Goal: Use online tool/utility: Utilize a website feature to perform a specific function

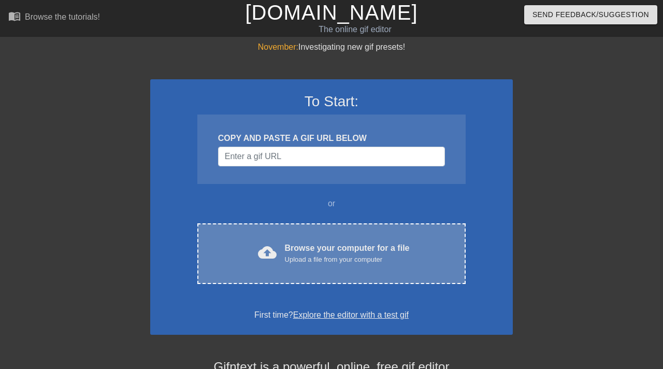
click at [280, 276] on div "cloud_upload Browse your computer for a file Upload a file from your computer C…" at bounding box center [331, 253] width 268 height 61
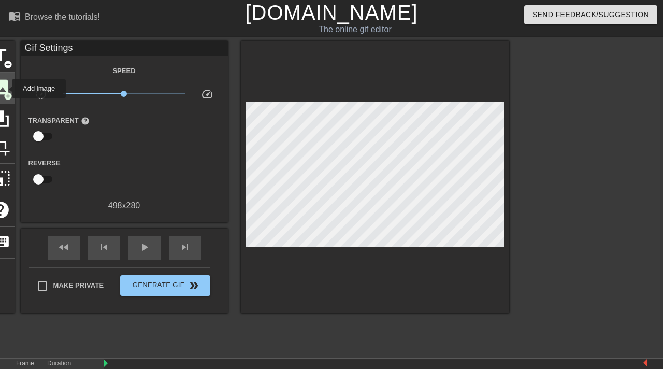
click at [5, 89] on span "image" at bounding box center [1, 87] width 20 height 20
click at [3, 90] on div "image add_circle" at bounding box center [1, 88] width 28 height 32
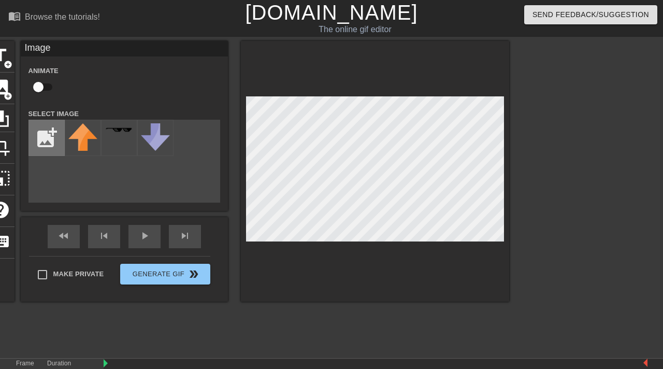
click at [45, 144] on input "file" at bounding box center [46, 137] width 35 height 35
click at [40, 136] on input "file" at bounding box center [46, 137] width 35 height 35
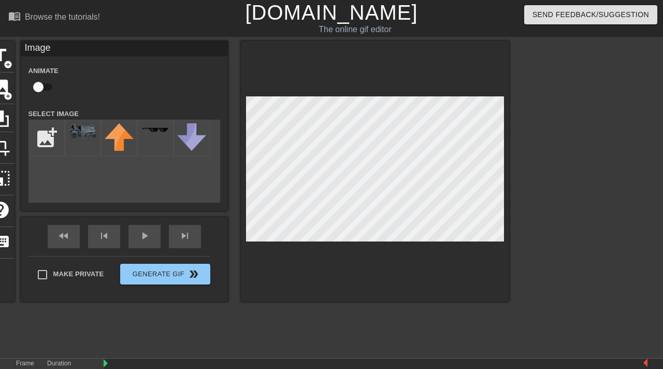
type input "C:\fakepath\1756349355869.png"
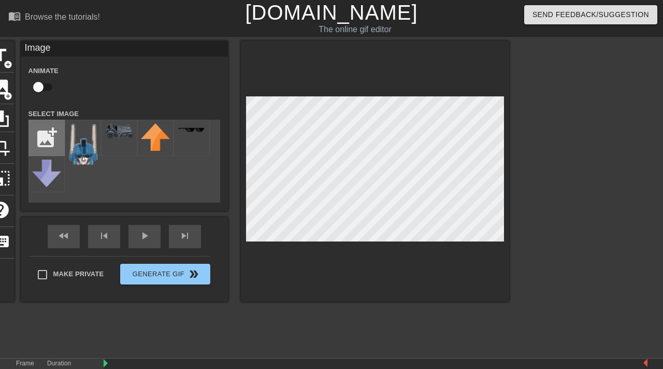
click at [47, 139] on input "file" at bounding box center [46, 137] width 35 height 35
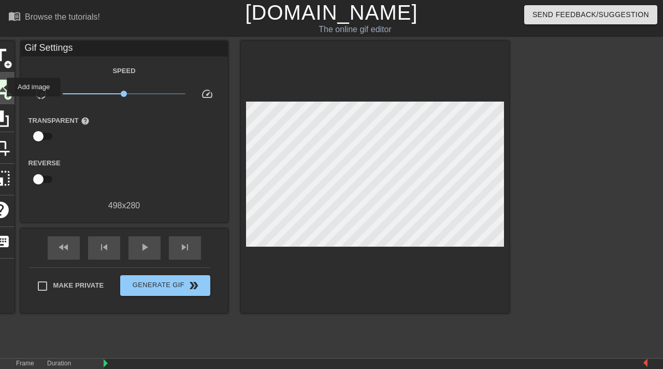
click at [0, 87] on span "image" at bounding box center [1, 87] width 20 height 20
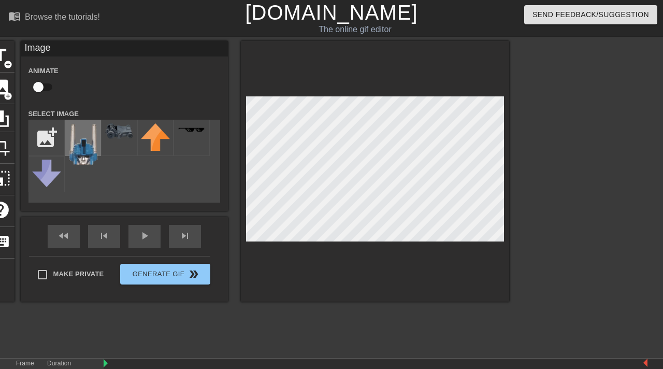
click at [80, 149] on img at bounding box center [82, 143] width 29 height 41
click at [76, 361] on div "Duration 50 ms" at bounding box center [70, 373] width 47 height 30
click at [29, 364] on div "Frame 1" at bounding box center [23, 373] width 31 height 30
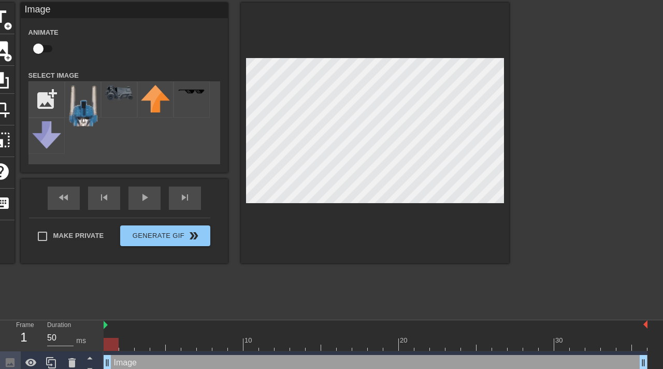
scroll to position [46, 0]
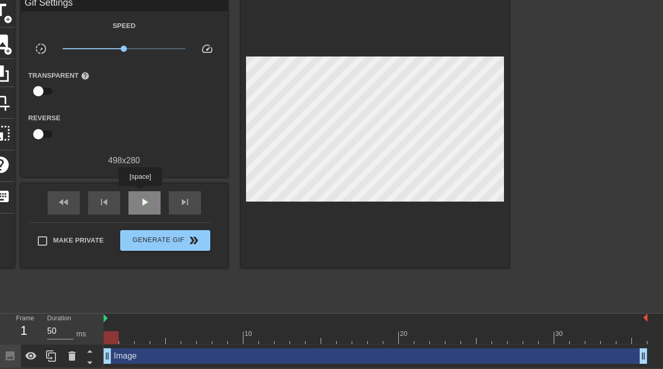
click at [141, 193] on div "play_arrow" at bounding box center [144, 202] width 32 height 23
click at [139, 197] on div "pause" at bounding box center [144, 202] width 32 height 23
click at [57, 328] on input "50" at bounding box center [60, 331] width 26 height 17
click at [142, 203] on span "play_arrow" at bounding box center [144, 202] width 12 height 12
click at [142, 203] on span "pause" at bounding box center [144, 202] width 12 height 12
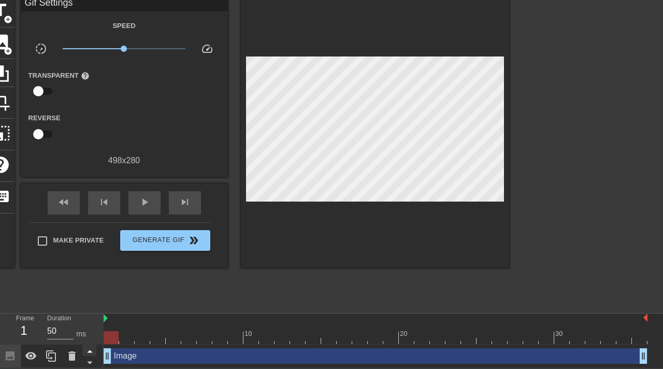
drag, startPoint x: 107, startPoint y: 355, endPoint x: 90, endPoint y: 348, distance: 18.4
click at [90, 348] on div "Frame 1 Duration 50 ms 10 20 30 Image drag_handle drag_handle" at bounding box center [331, 340] width 663 height 54
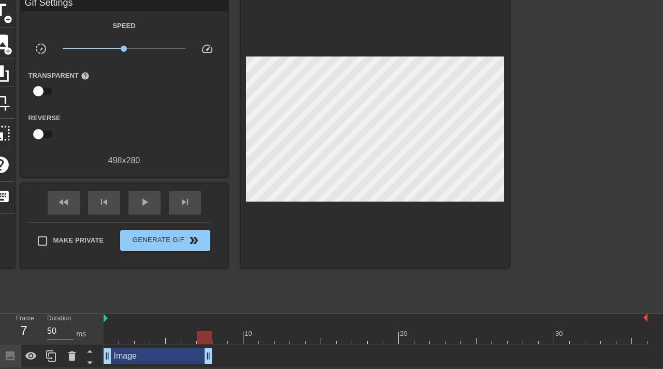
drag, startPoint x: 644, startPoint y: 351, endPoint x: 207, endPoint y: 326, distance: 437.7
click at [207, 326] on div "10 20 30 Image drag_handle drag_handle" at bounding box center [383, 340] width 559 height 54
drag, startPoint x: 210, startPoint y: 354, endPoint x: 112, endPoint y: 348, distance: 98.0
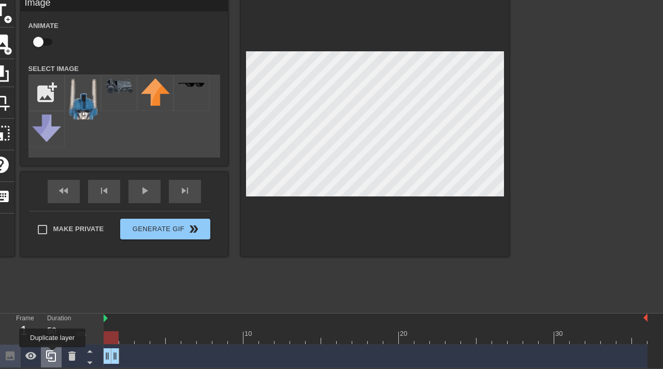
click at [53, 354] on icon at bounding box center [51, 355] width 12 height 12
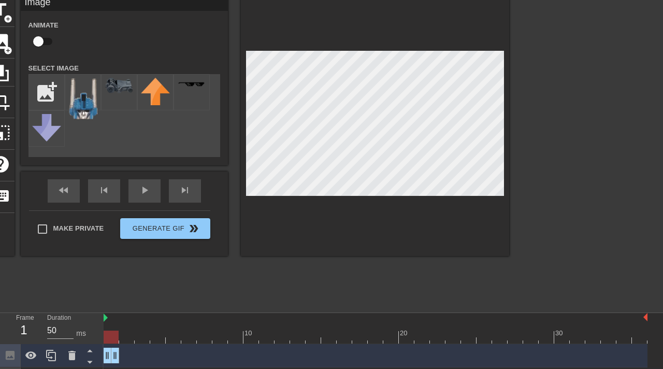
drag, startPoint x: 117, startPoint y: 357, endPoint x: 119, endPoint y: 336, distance: 20.8
click at [119, 336] on div "10 20 30 Image drag_handle drag_handle Image drag_handle drag_handle" at bounding box center [383, 352] width 559 height 78
click at [50, 354] on icon at bounding box center [51, 355] width 12 height 12
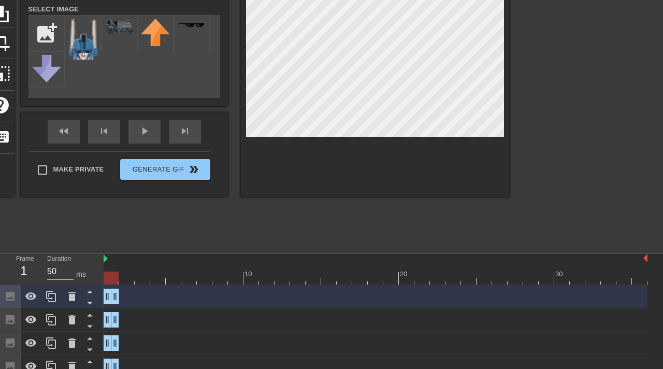
scroll to position [110, 0]
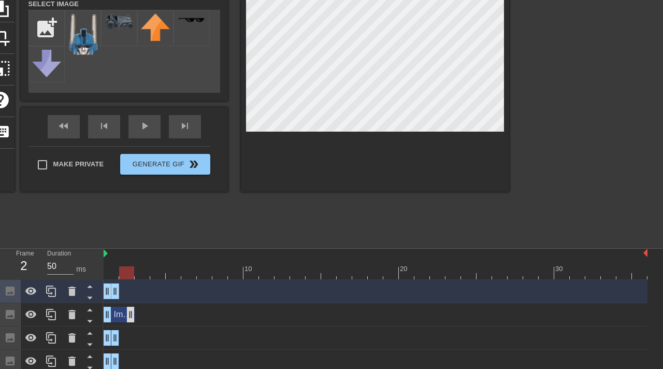
drag, startPoint x: 112, startPoint y: 317, endPoint x: 125, endPoint y: 316, distance: 13.0
drag, startPoint x: 106, startPoint y: 314, endPoint x: 127, endPoint y: 315, distance: 21.3
drag, startPoint x: 114, startPoint y: 335, endPoint x: 146, endPoint y: 335, distance: 32.1
drag, startPoint x: 108, startPoint y: 337, endPoint x: 140, endPoint y: 337, distance: 32.1
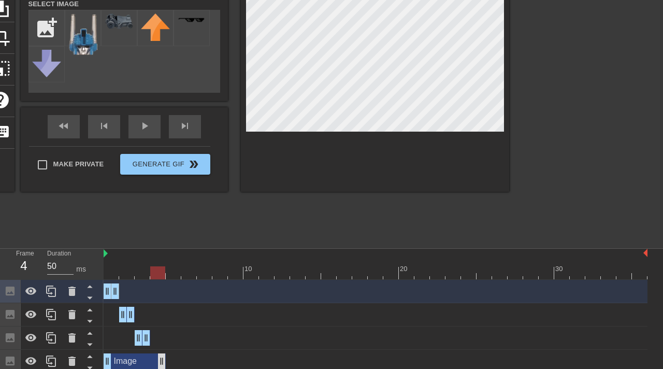
drag, startPoint x: 113, startPoint y: 362, endPoint x: 163, endPoint y: 360, distance: 49.7
drag, startPoint x: 106, startPoint y: 360, endPoint x: 151, endPoint y: 361, distance: 45.0
click at [49, 363] on icon at bounding box center [51, 361] width 12 height 12
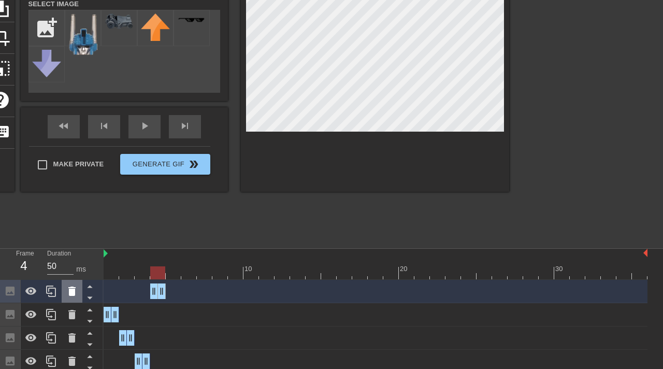
click at [73, 293] on icon at bounding box center [71, 290] width 7 height 9
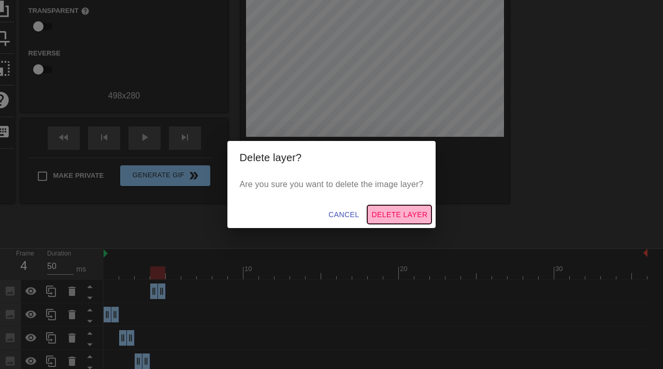
click at [390, 215] on span "Delete Layer" at bounding box center [399, 214] width 56 height 13
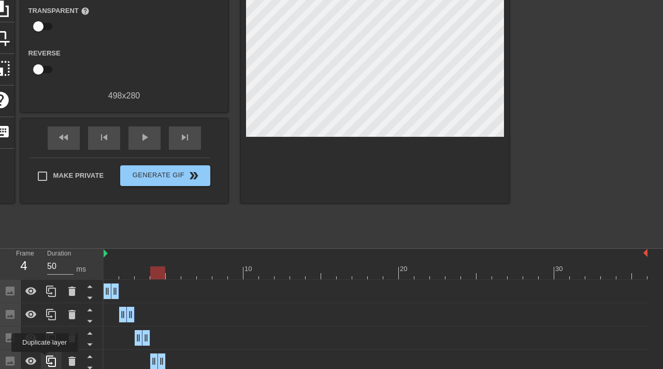
click at [46, 359] on icon at bounding box center [51, 361] width 12 height 12
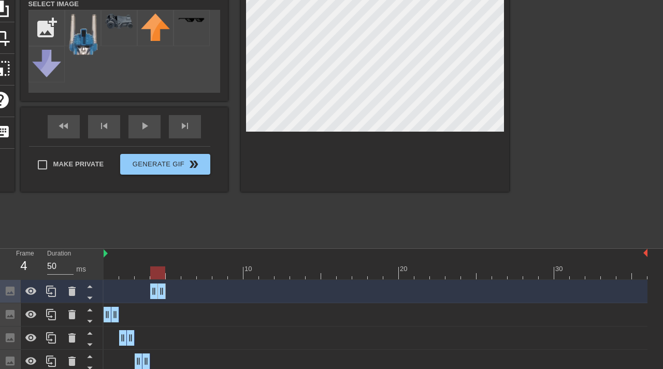
scroll to position [139, 0]
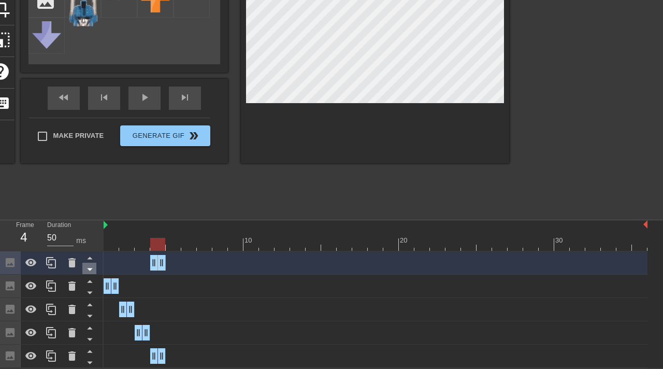
click at [90, 268] on icon at bounding box center [89, 269] width 5 height 3
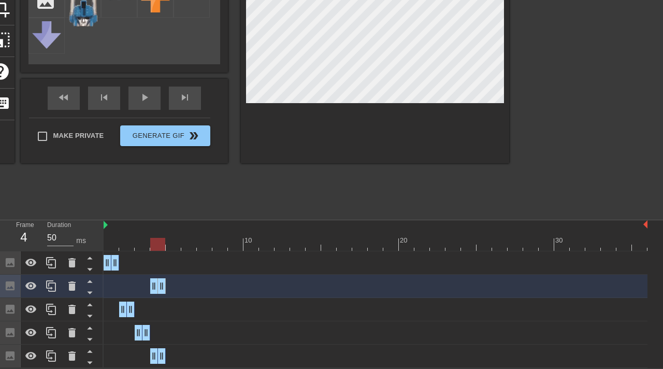
click at [90, 268] on icon at bounding box center [89, 269] width 5 height 3
click at [92, 271] on icon at bounding box center [89, 268] width 13 height 13
click at [89, 294] on icon at bounding box center [89, 292] width 5 height 3
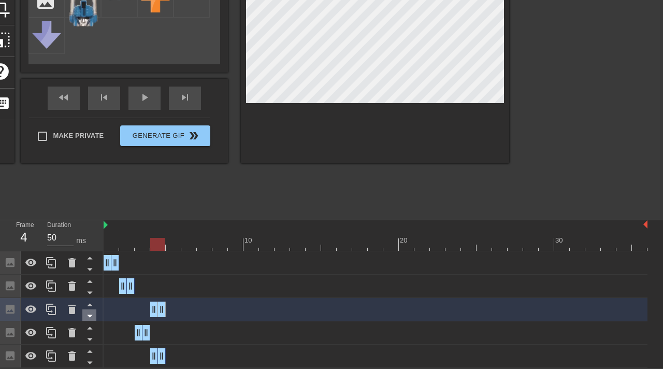
click at [91, 311] on icon at bounding box center [89, 315] width 13 height 13
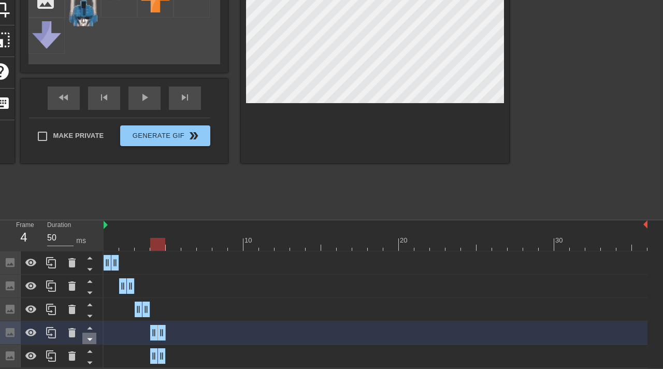
click at [90, 341] on icon at bounding box center [89, 338] width 13 height 13
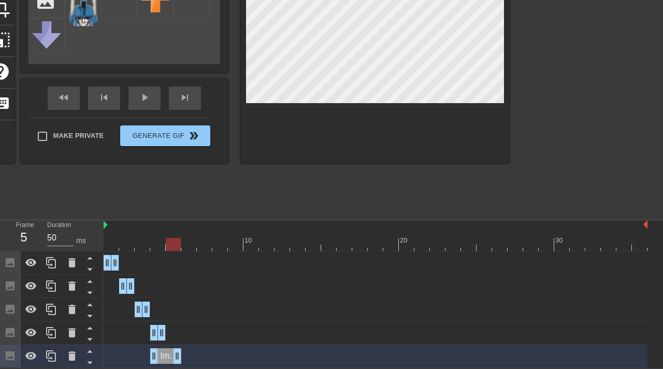
drag, startPoint x: 165, startPoint y: 354, endPoint x: 177, endPoint y: 354, distance: 12.4
drag, startPoint x: 151, startPoint y: 355, endPoint x: 170, endPoint y: 355, distance: 19.2
click at [46, 355] on icon at bounding box center [51, 355] width 10 height 11
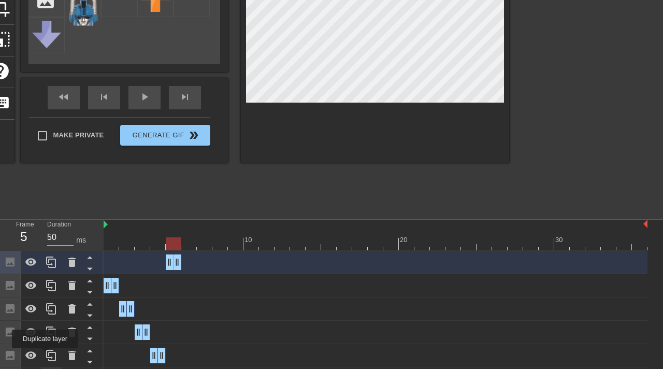
click at [46, 355] on icon at bounding box center [51, 354] width 10 height 11
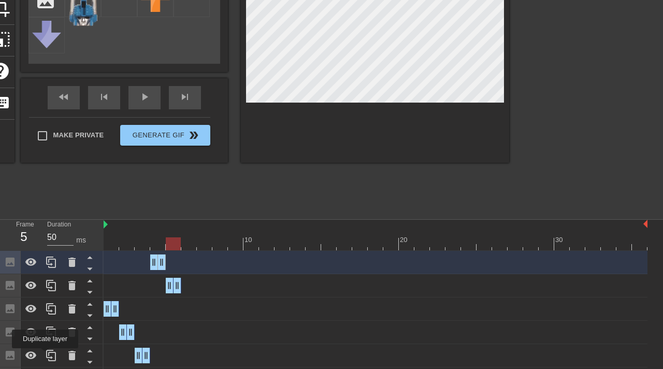
click at [46, 355] on icon at bounding box center [51, 354] width 10 height 11
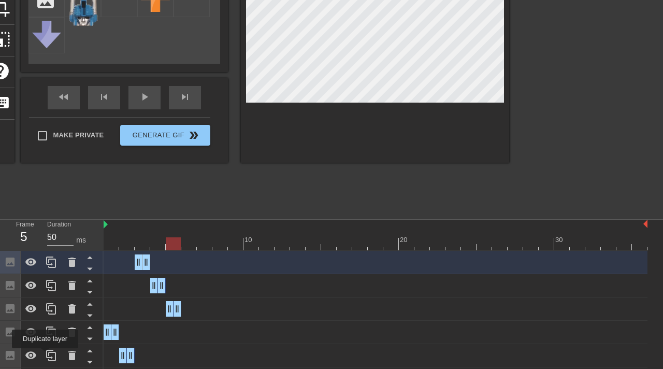
click at [46, 355] on icon at bounding box center [51, 354] width 10 height 11
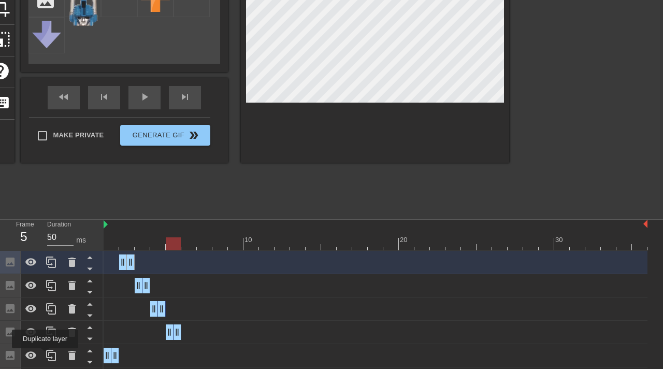
click at [46, 355] on icon at bounding box center [51, 354] width 10 height 11
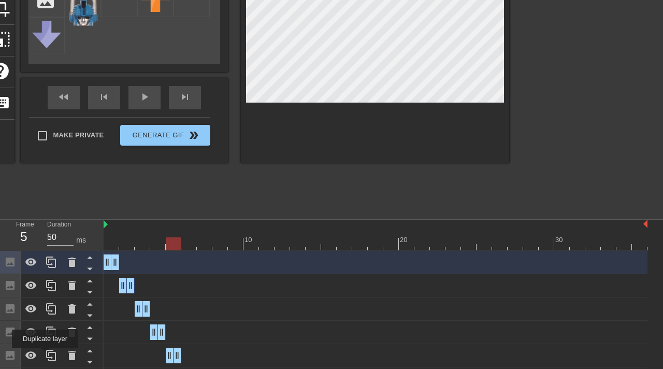
click at [46, 355] on icon at bounding box center [51, 354] width 10 height 11
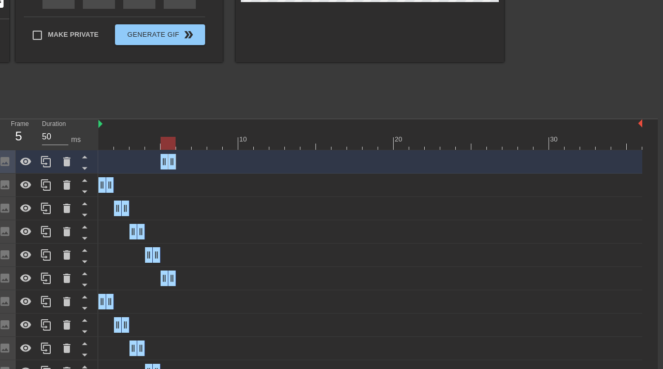
scroll to position [239, 5]
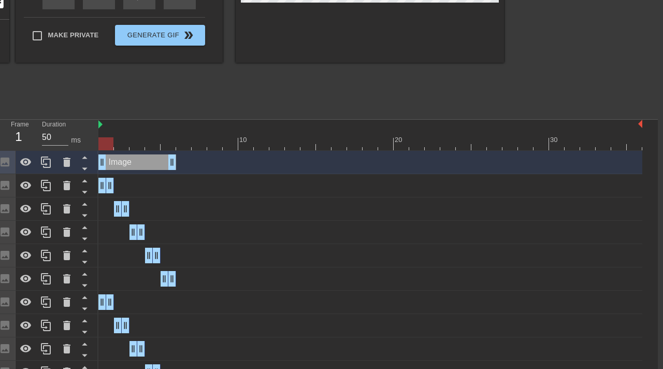
drag, startPoint x: 163, startPoint y: 164, endPoint x: 93, endPoint y: 160, distance: 70.5
click at [93, 160] on div "Frame 1 Duration 50 ms 10 20 30 Image drag_handle drag_handle Image drag_handle…" at bounding box center [326, 263] width 663 height 287
drag, startPoint x: 174, startPoint y: 162, endPoint x: 103, endPoint y: 163, distance: 71.5
drag, startPoint x: 110, startPoint y: 187, endPoint x: 132, endPoint y: 187, distance: 21.2
click at [132, 187] on div "Image drag_handle drag_handle" at bounding box center [370, 186] width 544 height 16
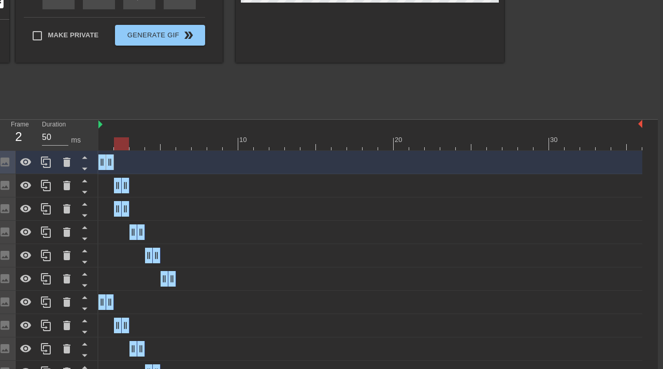
drag, startPoint x: 100, startPoint y: 184, endPoint x: 116, endPoint y: 184, distance: 15.5
drag, startPoint x: 126, startPoint y: 210, endPoint x: 140, endPoint y: 210, distance: 14.5
drag, startPoint x: 116, startPoint y: 208, endPoint x: 128, endPoint y: 208, distance: 11.9
drag, startPoint x: 142, startPoint y: 236, endPoint x: 152, endPoint y: 236, distance: 10.4
drag, startPoint x: 156, startPoint y: 255, endPoint x: 175, endPoint y: 255, distance: 19.2
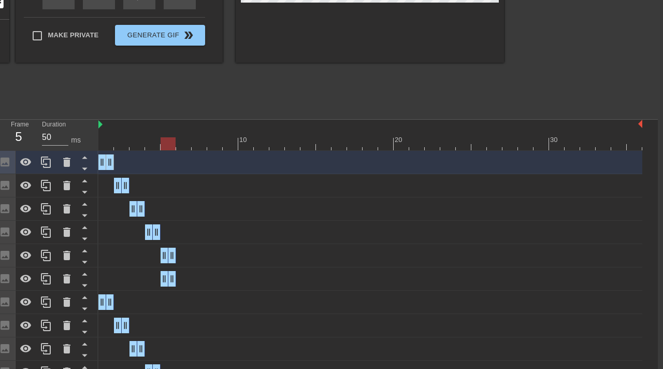
drag, startPoint x: 146, startPoint y: 254, endPoint x: 156, endPoint y: 254, distance: 10.4
click at [156, 254] on div "Image drag_handle drag_handle" at bounding box center [370, 255] width 544 height 16
drag, startPoint x: 174, startPoint y: 282, endPoint x: 191, endPoint y: 282, distance: 16.0
drag, startPoint x: 165, startPoint y: 279, endPoint x: 180, endPoint y: 279, distance: 14.5
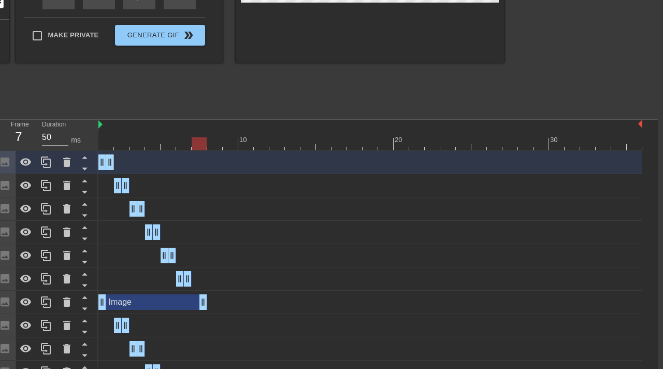
drag, startPoint x: 109, startPoint y: 302, endPoint x: 208, endPoint y: 302, distance: 98.9
click at [208, 302] on div "Image drag_handle drag_handle" at bounding box center [370, 302] width 544 height 16
drag, startPoint x: 99, startPoint y: 302, endPoint x: 197, endPoint y: 301, distance: 97.9
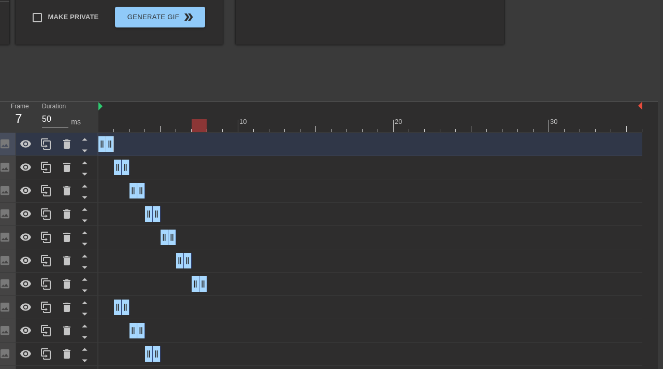
scroll to position [279, 5]
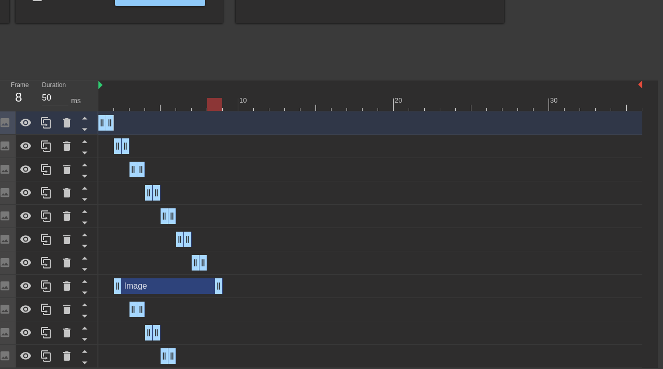
drag, startPoint x: 124, startPoint y: 284, endPoint x: 215, endPoint y: 278, distance: 91.3
drag, startPoint x: 119, startPoint y: 284, endPoint x: 223, endPoint y: 289, distance: 103.7
click at [223, 289] on div "Image drag_handle drag_handle" at bounding box center [370, 286] width 544 height 16
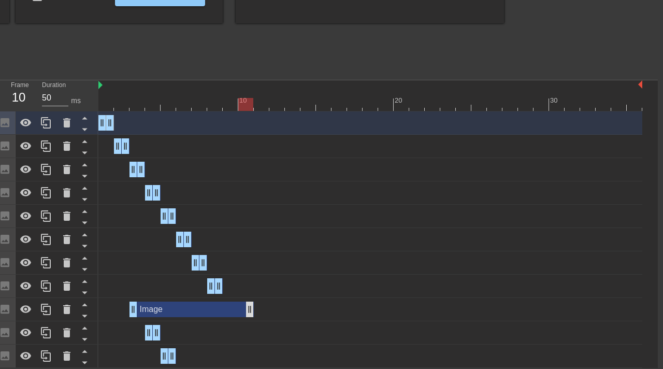
drag, startPoint x: 142, startPoint y: 307, endPoint x: 244, endPoint y: 306, distance: 102.5
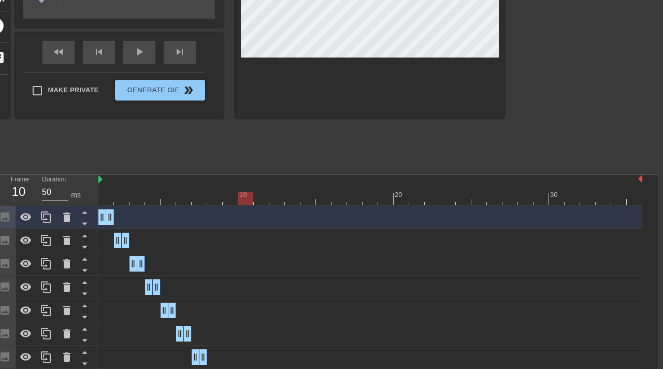
scroll to position [171, 5]
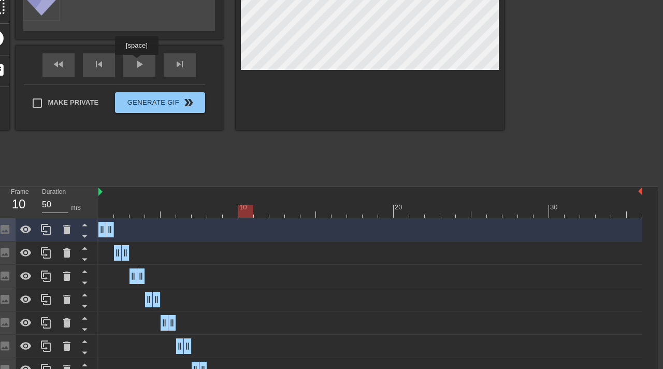
click at [138, 62] on div "fast_rewind skip_previous play_arrow skip_next" at bounding box center [119, 65] width 169 height 39
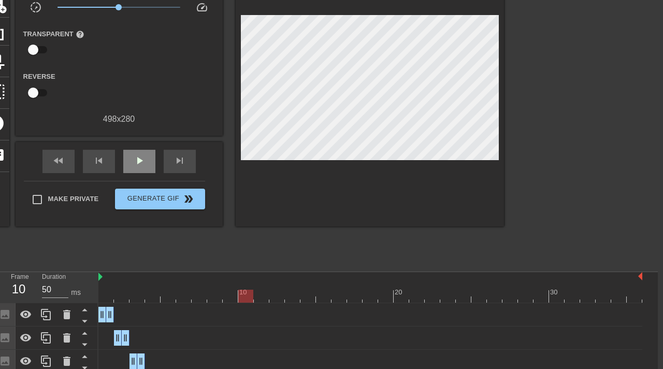
scroll to position [57, 5]
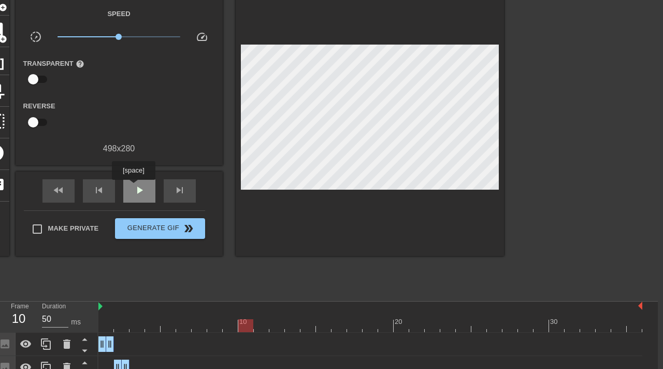
click at [135, 187] on span "play_arrow" at bounding box center [139, 190] width 12 height 12
click at [136, 187] on span "pause" at bounding box center [139, 190] width 12 height 12
click at [136, 187] on span "play_arrow" at bounding box center [139, 190] width 12 height 12
click at [136, 187] on span "pause" at bounding box center [139, 190] width 12 height 12
click at [139, 194] on span "play_arrow" at bounding box center [139, 190] width 12 height 12
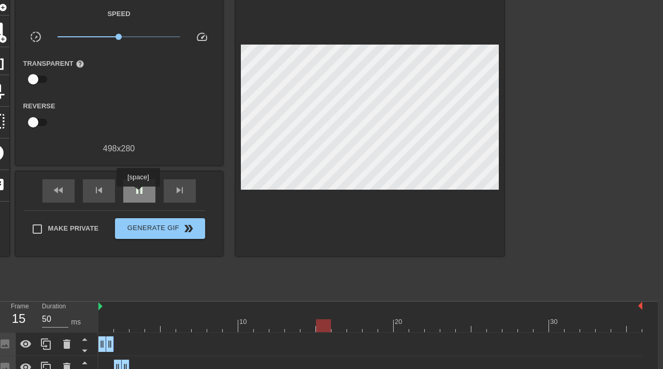
click at [139, 194] on span "pause" at bounding box center [139, 190] width 12 height 12
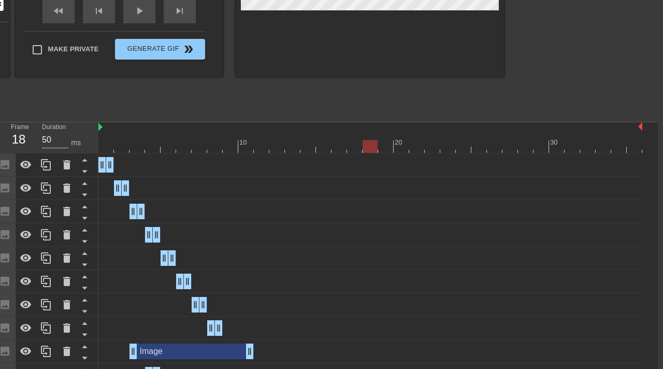
scroll to position [279, 5]
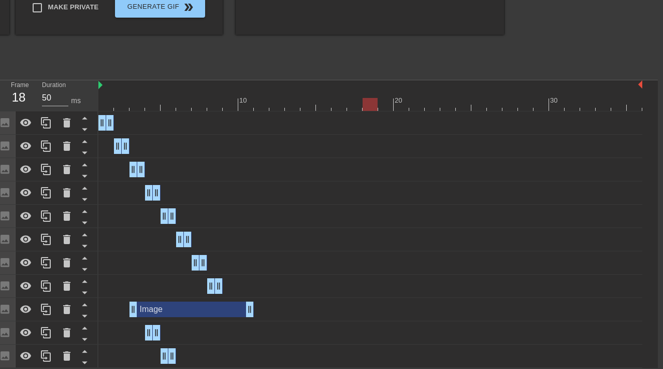
click at [128, 309] on div "Image drag_handle drag_handle" at bounding box center [370, 309] width 544 height 16
drag, startPoint x: 133, startPoint y: 309, endPoint x: 250, endPoint y: 304, distance: 116.6
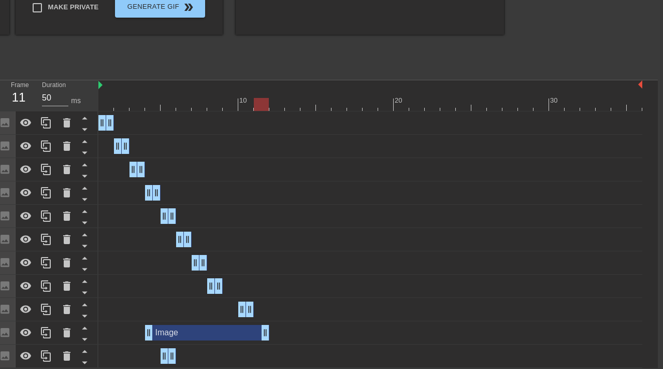
drag, startPoint x: 155, startPoint y: 330, endPoint x: 266, endPoint y: 327, distance: 110.3
drag, startPoint x: 149, startPoint y: 329, endPoint x: 264, endPoint y: 332, distance: 115.5
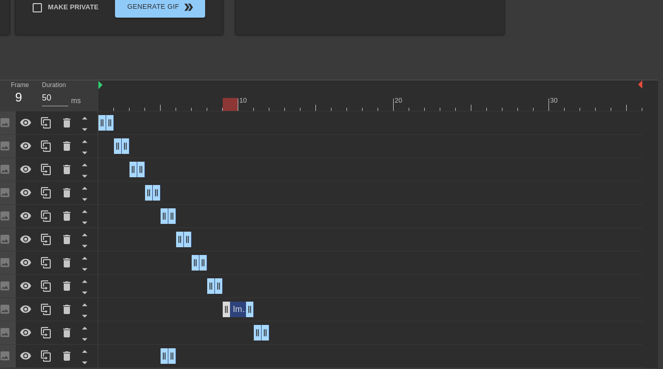
drag, startPoint x: 240, startPoint y: 306, endPoint x: 227, endPoint y: 306, distance: 12.9
drag, startPoint x: 247, startPoint y: 308, endPoint x: 237, endPoint y: 308, distance: 10.9
drag, startPoint x: 257, startPoint y: 329, endPoint x: 245, endPoint y: 329, distance: 11.4
drag, startPoint x: 266, startPoint y: 330, endPoint x: 249, endPoint y: 330, distance: 17.6
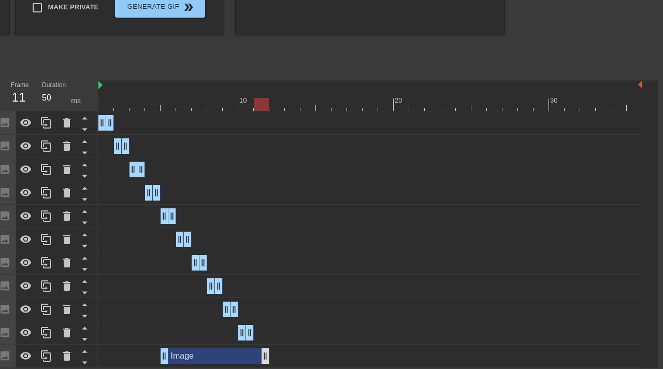
drag, startPoint x: 171, startPoint y: 356, endPoint x: 268, endPoint y: 352, distance: 96.9
drag, startPoint x: 164, startPoint y: 352, endPoint x: 255, endPoint y: 351, distance: 90.6
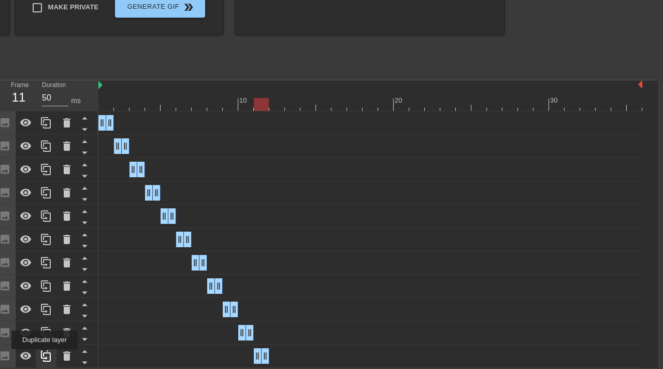
click at [46, 356] on icon at bounding box center [46, 355] width 10 height 11
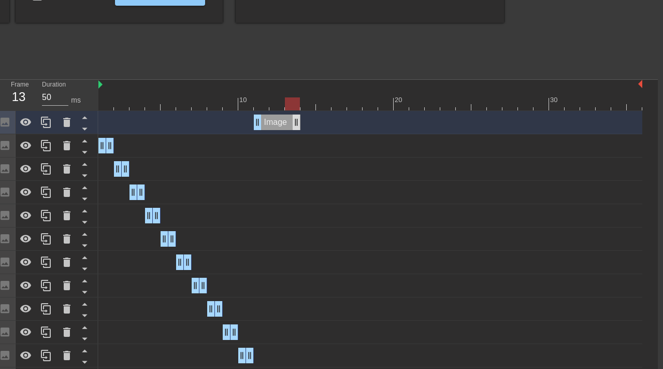
drag, startPoint x: 265, startPoint y: 121, endPoint x: 292, endPoint y: 121, distance: 27.4
drag, startPoint x: 257, startPoint y: 121, endPoint x: 268, endPoint y: 121, distance: 10.9
click at [268, 121] on div "Image drag_handle drag_handle" at bounding box center [370, 122] width 544 height 16
drag, startPoint x: 297, startPoint y: 122, endPoint x: 282, endPoint y: 122, distance: 15.0
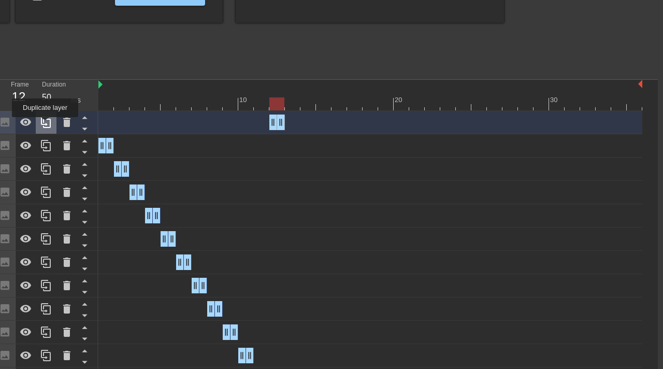
click at [46, 123] on icon at bounding box center [46, 122] width 12 height 12
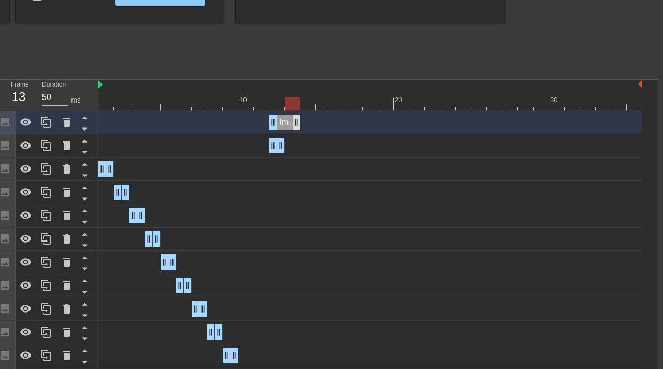
drag, startPoint x: 282, startPoint y: 121, endPoint x: 298, endPoint y: 121, distance: 16.0
drag, startPoint x: 269, startPoint y: 124, endPoint x: 287, endPoint y: 124, distance: 18.1
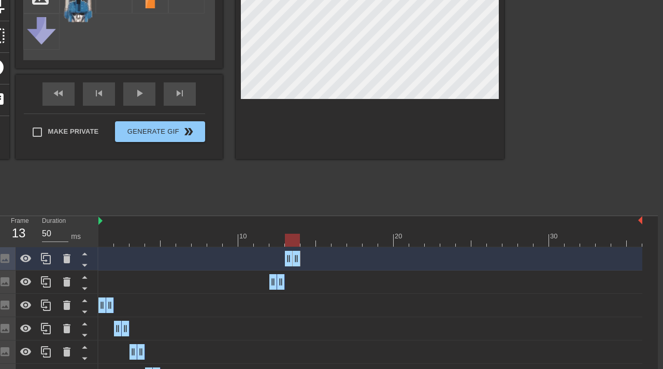
scroll to position [145, 5]
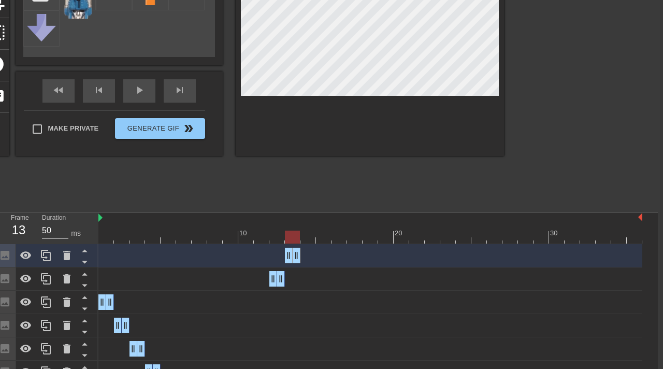
click at [290, 233] on div at bounding box center [292, 236] width 15 height 13
click at [143, 81] on div "Image Animate Select Image add_photo_alternate fast_rewind skip_previous play_a…" at bounding box center [119, 25] width 207 height 260
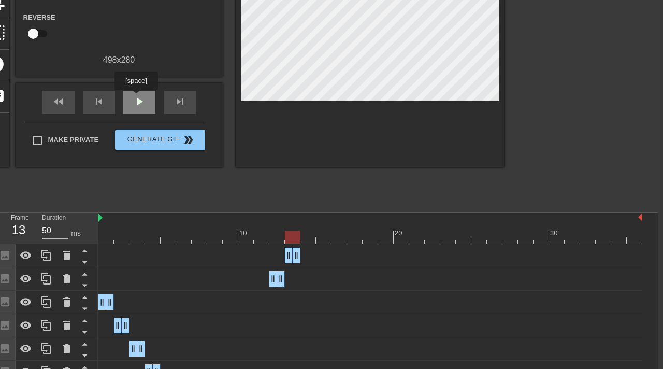
click at [137, 97] on span "play_arrow" at bounding box center [139, 101] width 12 height 12
click at [137, 100] on span "pause" at bounding box center [139, 101] width 12 height 12
click at [137, 100] on span "play_arrow" at bounding box center [139, 101] width 12 height 12
click at [137, 100] on span "pause" at bounding box center [139, 101] width 12 height 12
click at [372, 248] on div "Image drag_handle drag_handle" at bounding box center [370, 255] width 544 height 16
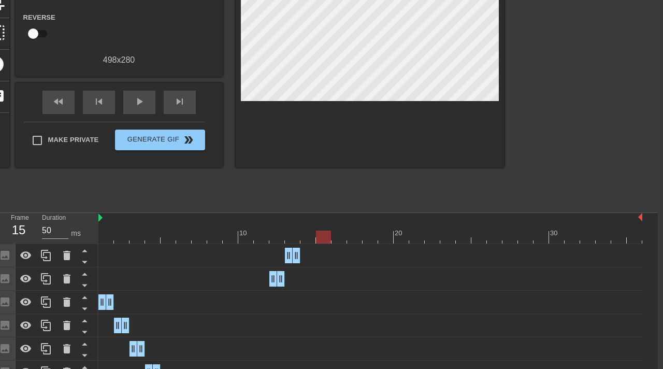
drag, startPoint x: 403, startPoint y: 238, endPoint x: 324, endPoint y: 240, distance: 79.2
click at [324, 240] on div at bounding box center [323, 236] width 15 height 13
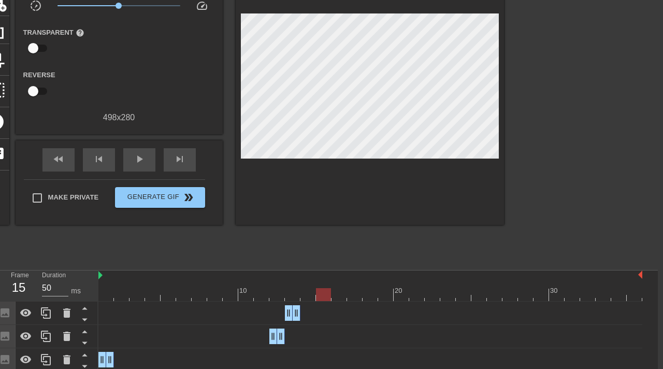
scroll to position [91, 5]
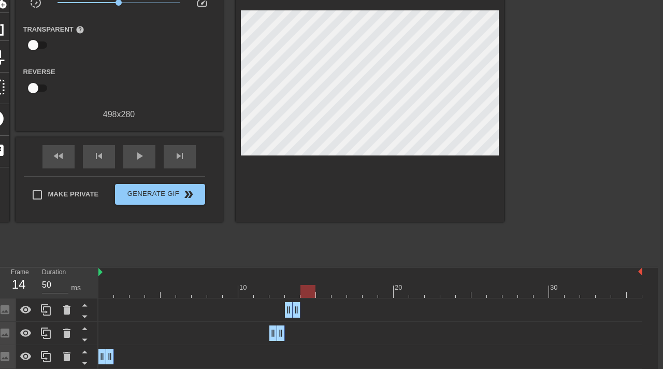
drag, startPoint x: 322, startPoint y: 291, endPoint x: 307, endPoint y: 292, distance: 15.0
click at [307, 291] on div at bounding box center [307, 291] width 15 height 13
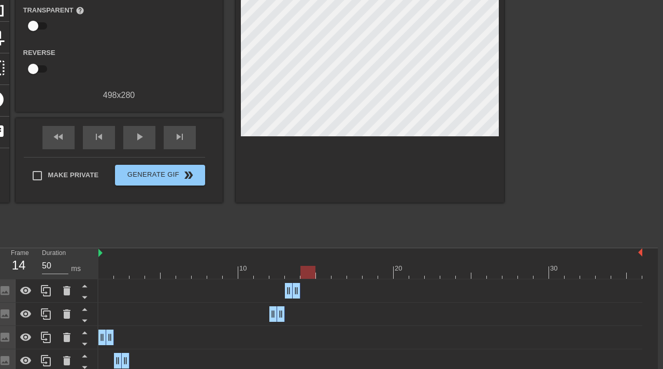
scroll to position [142, 5]
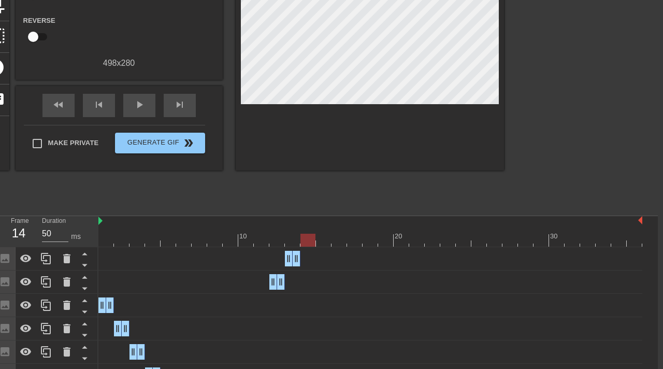
click at [109, 239] on div at bounding box center [370, 239] width 544 height 13
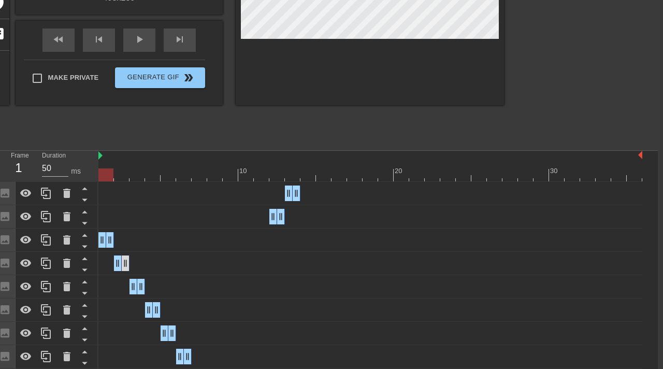
scroll to position [213, 5]
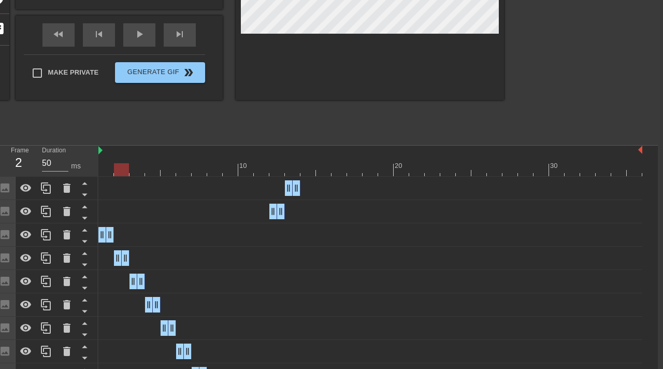
click at [123, 165] on div at bounding box center [370, 169] width 544 height 13
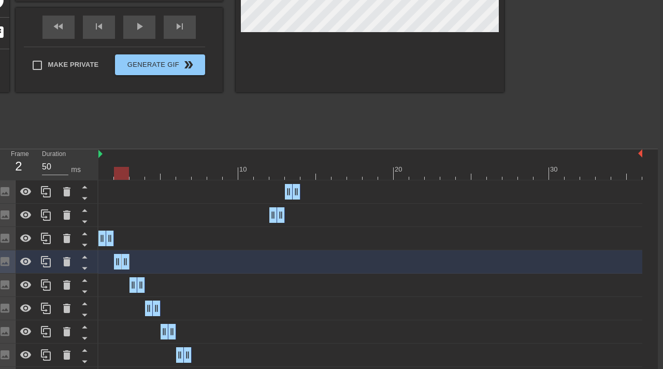
scroll to position [216, 5]
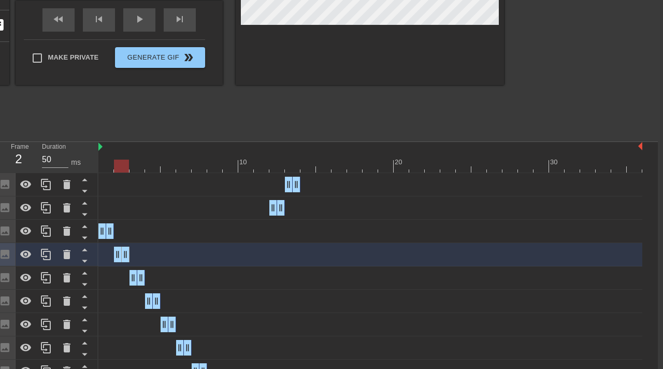
click at [139, 167] on div at bounding box center [370, 165] width 544 height 13
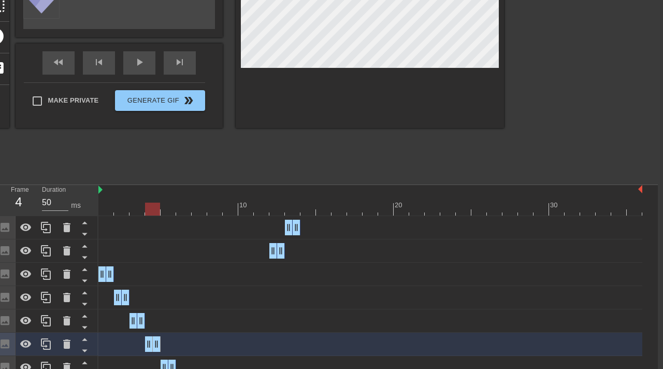
scroll to position [206, 5]
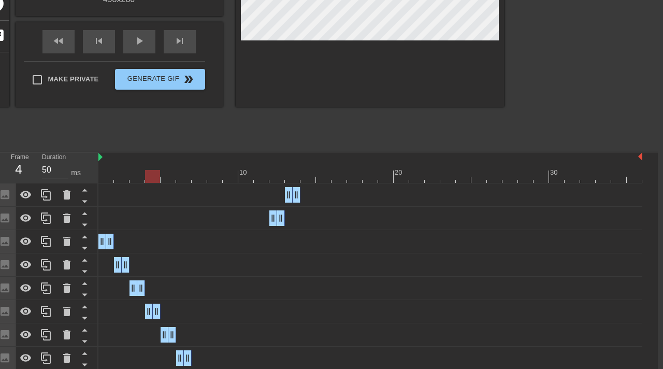
click at [139, 339] on div "Image drag_handle drag_handle" at bounding box center [370, 335] width 544 height 16
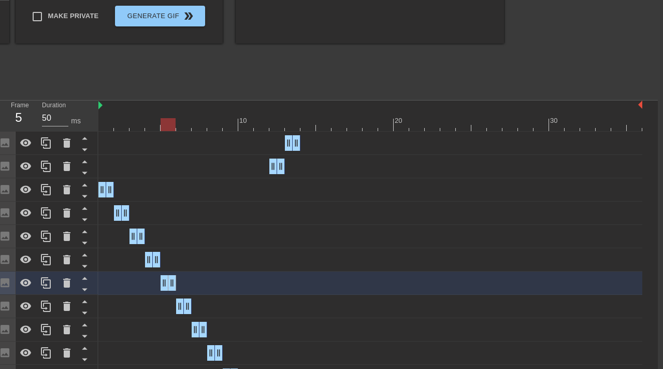
scroll to position [261, 5]
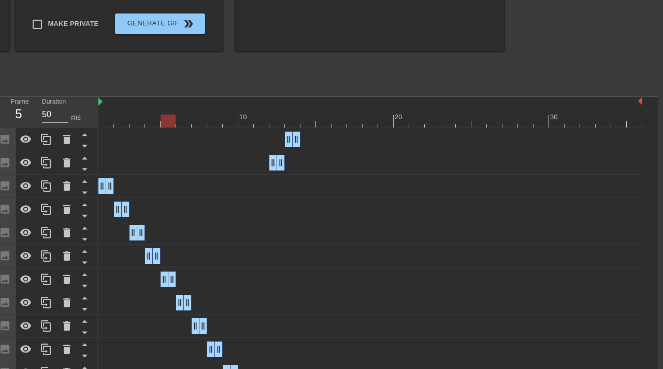
click at [224, 300] on div "Image drag_handle drag_handle" at bounding box center [370, 303] width 544 height 16
click at [181, 123] on div at bounding box center [370, 120] width 544 height 13
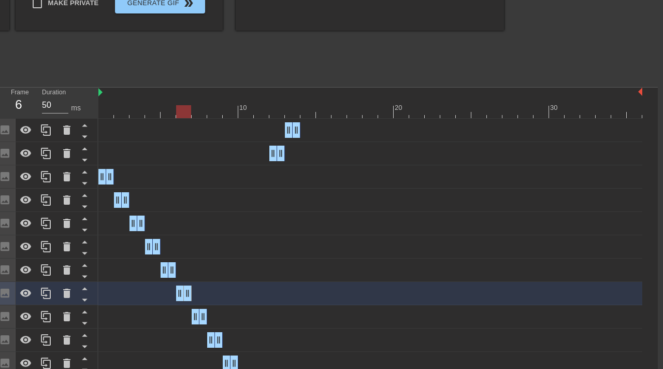
scroll to position [273, 5]
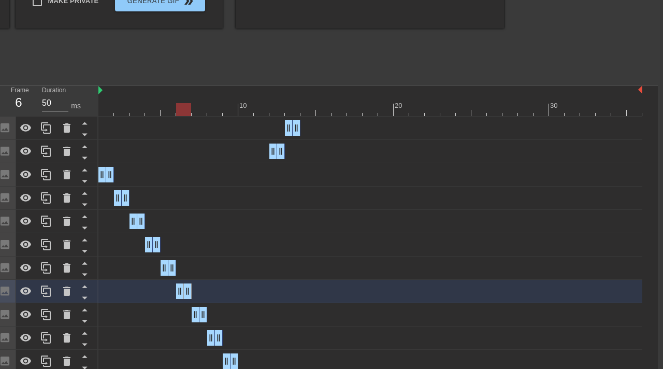
click at [199, 110] on div at bounding box center [370, 109] width 544 height 13
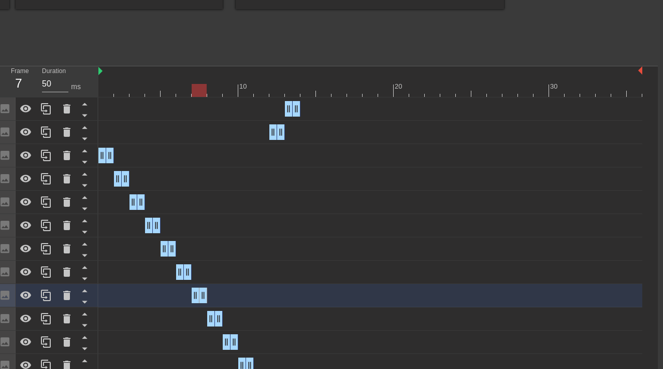
scroll to position [294, 5]
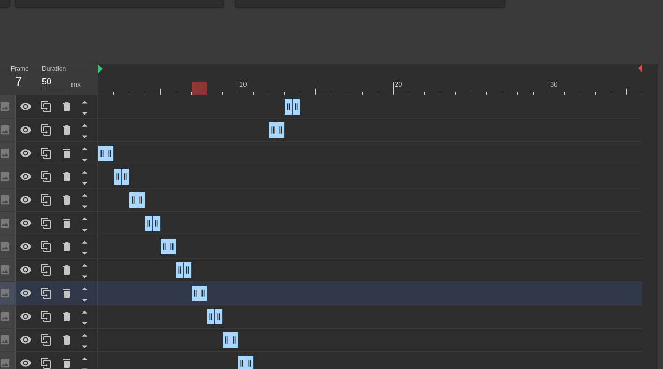
click at [231, 318] on div "Image drag_handle drag_handle" at bounding box center [370, 317] width 544 height 16
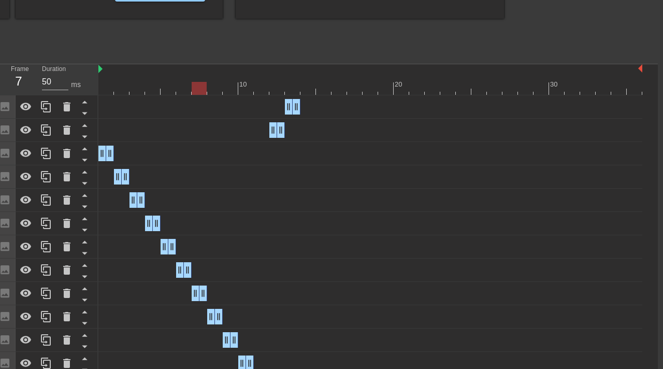
click at [214, 92] on div at bounding box center [370, 88] width 544 height 13
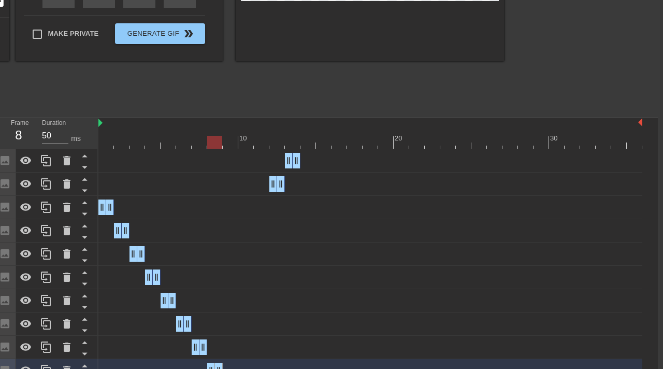
scroll to position [325, 5]
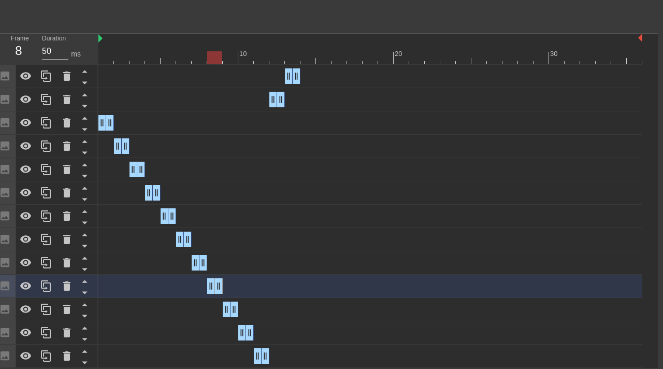
click at [230, 55] on div at bounding box center [370, 57] width 544 height 13
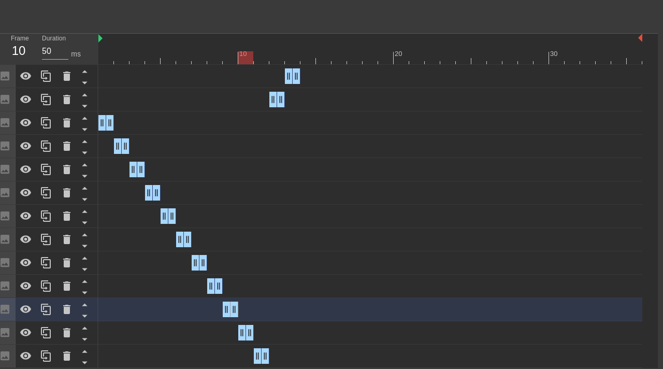
click at [243, 62] on div at bounding box center [370, 57] width 544 height 13
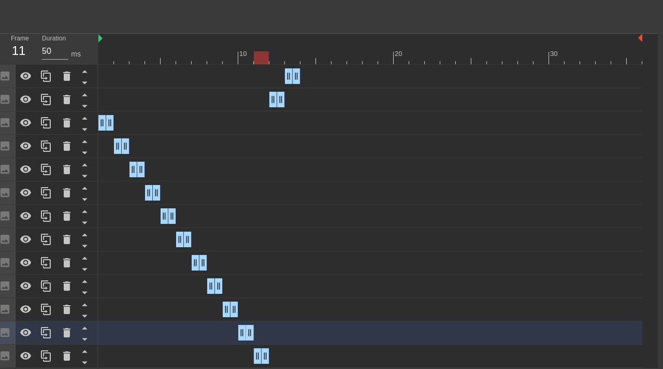
click at [261, 60] on div at bounding box center [370, 57] width 544 height 13
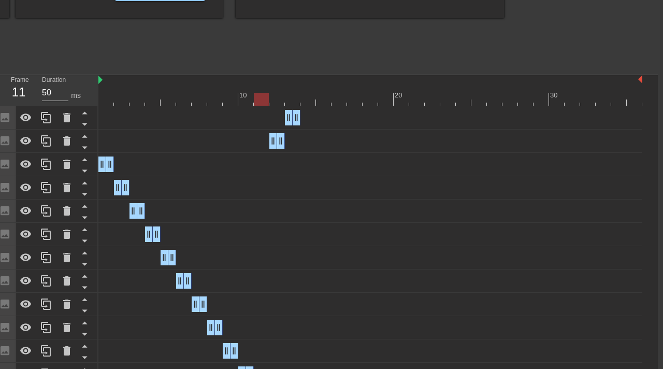
scroll to position [289, 5]
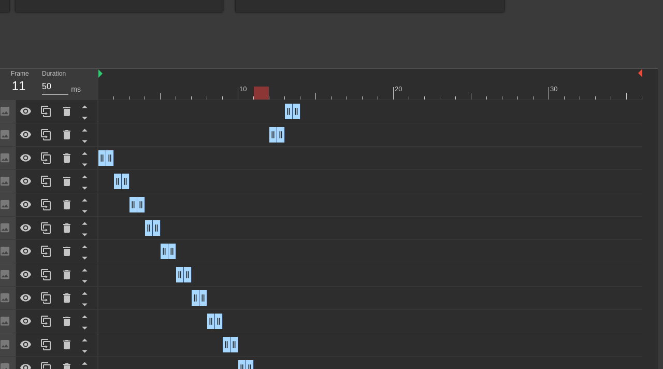
click at [280, 89] on div at bounding box center [370, 92] width 544 height 13
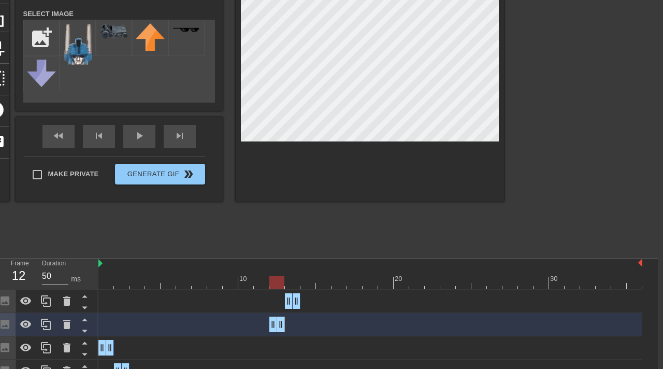
scroll to position [110, 5]
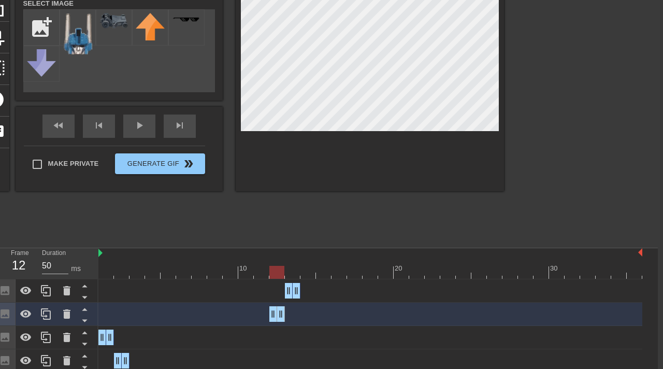
click at [290, 271] on div at bounding box center [370, 272] width 544 height 13
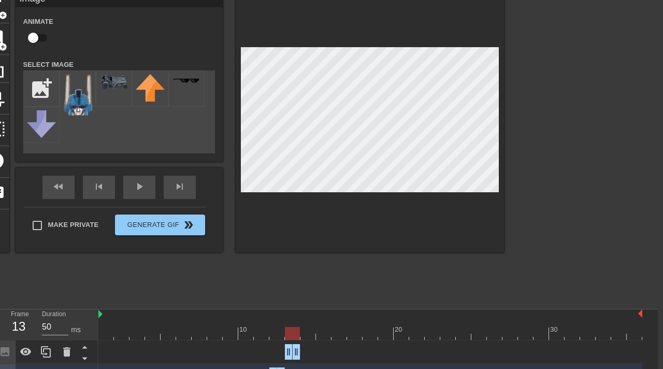
scroll to position [49, 5]
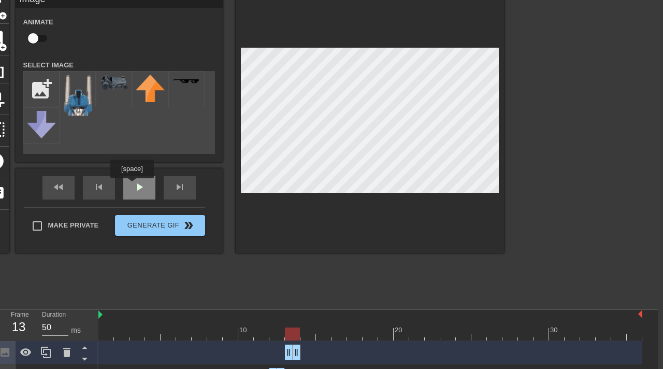
click at [135, 187] on div "play_arrow" at bounding box center [139, 187] width 32 height 23
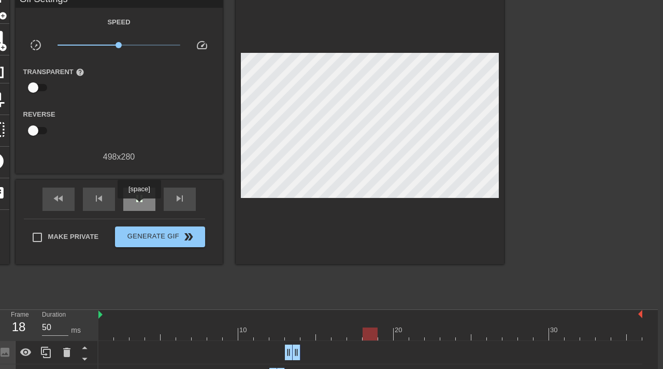
click at [140, 205] on div "pause" at bounding box center [139, 198] width 32 height 23
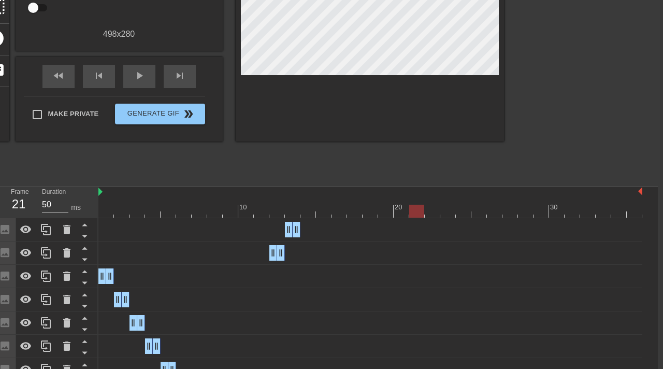
scroll to position [184, 5]
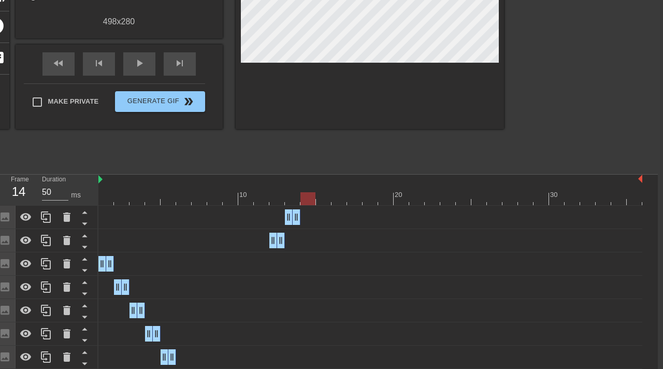
click at [309, 198] on div at bounding box center [370, 198] width 544 height 13
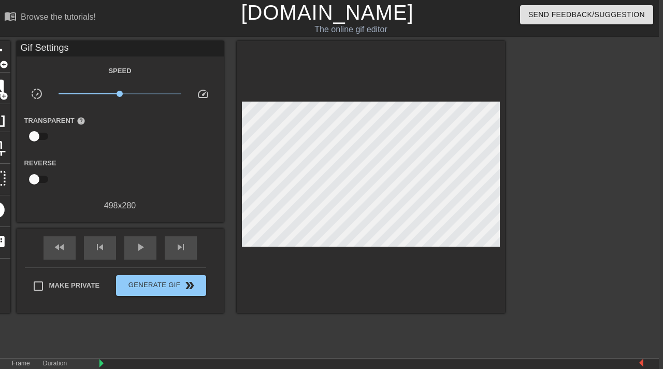
scroll to position [2, 4]
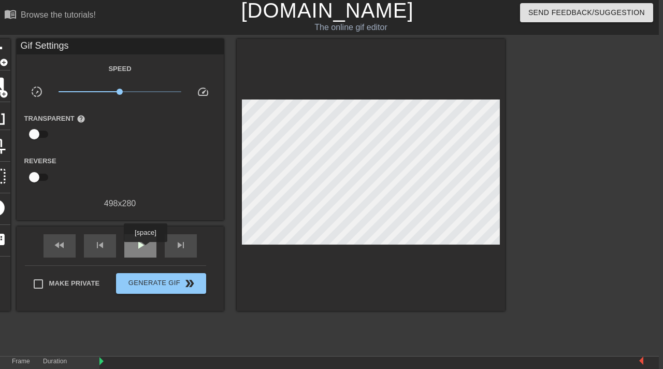
click at [147, 249] on div "play_arrow" at bounding box center [140, 245] width 32 height 23
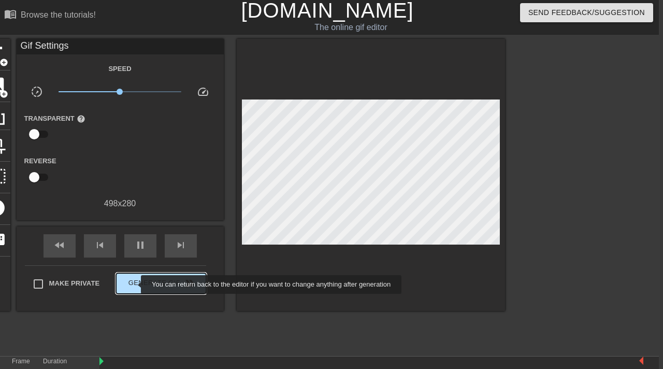
click at [135, 279] on span "Generate Gif double_arrow" at bounding box center [160, 283] width 81 height 12
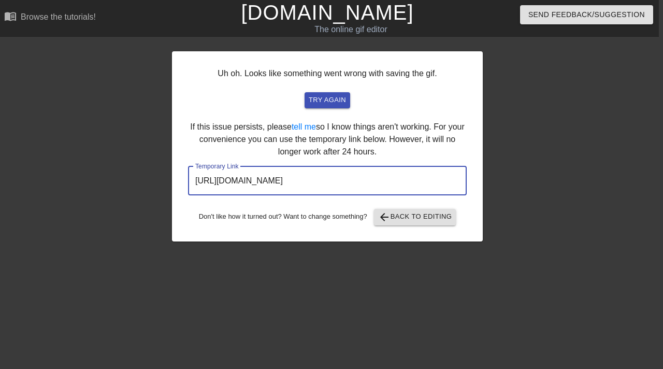
click at [311, 189] on input "[URL][DOMAIN_NAME]" at bounding box center [327, 180] width 279 height 29
click at [315, 180] on input "[URL][DOMAIN_NAME]" at bounding box center [327, 180] width 279 height 29
click at [417, 214] on span "arrow_back Back to Editing" at bounding box center [415, 217] width 74 height 12
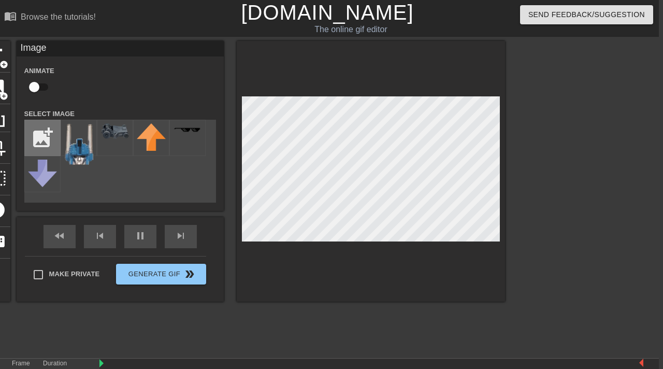
click at [40, 136] on input "file" at bounding box center [42, 137] width 35 height 35
type input "C:\fakepath\1756349464140.png"
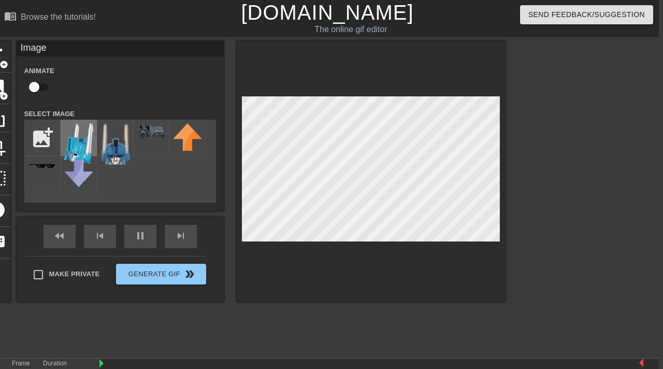
click at [86, 141] on img at bounding box center [78, 143] width 29 height 40
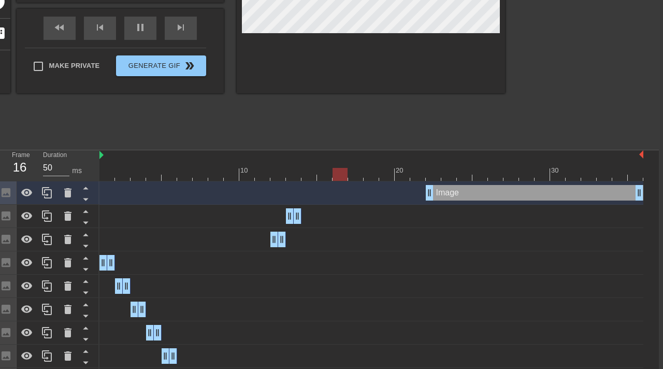
scroll to position [208, 4]
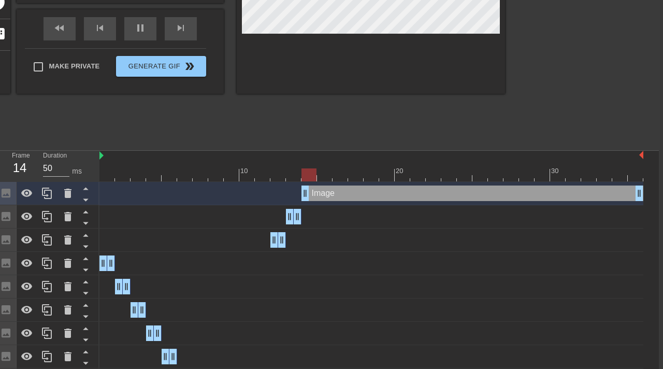
drag, startPoint x: 430, startPoint y: 194, endPoint x: 310, endPoint y: 193, distance: 120.1
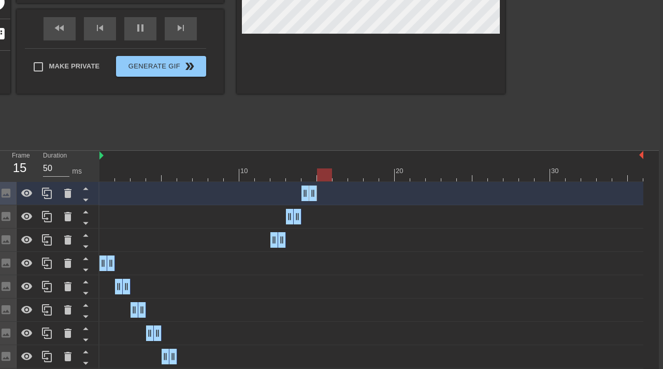
drag, startPoint x: 638, startPoint y: 192, endPoint x: 305, endPoint y: 208, distance: 332.8
click at [305, 208] on div "Image drag_handle drag_handle Image drag_handle drag_handle Image drag_handle d…" at bounding box center [378, 345] width 559 height 326
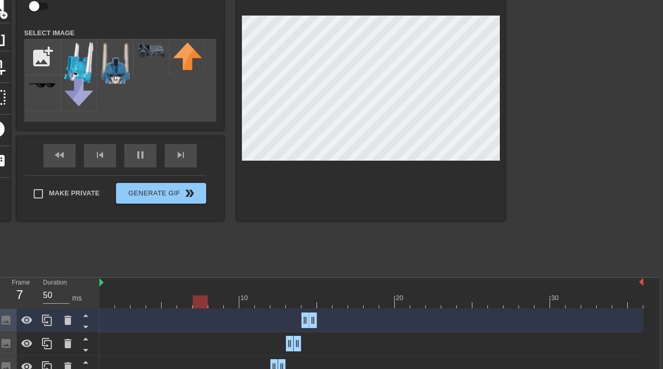
scroll to position [79, 4]
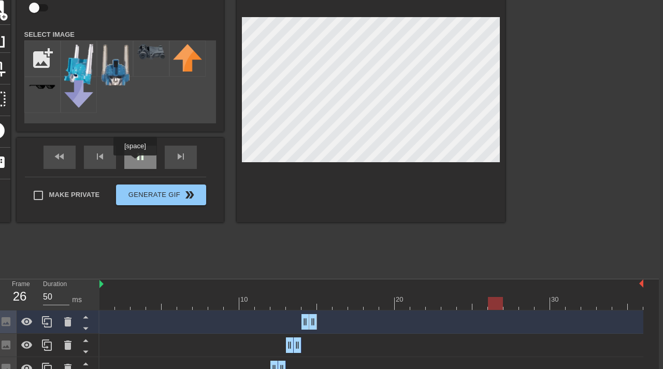
click at [137, 161] on div "pause" at bounding box center [140, 156] width 32 height 23
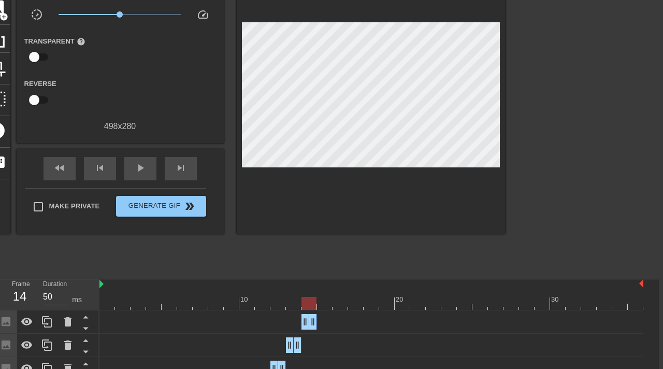
click at [306, 300] on div at bounding box center [371, 303] width 544 height 13
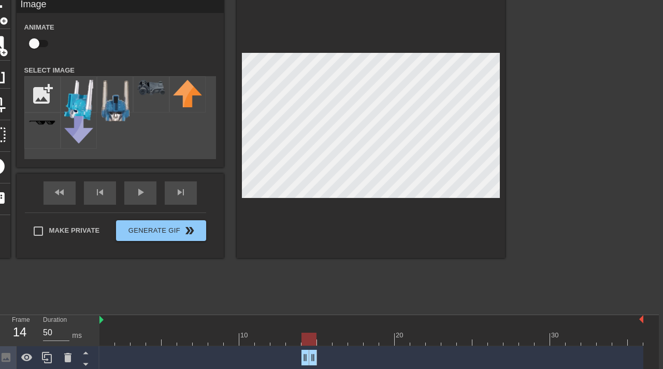
click at [448, 34] on div at bounding box center [371, 127] width 268 height 260
click at [546, 209] on div at bounding box center [594, 152] width 155 height 311
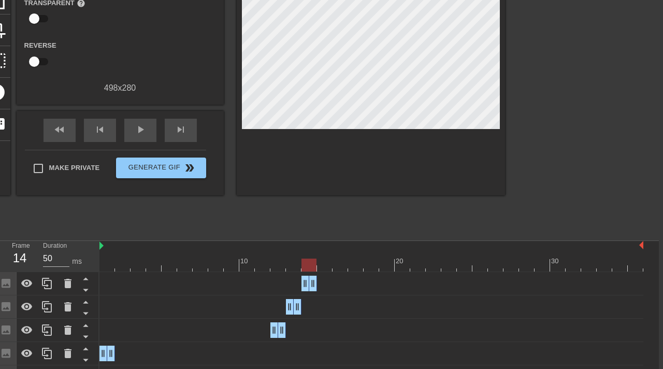
scroll to position [121, 4]
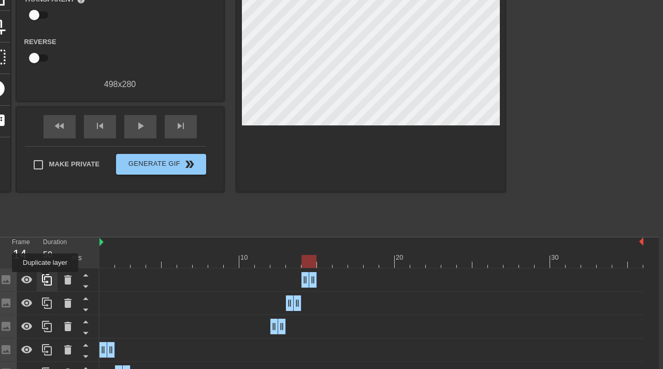
click at [46, 279] on icon at bounding box center [47, 279] width 12 height 12
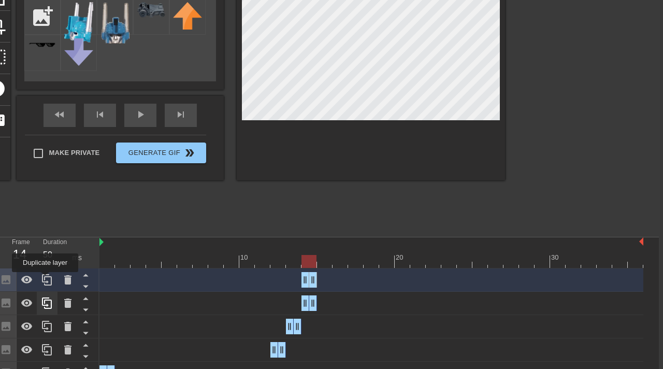
click at [46, 279] on icon at bounding box center [47, 279] width 12 height 12
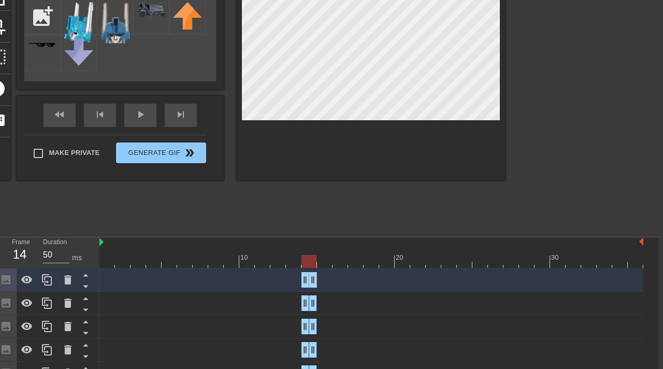
click at [387, 261] on div at bounding box center [371, 261] width 544 height 13
click at [404, 263] on div at bounding box center [371, 261] width 544 height 13
click at [425, 264] on div at bounding box center [371, 261] width 544 height 13
click at [441, 265] on div at bounding box center [371, 261] width 544 height 13
click at [469, 264] on div at bounding box center [371, 261] width 544 height 13
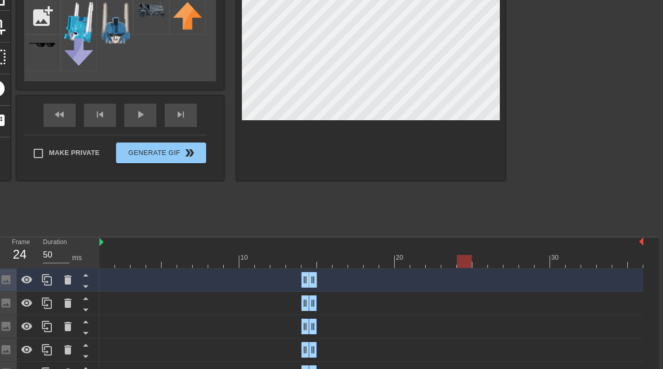
click at [505, 260] on div at bounding box center [371, 261] width 544 height 13
click at [327, 260] on div at bounding box center [371, 261] width 544 height 13
click at [341, 260] on div at bounding box center [371, 261] width 544 height 13
click at [359, 261] on div at bounding box center [371, 261] width 544 height 13
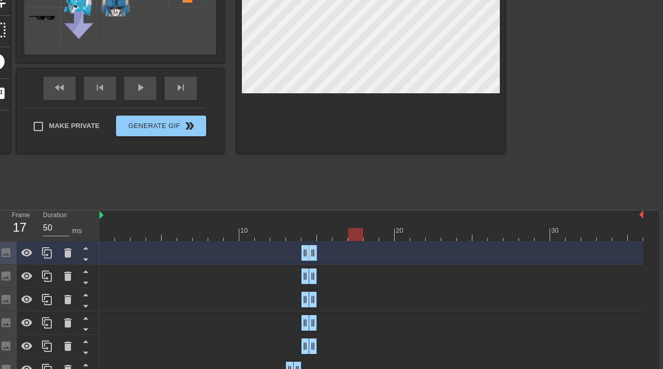
scroll to position [148, 4]
click at [371, 232] on div at bounding box center [371, 234] width 544 height 13
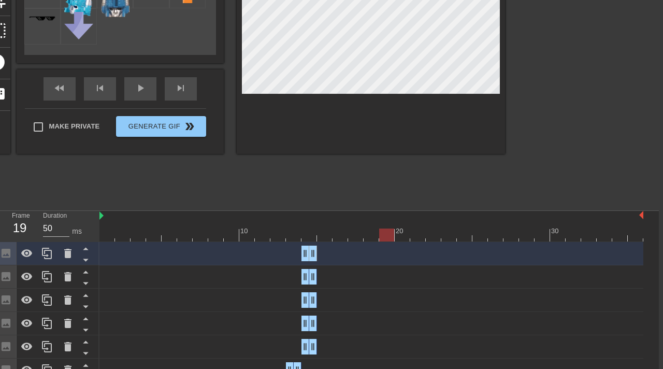
click at [386, 238] on div at bounding box center [371, 234] width 544 height 13
click at [632, 231] on div at bounding box center [371, 234] width 544 height 13
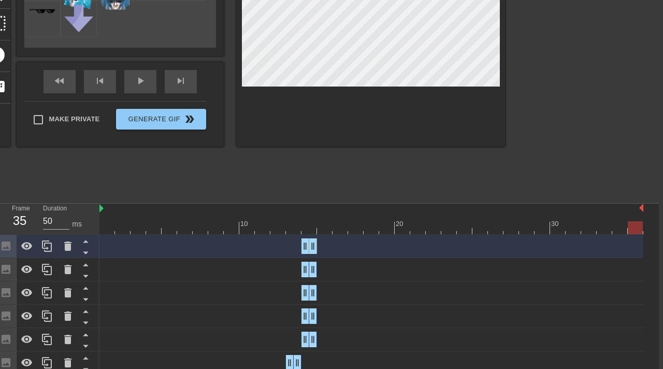
scroll to position [158, 4]
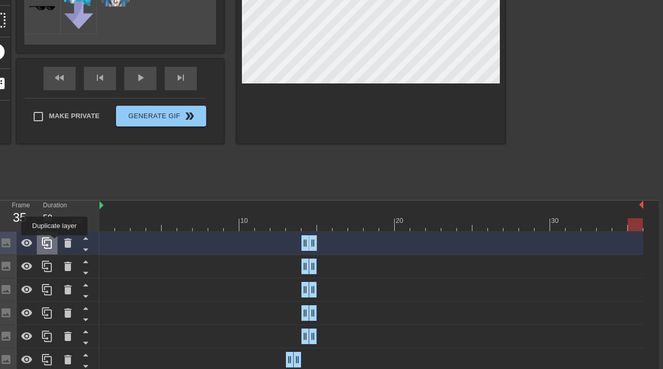
click at [55, 242] on div at bounding box center [47, 242] width 21 height 23
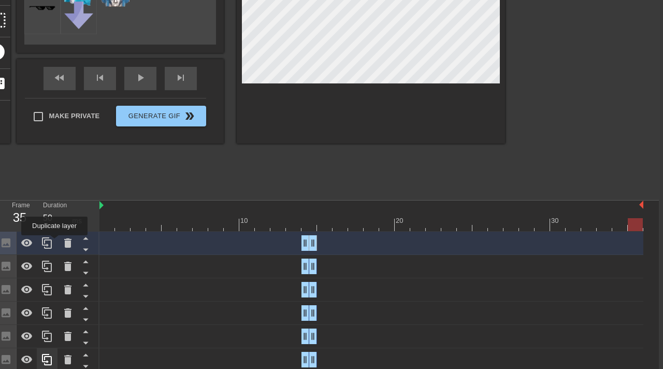
click at [55, 242] on div at bounding box center [47, 242] width 21 height 23
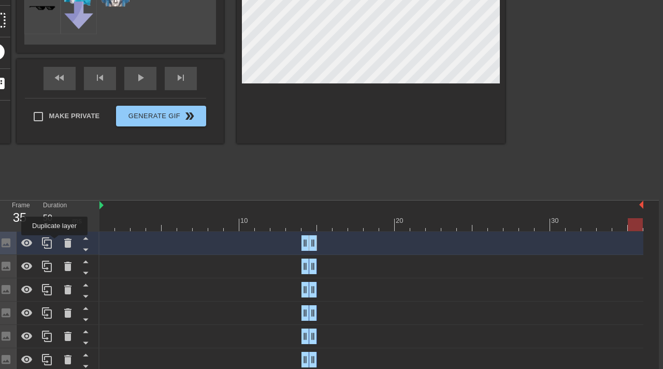
click at [55, 242] on div at bounding box center [47, 242] width 21 height 23
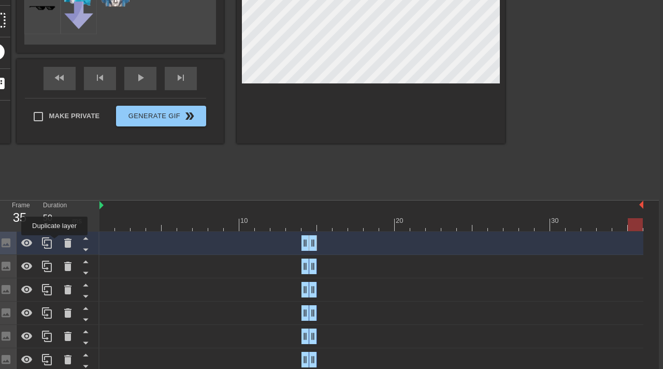
click at [55, 242] on div at bounding box center [47, 242] width 21 height 23
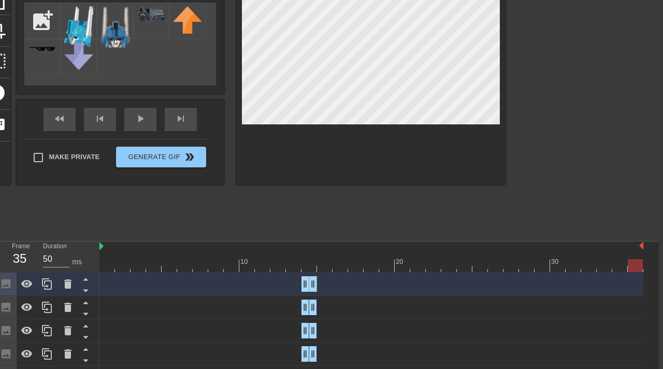
scroll to position [116, 4]
click at [313, 262] on div at bounding box center [371, 265] width 544 height 13
drag, startPoint x: 314, startPoint y: 308, endPoint x: 326, endPoint y: 308, distance: 11.9
drag, startPoint x: 308, startPoint y: 308, endPoint x: 317, endPoint y: 308, distance: 9.8
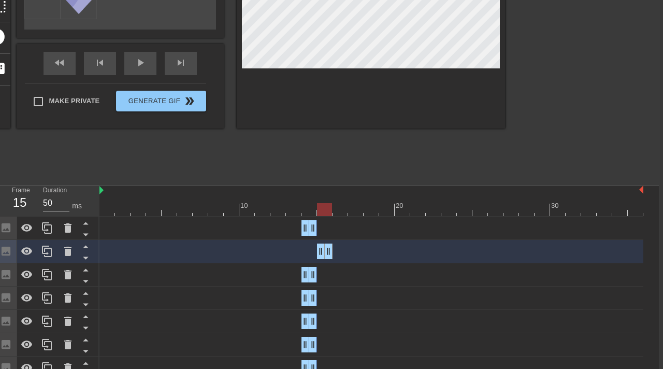
scroll to position [185, 4]
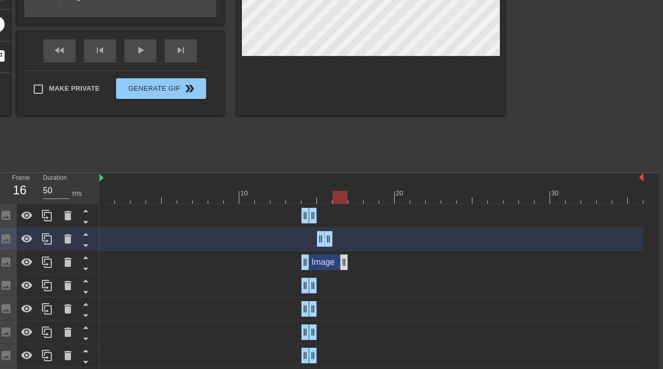
drag, startPoint x: 314, startPoint y: 265, endPoint x: 347, endPoint y: 265, distance: 32.6
click at [348, 265] on div "Image drag_handle drag_handle" at bounding box center [371, 262] width 544 height 16
drag, startPoint x: 306, startPoint y: 265, endPoint x: 332, endPoint y: 264, distance: 26.4
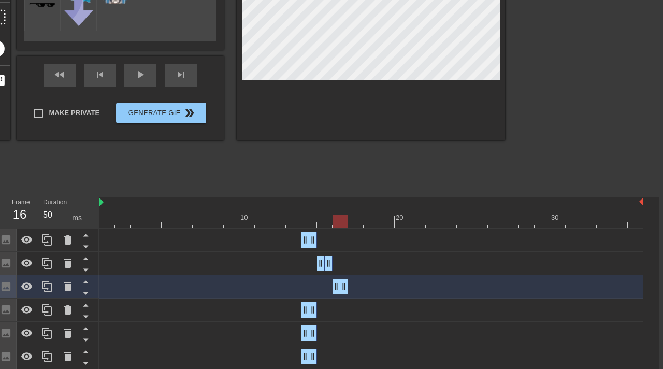
scroll to position [171, 4]
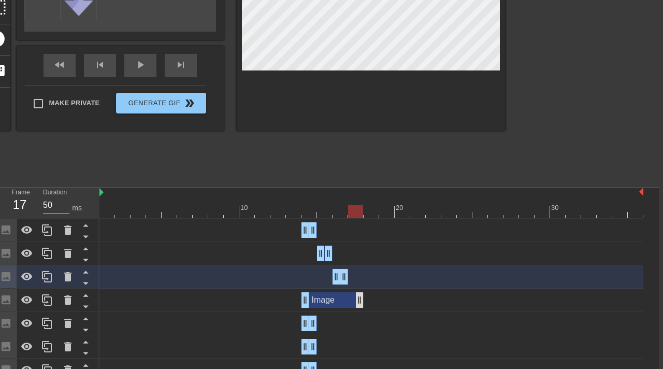
drag, startPoint x: 313, startPoint y: 303, endPoint x: 361, endPoint y: 295, distance: 48.9
drag, startPoint x: 306, startPoint y: 299, endPoint x: 357, endPoint y: 297, distance: 51.3
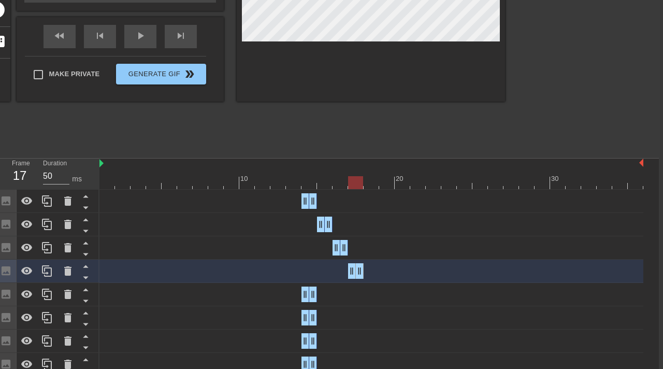
scroll to position [201, 4]
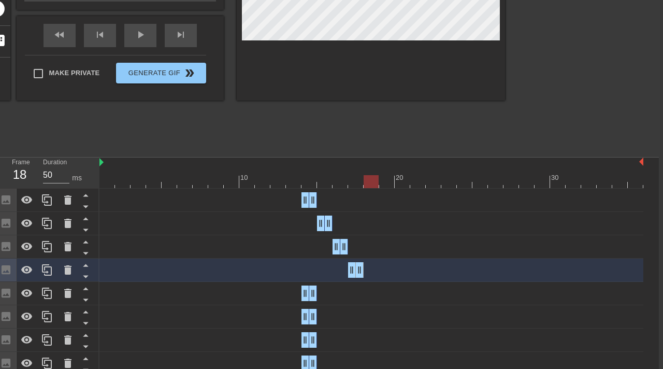
click at [371, 183] on div at bounding box center [371, 181] width 544 height 13
drag, startPoint x: 313, startPoint y: 296, endPoint x: 380, endPoint y: 287, distance: 67.9
click at [379, 287] on div "Image drag_handle drag_handle" at bounding box center [371, 293] width 544 height 16
drag, startPoint x: 304, startPoint y: 298, endPoint x: 366, endPoint y: 293, distance: 62.3
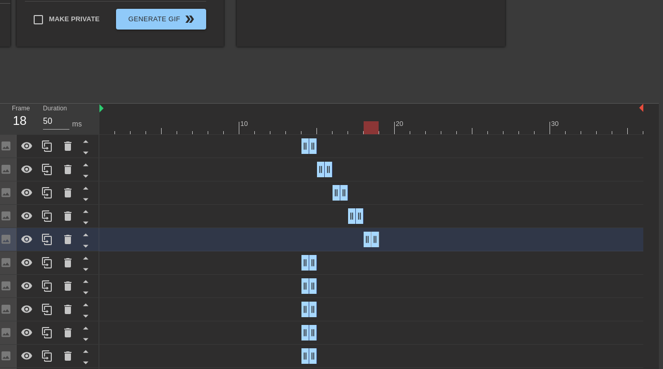
scroll to position [258, 4]
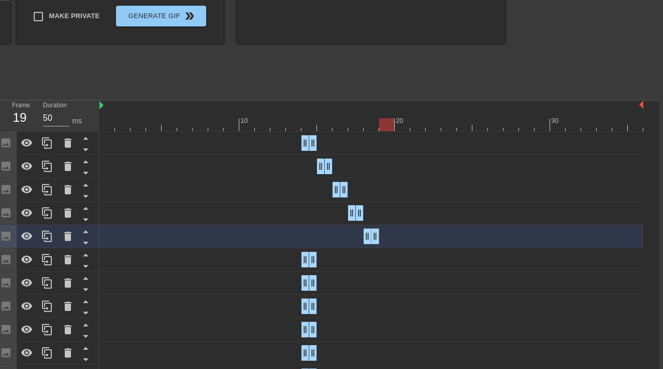
click at [389, 120] on div at bounding box center [371, 124] width 544 height 13
drag, startPoint x: 312, startPoint y: 260, endPoint x: 394, endPoint y: 254, distance: 82.5
drag, startPoint x: 303, startPoint y: 262, endPoint x: 382, endPoint y: 255, distance: 79.5
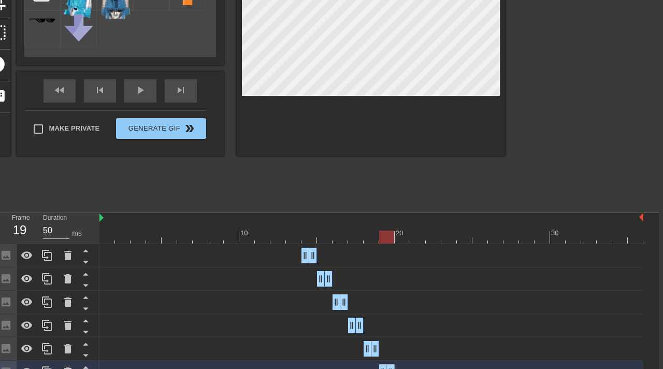
scroll to position [165, 4]
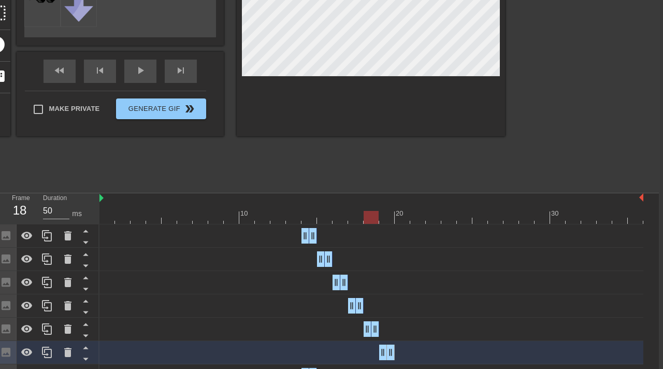
click at [368, 217] on div at bounding box center [371, 217] width 544 height 13
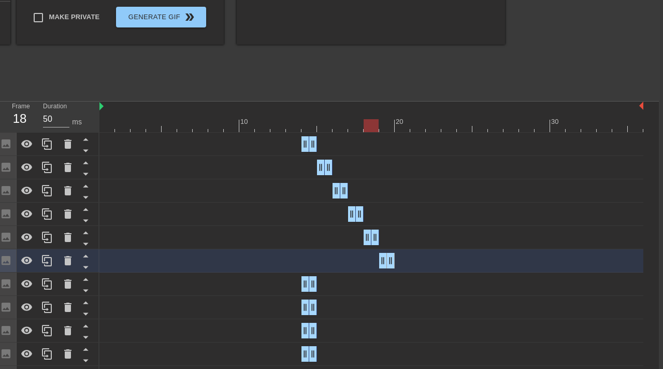
scroll to position [268, 4]
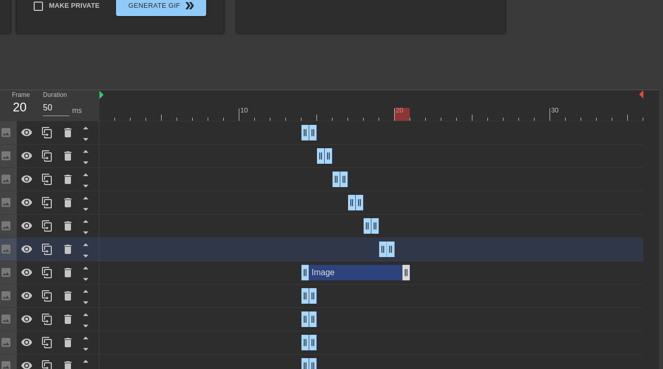
drag, startPoint x: 312, startPoint y: 276, endPoint x: 408, endPoint y: 273, distance: 96.3
drag, startPoint x: 303, startPoint y: 273, endPoint x: 392, endPoint y: 269, distance: 89.1
click at [392, 269] on div "Image drag_handle drag_handle" at bounding box center [371, 273] width 544 height 16
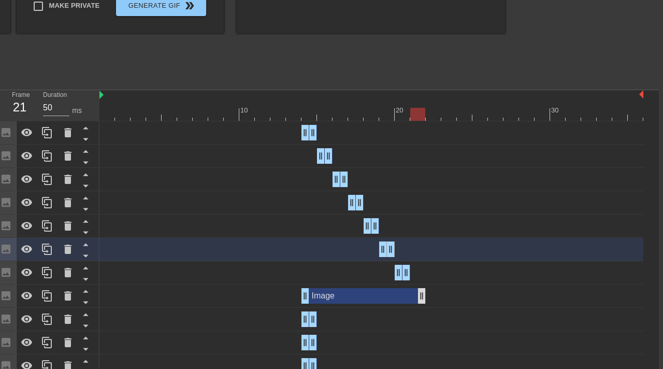
drag, startPoint x: 312, startPoint y: 298, endPoint x: 420, endPoint y: 290, distance: 108.5
drag, startPoint x: 308, startPoint y: 293, endPoint x: 420, endPoint y: 294, distance: 112.4
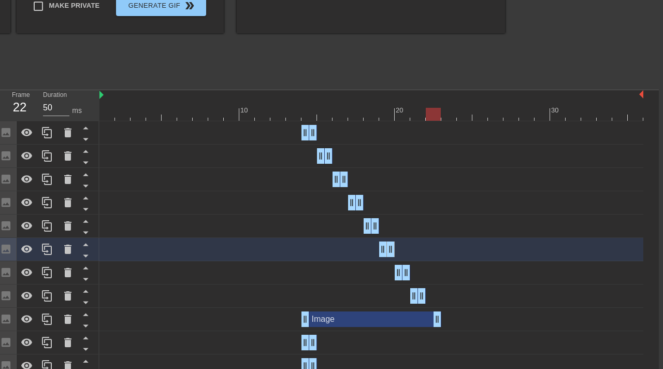
drag, startPoint x: 313, startPoint y: 322, endPoint x: 439, endPoint y: 308, distance: 126.5
click at [439, 309] on div "Image drag_handle drag_handle" at bounding box center [371, 319] width 544 height 23
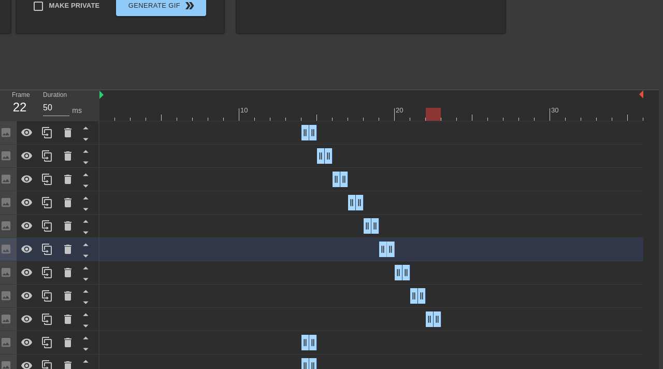
drag, startPoint x: 301, startPoint y: 318, endPoint x: 425, endPoint y: 320, distance: 124.3
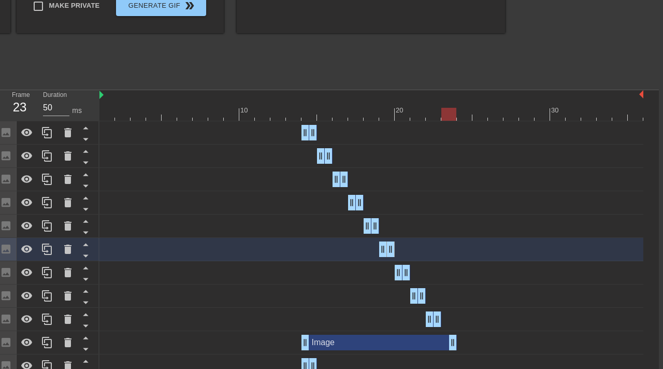
drag, startPoint x: 315, startPoint y: 341, endPoint x: 456, endPoint y: 336, distance: 141.4
click at [457, 336] on div "Image drag_handle drag_handle" at bounding box center [371, 342] width 544 height 16
drag, startPoint x: 306, startPoint y: 343, endPoint x: 468, endPoint y: 344, distance: 162.1
click at [469, 344] on div "Image drag_handle drag_handle" at bounding box center [371, 342] width 544 height 16
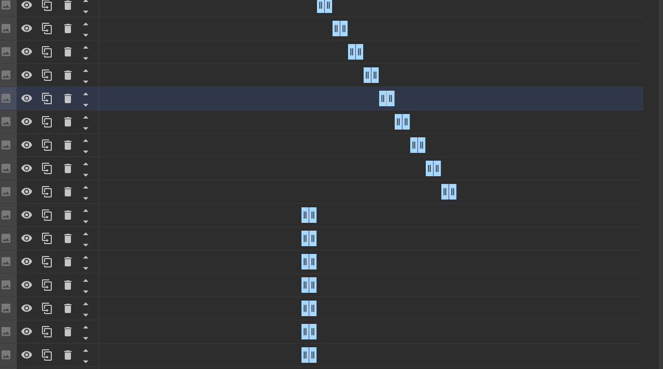
scroll to position [419, 4]
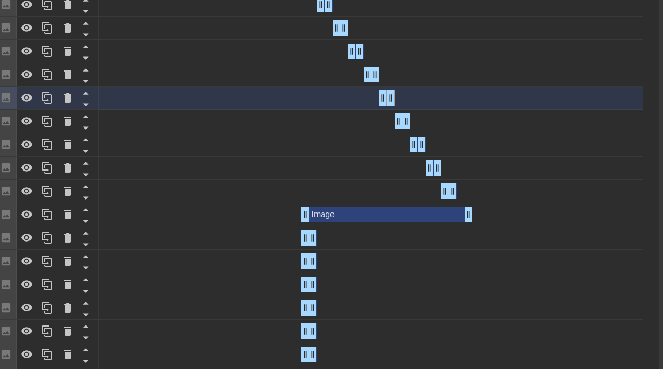
drag, startPoint x: 311, startPoint y: 214, endPoint x: 473, endPoint y: 206, distance: 162.3
click at [473, 206] on div "Image drag_handle drag_handle" at bounding box center [371, 214] width 544 height 23
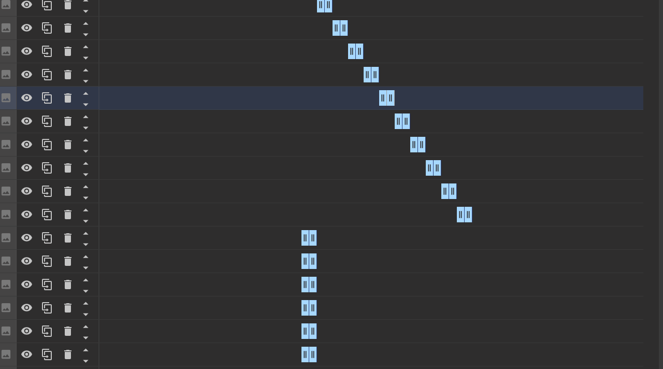
drag, startPoint x: 304, startPoint y: 213, endPoint x: 455, endPoint y: 213, distance: 151.2
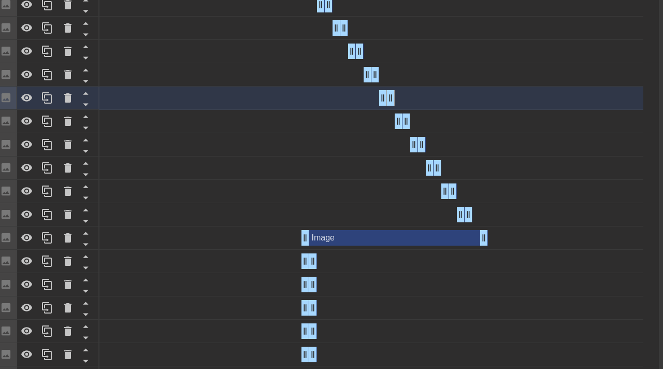
drag, startPoint x: 313, startPoint y: 239, endPoint x: 480, endPoint y: 225, distance: 168.4
click at [480, 225] on div "Image drag_handle drag_handle Image drag_handle drag_handle Image drag_handle d…" at bounding box center [378, 366] width 559 height 792
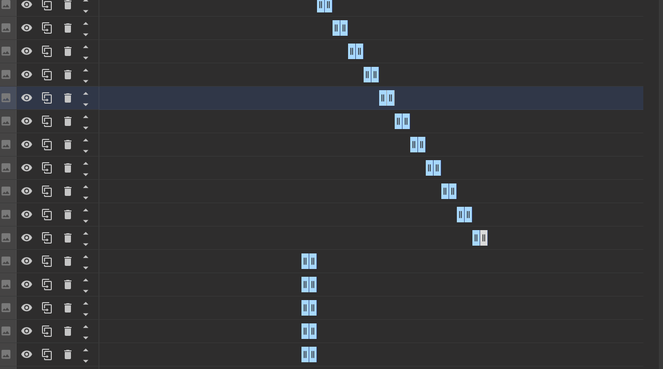
drag, startPoint x: 304, startPoint y: 234, endPoint x: 487, endPoint y: 230, distance: 182.8
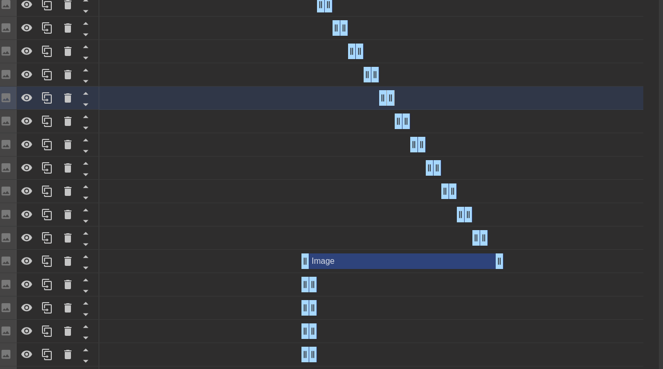
drag, startPoint x: 313, startPoint y: 262, endPoint x: 502, endPoint y: 250, distance: 189.4
click at [502, 250] on div "Image drag_handle drag_handle" at bounding box center [371, 261] width 544 height 23
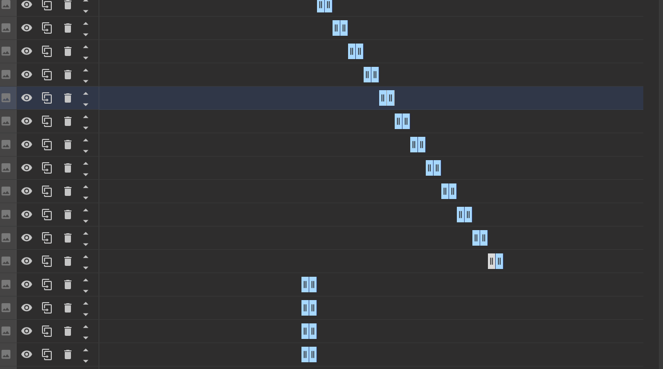
drag, startPoint x: 305, startPoint y: 259, endPoint x: 488, endPoint y: 256, distance: 183.3
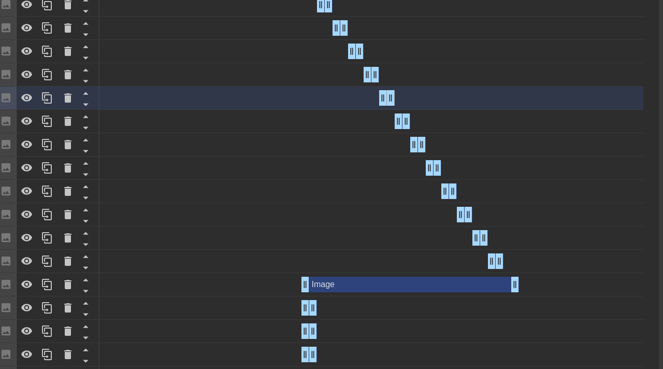
drag, startPoint x: 312, startPoint y: 282, endPoint x: 513, endPoint y: 277, distance: 200.9
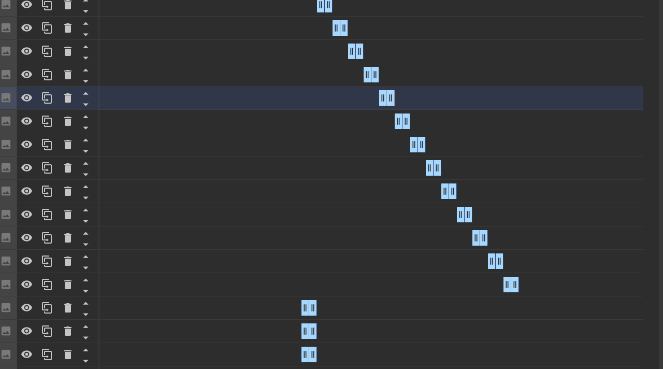
drag, startPoint x: 303, startPoint y: 282, endPoint x: 502, endPoint y: 285, distance: 198.8
click at [502, 285] on div "Image drag_handle drag_handle" at bounding box center [371, 284] width 544 height 16
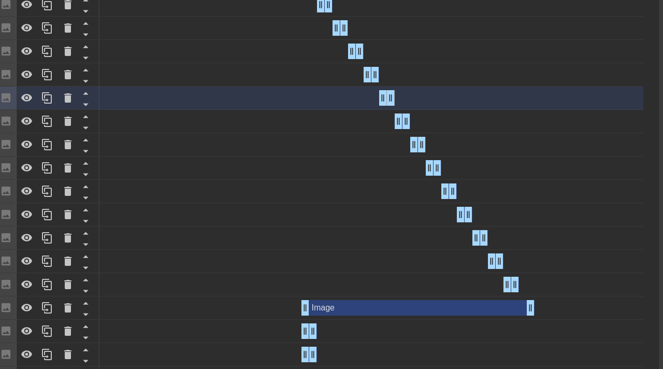
drag, startPoint x: 314, startPoint y: 305, endPoint x: 529, endPoint y: 299, distance: 215.0
click at [529, 299] on div "Image drag_handle drag_handle" at bounding box center [371, 307] width 544 height 23
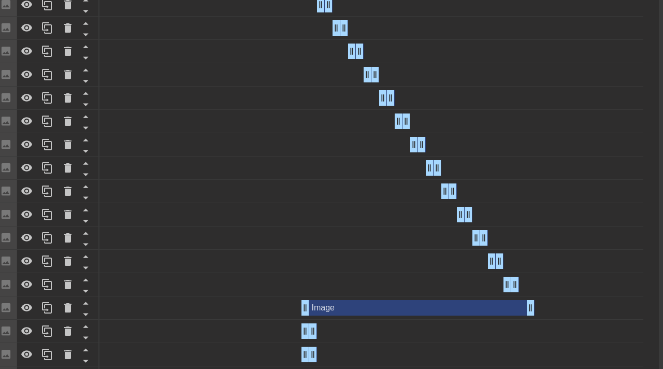
click at [300, 305] on div "Image drag_handle drag_handle" at bounding box center [371, 308] width 544 height 16
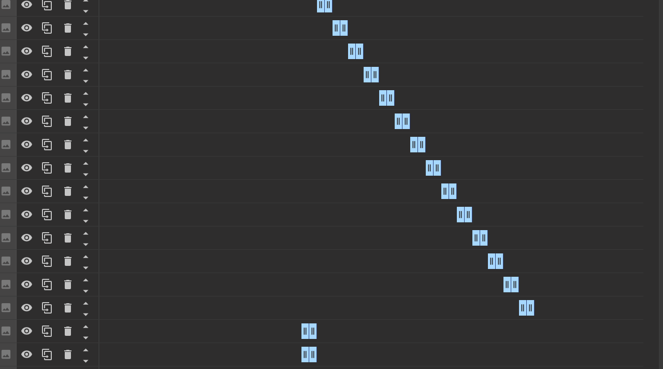
drag, startPoint x: 304, startPoint y: 305, endPoint x: 525, endPoint y: 305, distance: 221.1
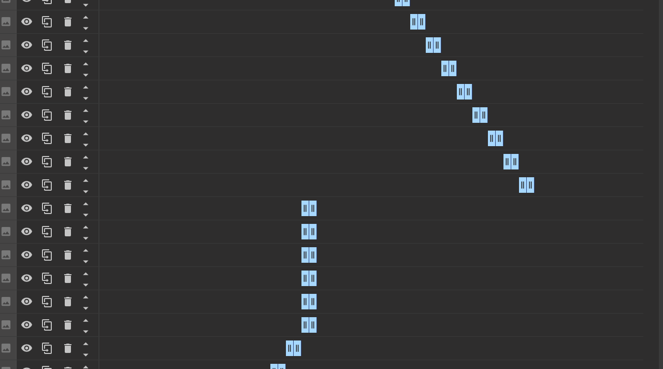
scroll to position [543, 4]
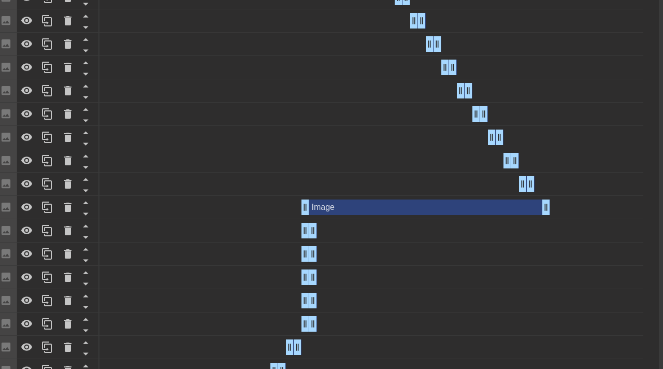
drag, startPoint x: 314, startPoint y: 202, endPoint x: 549, endPoint y: 203, distance: 235.6
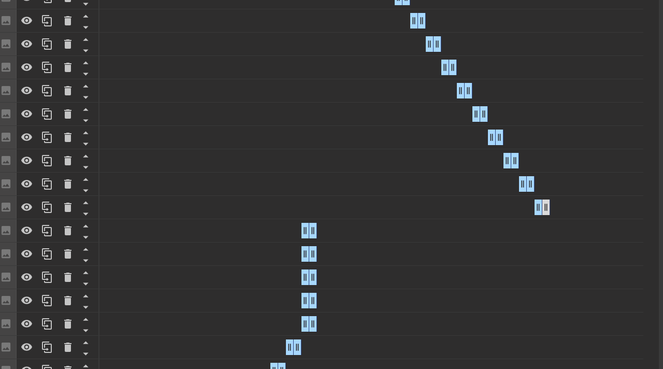
drag, startPoint x: 303, startPoint y: 205, endPoint x: 548, endPoint y: 205, distance: 244.4
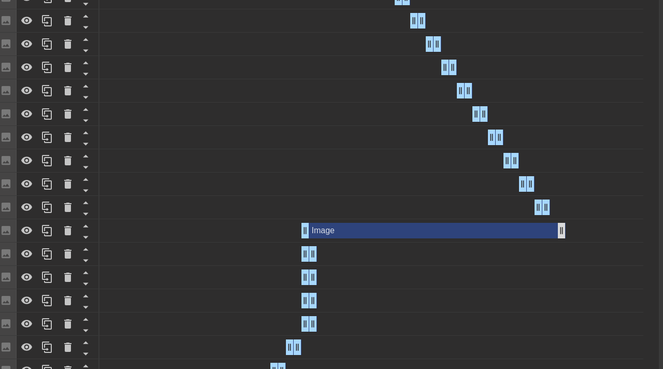
drag, startPoint x: 315, startPoint y: 226, endPoint x: 562, endPoint y: 232, distance: 247.0
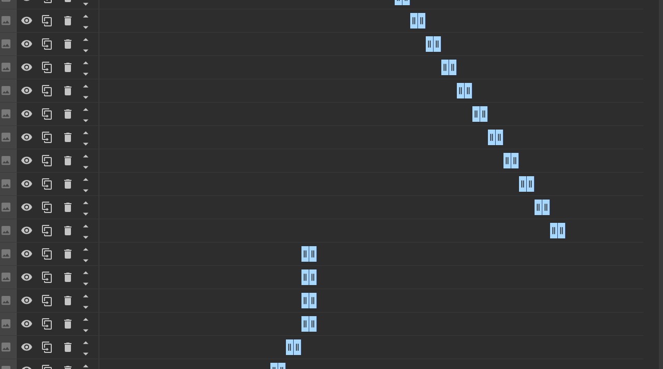
drag, startPoint x: 302, startPoint y: 233, endPoint x: 549, endPoint y: 241, distance: 246.6
click at [549, 241] on div "Image drag_handle drag_handle" at bounding box center [371, 230] width 544 height 23
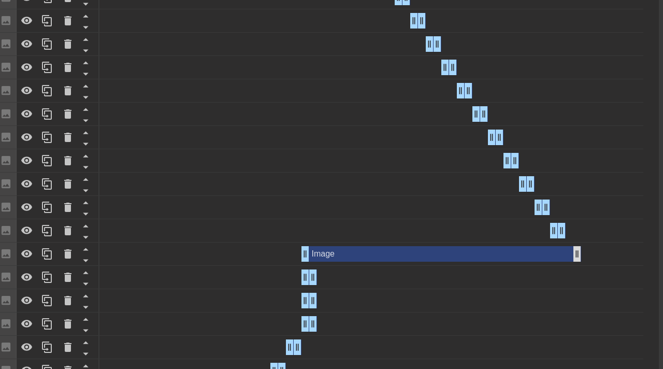
drag, startPoint x: 311, startPoint y: 254, endPoint x: 574, endPoint y: 251, distance: 263.0
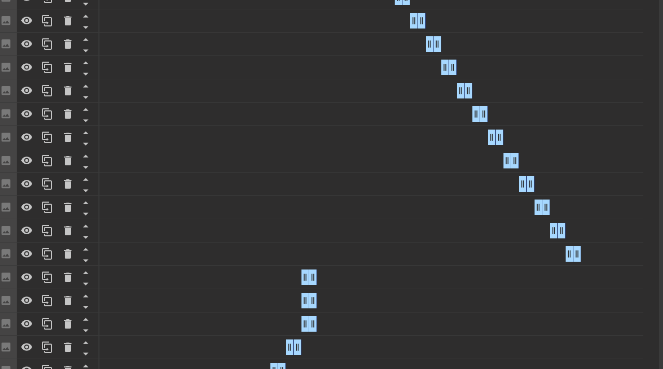
drag, startPoint x: 303, startPoint y: 252, endPoint x: 568, endPoint y: 252, distance: 265.6
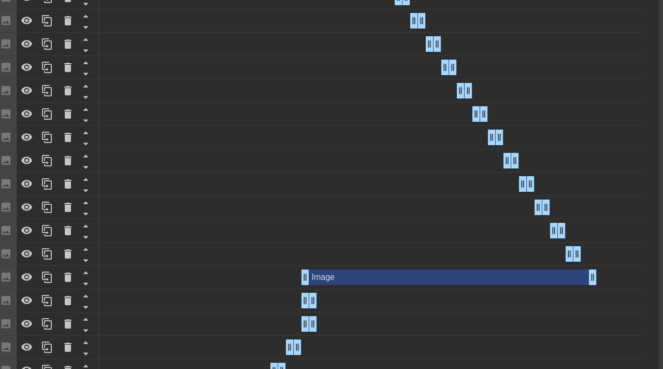
drag, startPoint x: 315, startPoint y: 280, endPoint x: 599, endPoint y: 272, distance: 284.3
click at [599, 272] on div "Image drag_handle drag_handle" at bounding box center [371, 277] width 544 height 16
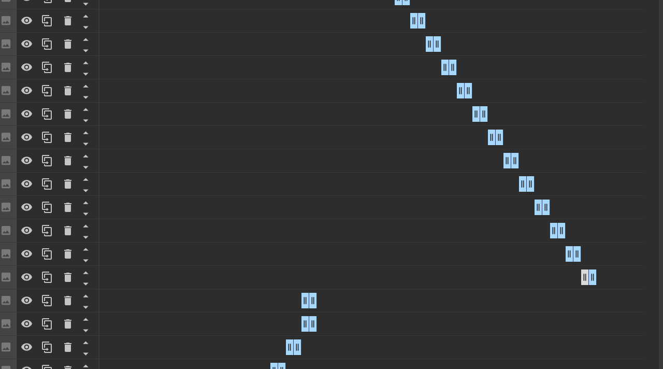
drag, startPoint x: 304, startPoint y: 279, endPoint x: 583, endPoint y: 274, distance: 279.1
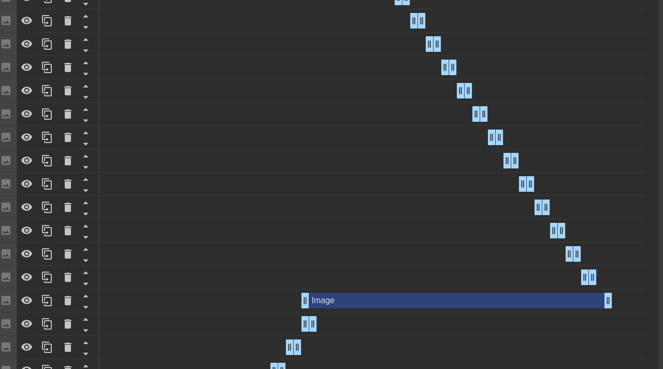
drag, startPoint x: 315, startPoint y: 299, endPoint x: 606, endPoint y: 301, distance: 291.0
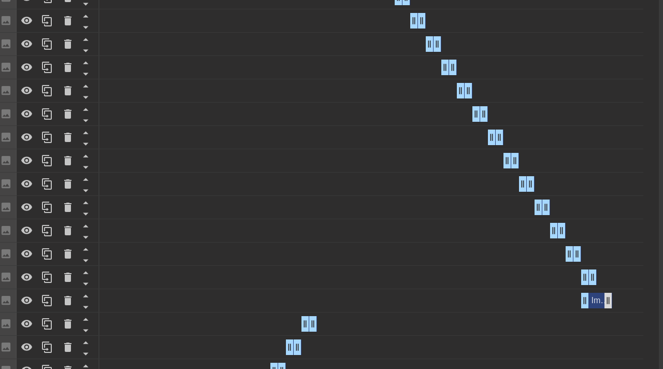
drag, startPoint x: 305, startPoint y: 298, endPoint x: 606, endPoint y: 300, distance: 300.8
drag, startPoint x: 316, startPoint y: 326, endPoint x: 310, endPoint y: 329, distance: 6.3
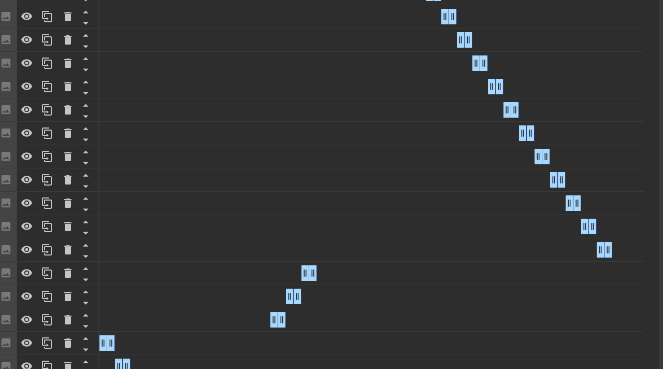
scroll to position [598, 4]
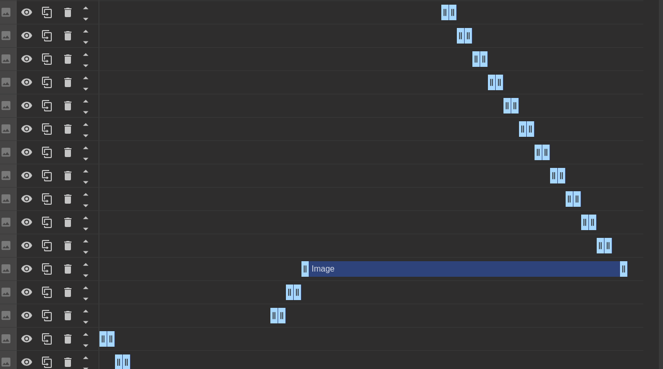
drag, startPoint x: 313, startPoint y: 266, endPoint x: 623, endPoint y: 262, distance: 310.7
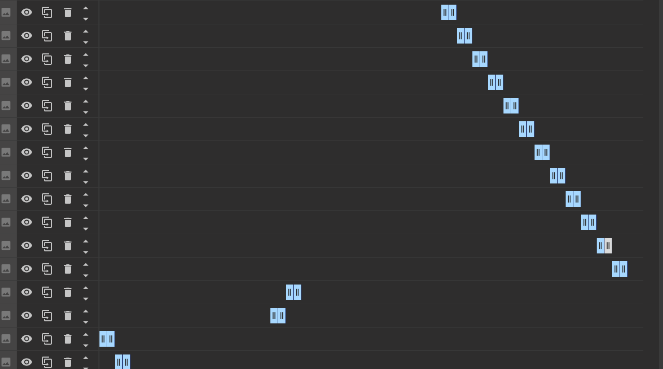
drag, startPoint x: 304, startPoint y: 265, endPoint x: 610, endPoint y: 251, distance: 306.8
click at [610, 251] on div "Image drag_handle drag_handle Image drag_handle drag_handle Image drag_handle d…" at bounding box center [378, 187] width 559 height 792
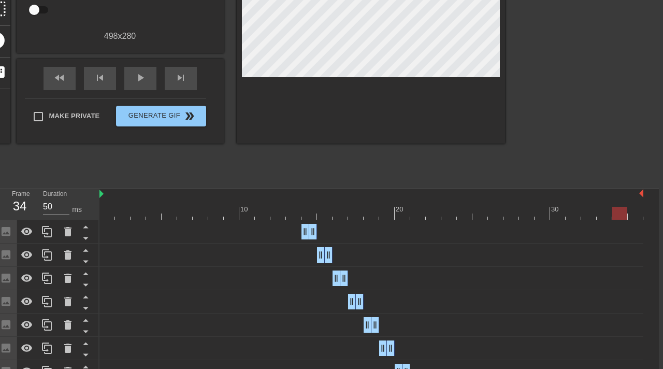
scroll to position [171, 4]
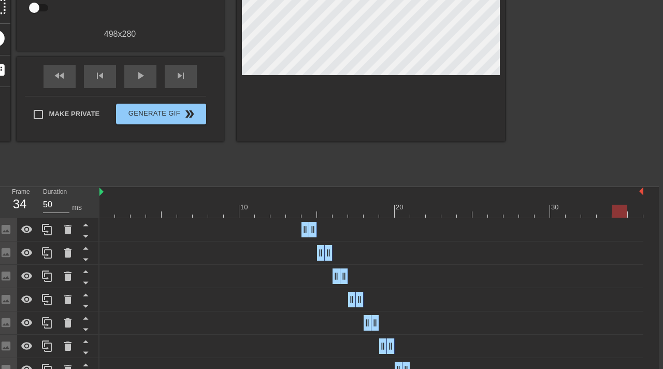
click at [634, 208] on div at bounding box center [371, 211] width 544 height 13
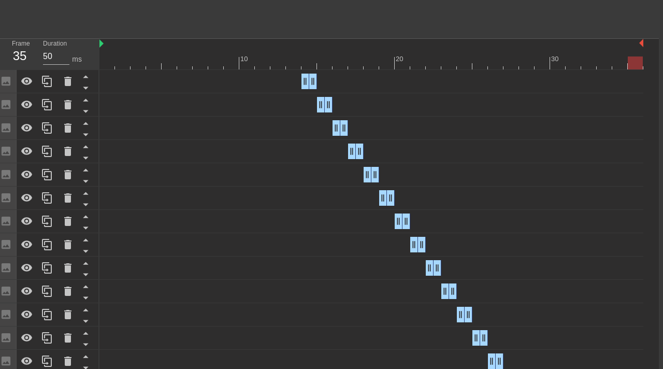
scroll to position [717, 4]
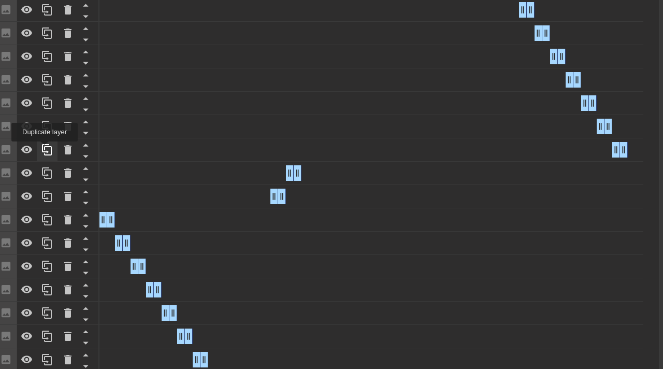
click at [46, 149] on icon at bounding box center [47, 149] width 12 height 12
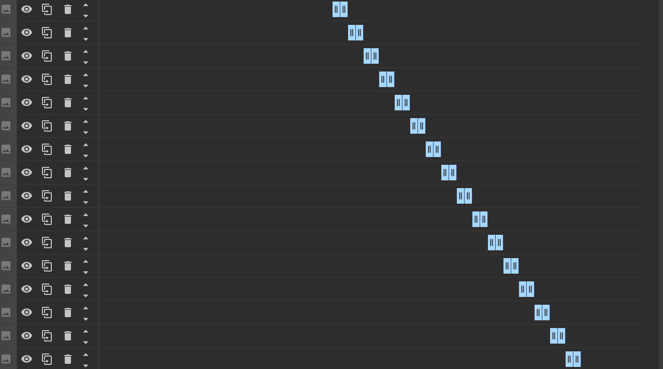
scroll to position [154, 4]
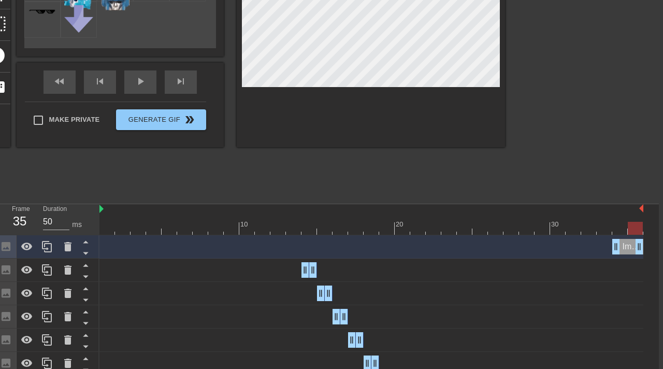
drag, startPoint x: 624, startPoint y: 246, endPoint x: 639, endPoint y: 246, distance: 15.0
drag, startPoint x: 617, startPoint y: 245, endPoint x: 635, endPoint y: 245, distance: 17.6
click at [304, 229] on div at bounding box center [371, 228] width 544 height 13
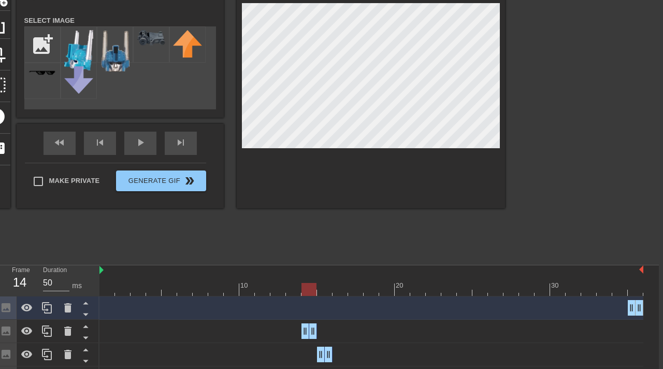
scroll to position [103, 4]
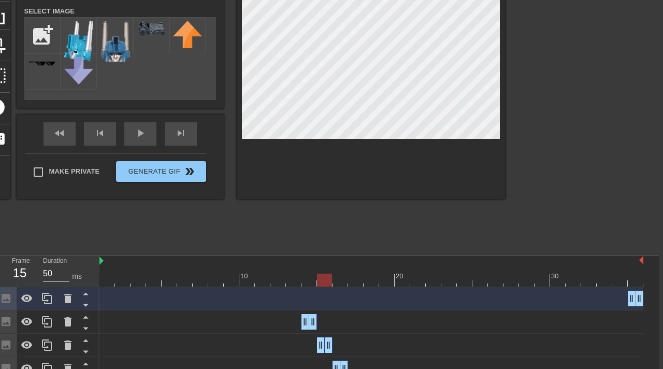
click at [323, 284] on div at bounding box center [371, 279] width 544 height 13
click at [340, 283] on div at bounding box center [371, 279] width 544 height 13
click at [356, 282] on div at bounding box center [371, 279] width 544 height 13
click at [369, 282] on div at bounding box center [371, 279] width 544 height 13
click at [388, 278] on div at bounding box center [371, 279] width 544 height 13
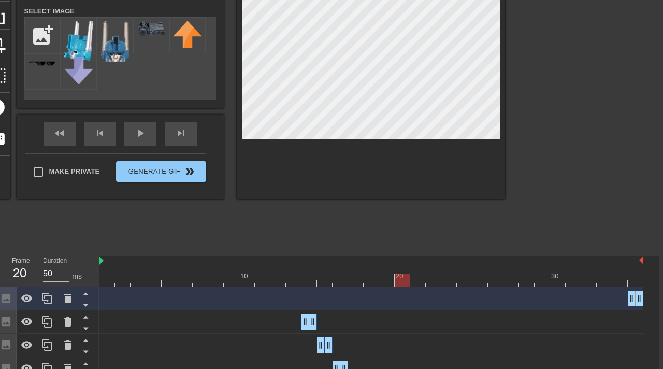
click at [403, 282] on div at bounding box center [371, 279] width 544 height 13
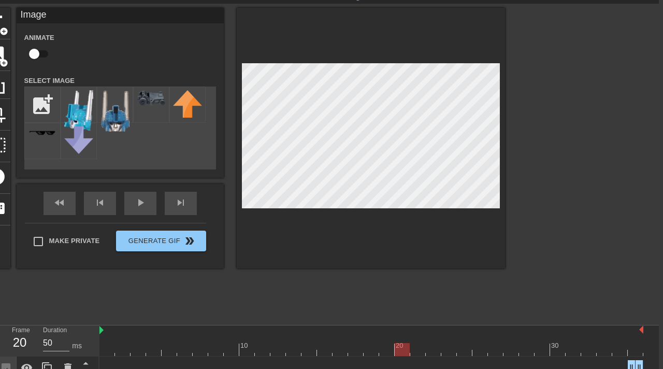
scroll to position [33, 6]
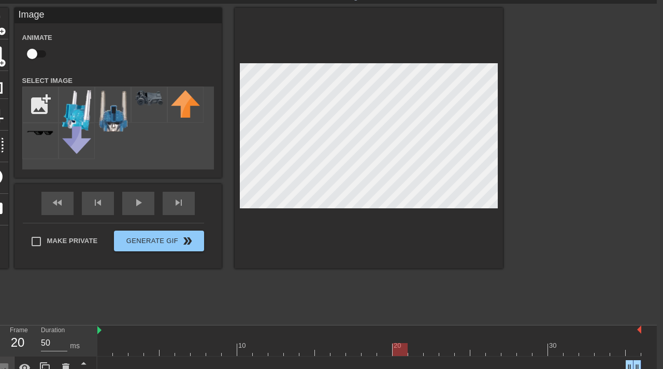
click at [415, 352] on div at bounding box center [369, 349] width 544 height 13
click at [432, 349] on div at bounding box center [369, 349] width 544 height 13
click at [445, 351] on div at bounding box center [369, 349] width 544 height 13
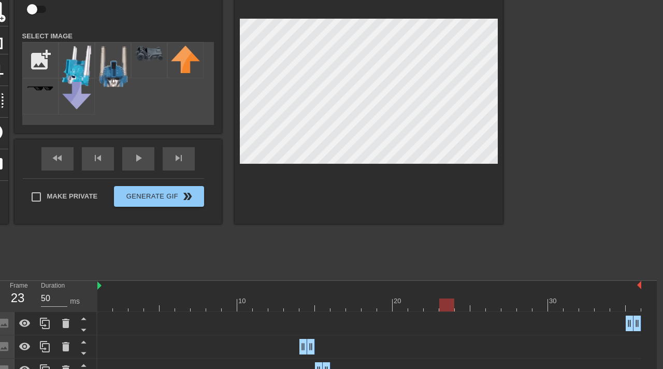
scroll to position [79, 6]
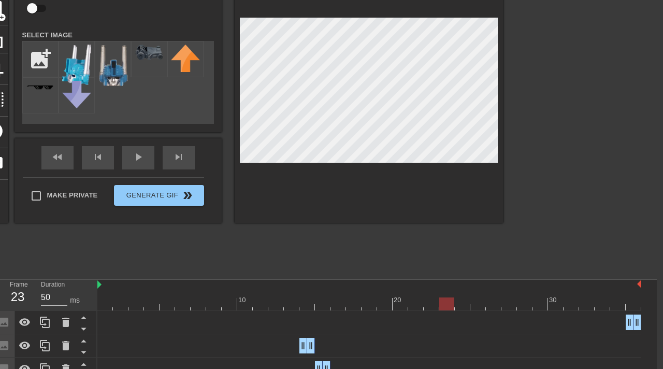
click at [463, 305] on div at bounding box center [369, 303] width 544 height 13
click at [478, 302] on div at bounding box center [369, 303] width 544 height 13
click at [492, 308] on div at bounding box center [369, 303] width 544 height 13
click at [507, 308] on div at bounding box center [369, 303] width 544 height 13
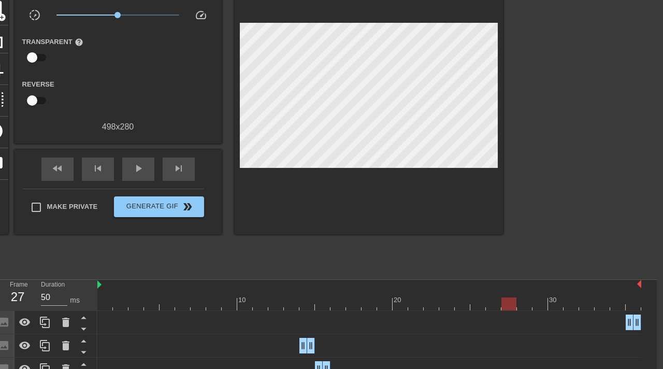
click at [524, 311] on div "Image drag_handle drag_handle" at bounding box center [369, 322] width 544 height 23
click at [522, 303] on div at bounding box center [369, 303] width 544 height 13
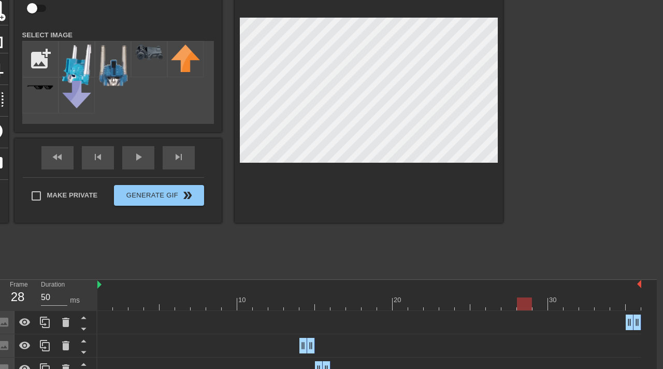
click at [541, 306] on div at bounding box center [369, 303] width 544 height 13
click at [557, 309] on div at bounding box center [369, 303] width 544 height 13
click at [571, 306] on div at bounding box center [369, 303] width 544 height 13
click at [590, 301] on div at bounding box center [369, 303] width 544 height 13
click at [604, 305] on div at bounding box center [369, 303] width 544 height 13
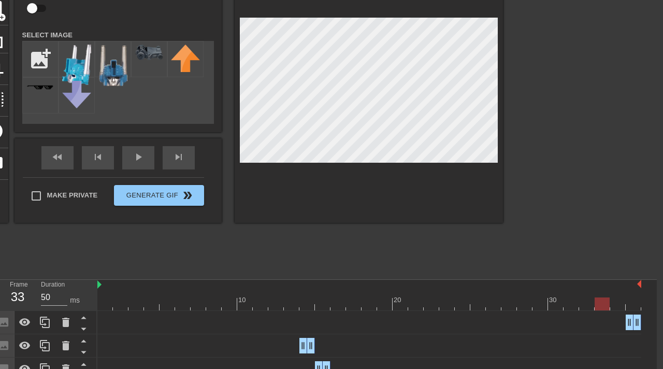
click at [616, 303] on div at bounding box center [369, 303] width 544 height 13
click at [226, 71] on div "title add_circle image add_circle crop photo_size_select_large help keyboard Im…" at bounding box center [241, 92] width 522 height 260
click at [632, 300] on div at bounding box center [369, 303] width 544 height 13
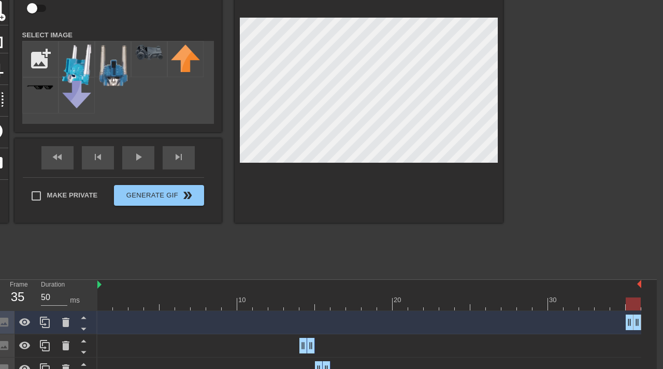
click at [226, 56] on div "title add_circle image add_circle crop photo_size_select_large help keyboard Im…" at bounding box center [241, 92] width 522 height 260
click at [131, 158] on div "play_arrow" at bounding box center [138, 157] width 32 height 23
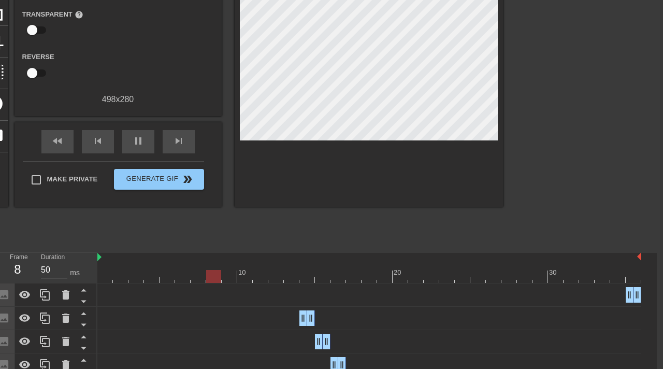
scroll to position [106, 6]
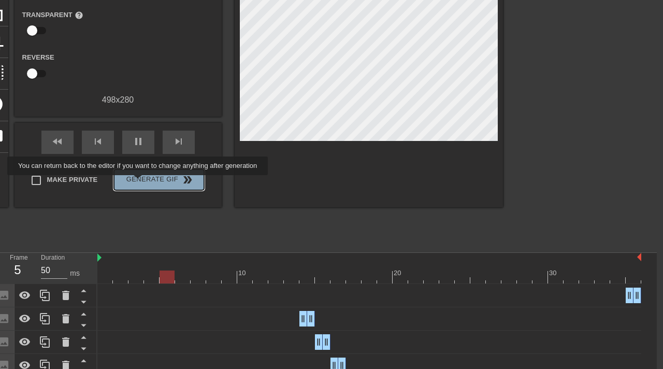
click at [144, 182] on span "Generate Gif double_arrow" at bounding box center [158, 179] width 81 height 12
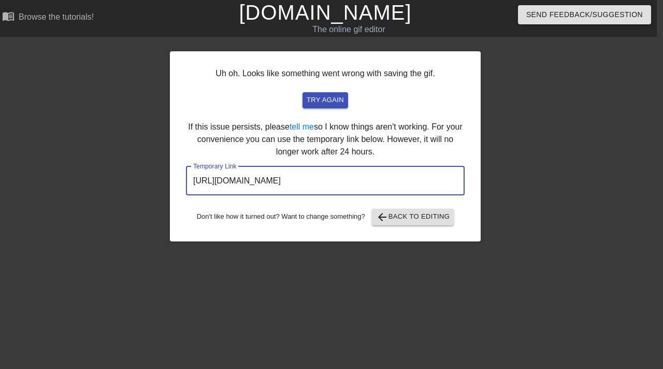
click at [338, 181] on input "[URL][DOMAIN_NAME]" at bounding box center [325, 180] width 279 height 29
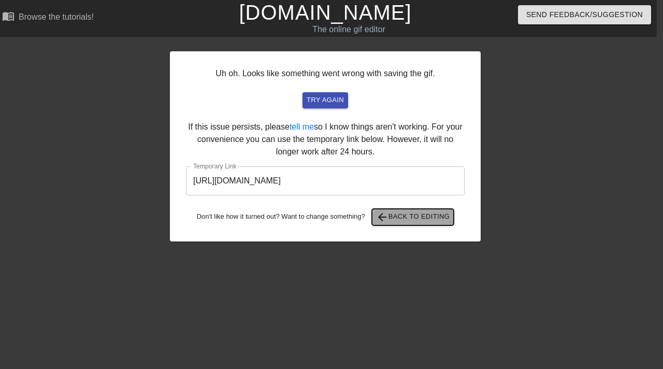
click at [400, 216] on span "arrow_back Back to Editing" at bounding box center [413, 217] width 74 height 12
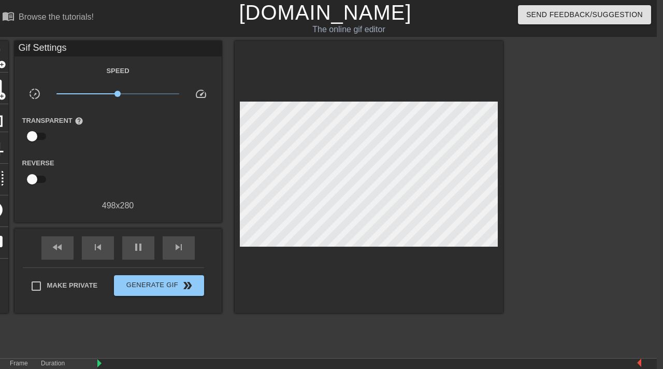
scroll to position [0, 0]
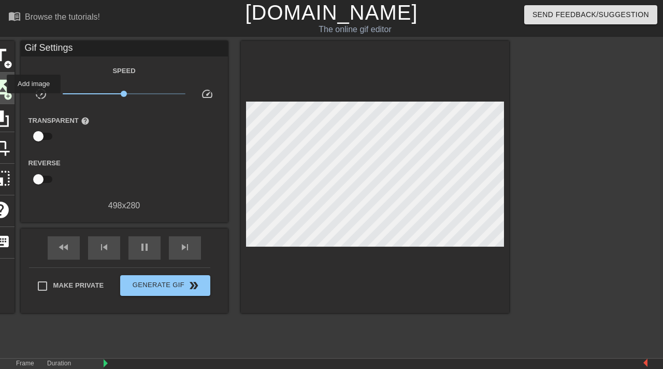
click at [0, 84] on span "image" at bounding box center [1, 87] width 20 height 20
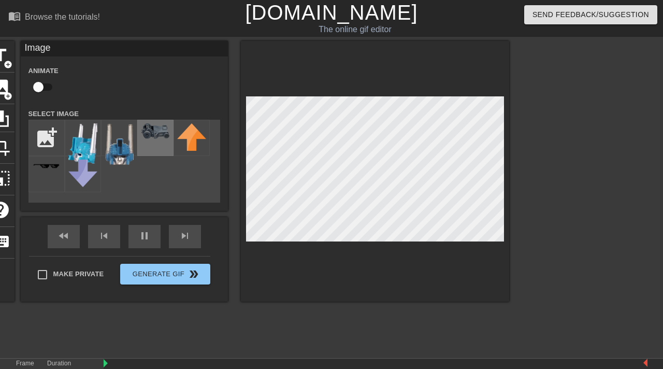
click at [154, 136] on img at bounding box center [155, 131] width 29 height 16
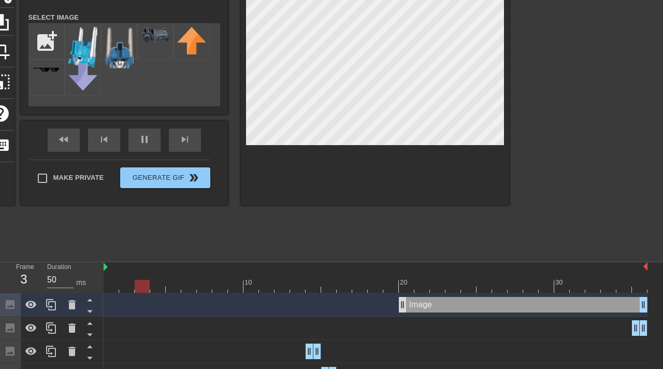
scroll to position [98, 0]
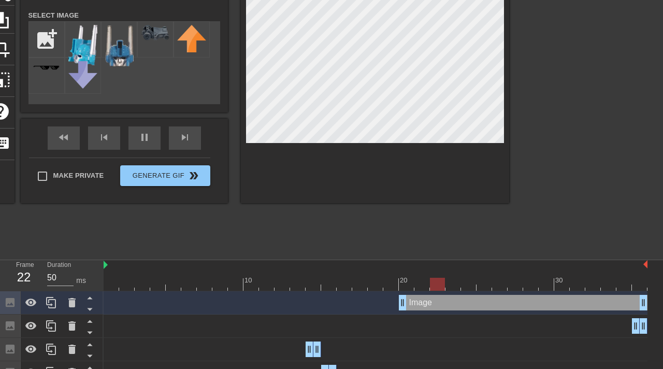
click at [315, 289] on div at bounding box center [376, 284] width 544 height 13
click at [326, 284] on div at bounding box center [376, 284] width 544 height 13
click at [338, 283] on div at bounding box center [376, 284] width 544 height 13
click at [338, 283] on div at bounding box center [344, 284] width 15 height 13
click at [361, 282] on div at bounding box center [376, 284] width 544 height 13
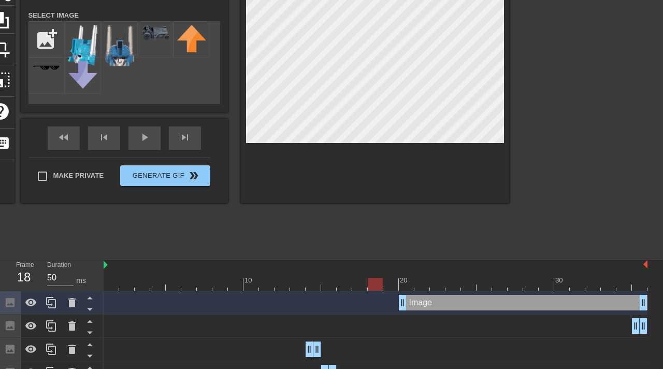
click at [375, 282] on div at bounding box center [376, 284] width 544 height 13
drag, startPoint x: 404, startPoint y: 306, endPoint x: 377, endPoint y: 303, distance: 27.0
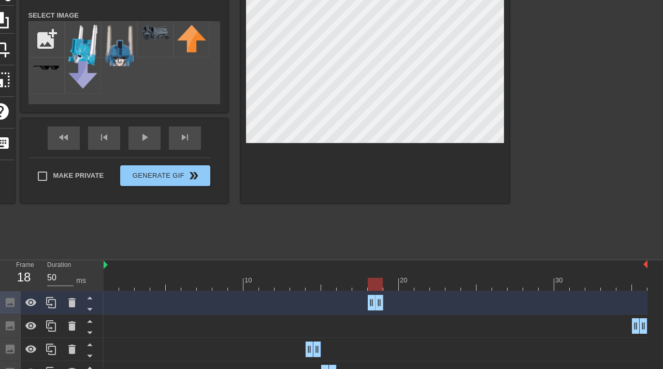
drag, startPoint x: 644, startPoint y: 302, endPoint x: 379, endPoint y: 298, distance: 264.1
click at [639, 286] on div at bounding box center [376, 284] width 544 height 13
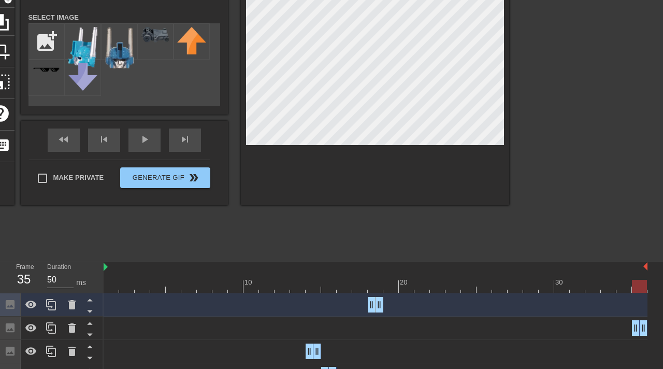
scroll to position [99, 0]
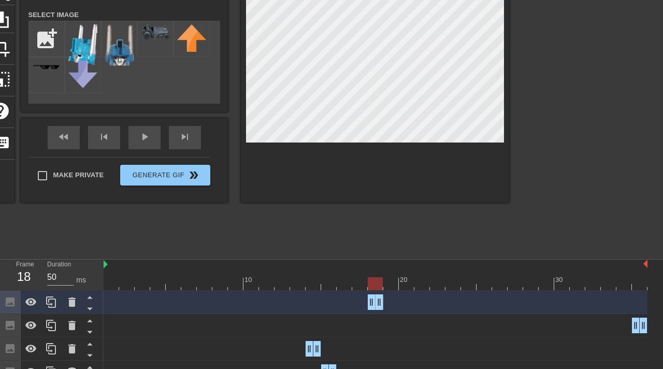
click at [377, 285] on div at bounding box center [376, 283] width 544 height 13
click at [51, 301] on icon at bounding box center [51, 302] width 12 height 12
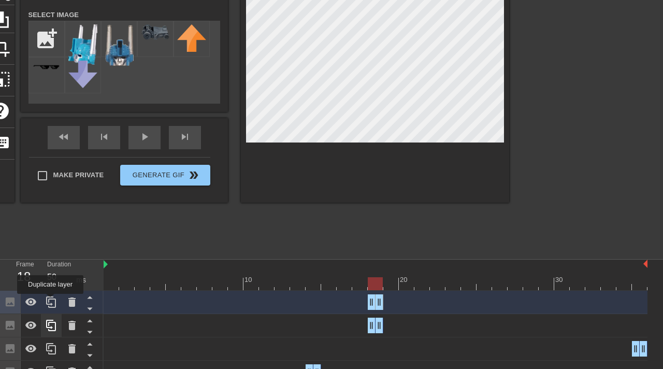
click at [51, 301] on icon at bounding box center [51, 302] width 12 height 12
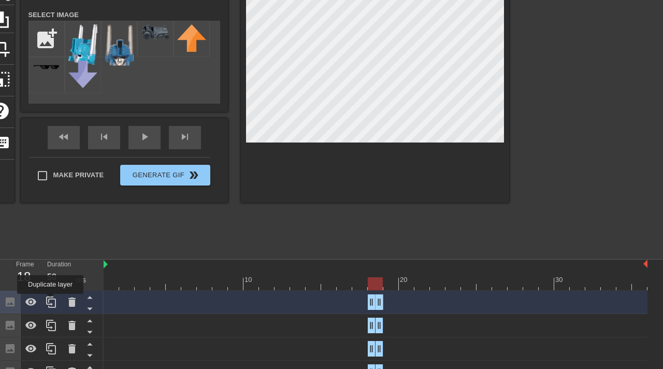
click at [51, 301] on icon at bounding box center [51, 302] width 12 height 12
click at [51, 301] on div at bounding box center [52, 301] width 104 height 23
click at [51, 301] on icon at bounding box center [51, 302] width 12 height 12
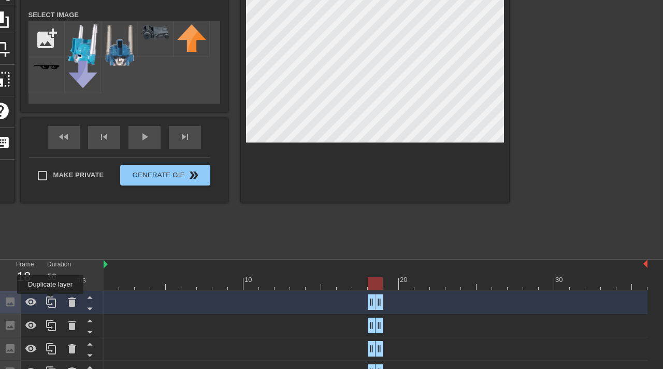
click at [51, 301] on icon at bounding box center [51, 302] width 12 height 12
click at [230, 59] on div "title add_circle image add_circle crop photo_size_select_large help keyboard Im…" at bounding box center [248, 72] width 522 height 260
drag, startPoint x: 377, startPoint y: 323, endPoint x: 392, endPoint y: 323, distance: 15.0
drag, startPoint x: 371, startPoint y: 327, endPoint x: 390, endPoint y: 327, distance: 19.2
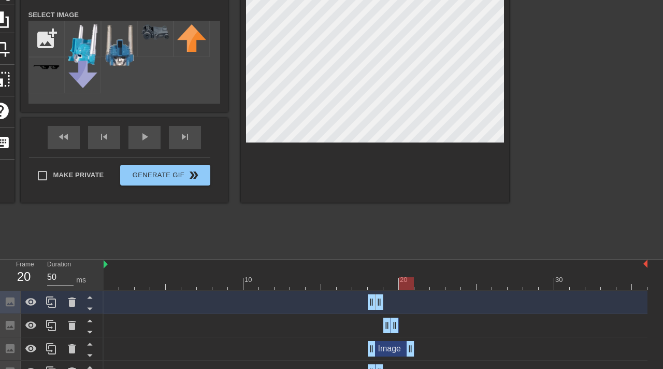
drag, startPoint x: 378, startPoint y: 351, endPoint x: 414, endPoint y: 348, distance: 36.3
click at [415, 348] on div "Image drag_handle drag_handle" at bounding box center [376, 349] width 544 height 16
drag, startPoint x: 368, startPoint y: 351, endPoint x: 404, endPoint y: 349, distance: 35.8
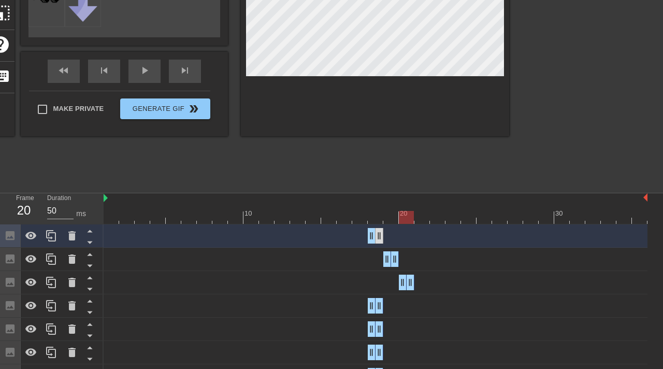
scroll to position [177, 0]
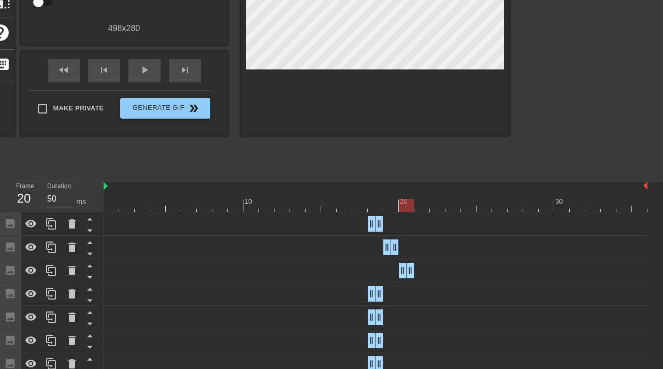
click at [383, 291] on div "Image drag_handle drag_handle" at bounding box center [376, 294] width 544 height 16
drag, startPoint x: 378, startPoint y: 292, endPoint x: 427, endPoint y: 286, distance: 48.5
drag, startPoint x: 373, startPoint y: 294, endPoint x: 434, endPoint y: 292, distance: 61.6
click at [434, 293] on div "Image drag_handle drag_handle" at bounding box center [376, 294] width 544 height 16
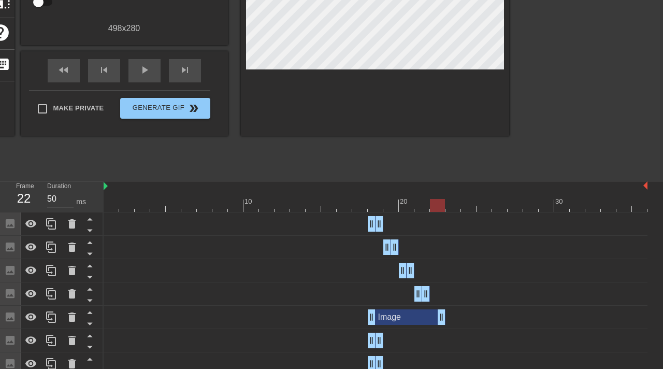
drag, startPoint x: 378, startPoint y: 313, endPoint x: 441, endPoint y: 312, distance: 62.7
drag, startPoint x: 370, startPoint y: 319, endPoint x: 435, endPoint y: 314, distance: 65.4
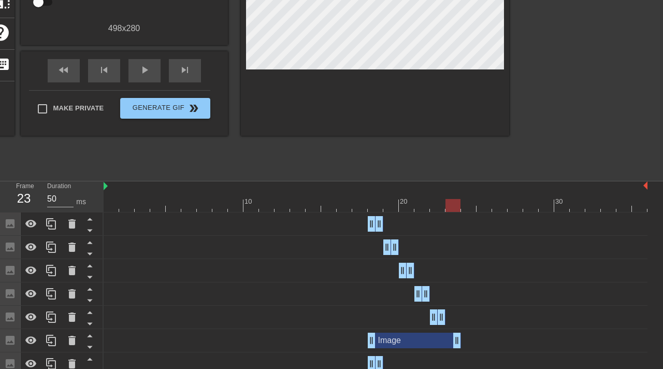
drag, startPoint x: 381, startPoint y: 342, endPoint x: 457, endPoint y: 329, distance: 76.7
click at [457, 329] on div "Image drag_handle drag_handle" at bounding box center [376, 340] width 544 height 23
drag, startPoint x: 370, startPoint y: 341, endPoint x: 453, endPoint y: 330, distance: 84.1
click at [453, 330] on div "Image drag_handle drag_handle" at bounding box center [376, 340] width 544 height 23
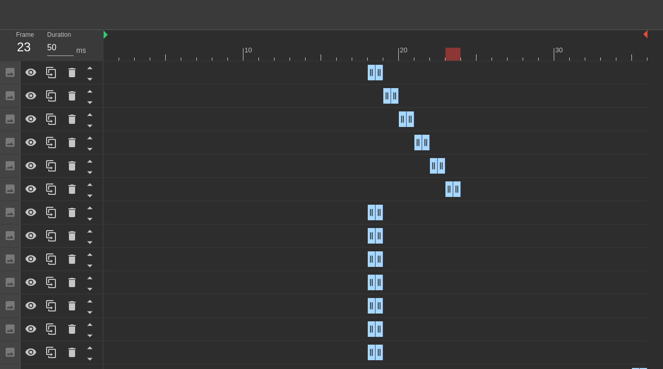
scroll to position [329, 0]
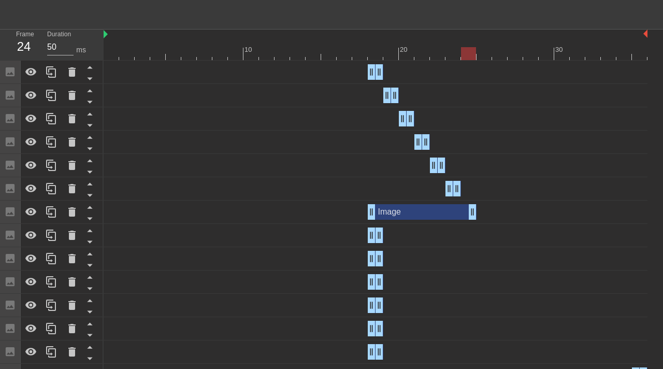
drag, startPoint x: 380, startPoint y: 210, endPoint x: 474, endPoint y: 205, distance: 93.9
drag, startPoint x: 370, startPoint y: 211, endPoint x: 491, endPoint y: 211, distance: 121.1
click at [492, 211] on div "Image drag_handle drag_handle" at bounding box center [376, 212] width 544 height 16
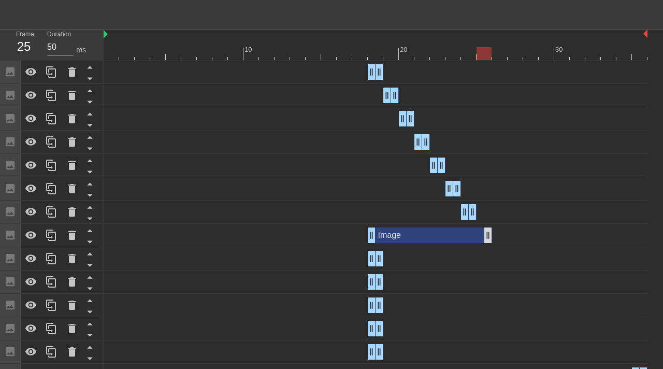
drag, startPoint x: 377, startPoint y: 239, endPoint x: 491, endPoint y: 227, distance: 114.5
drag, startPoint x: 373, startPoint y: 233, endPoint x: 485, endPoint y: 235, distance: 111.8
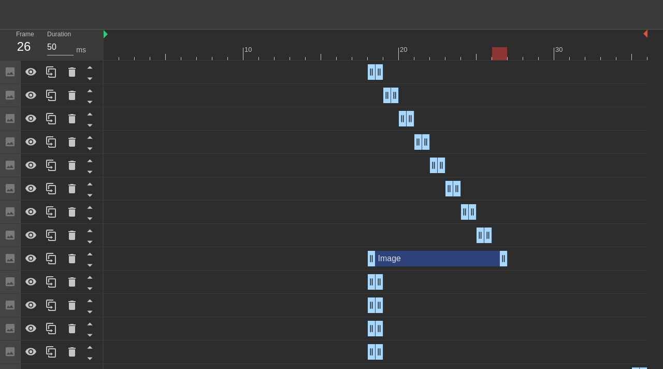
drag, startPoint x: 379, startPoint y: 261, endPoint x: 505, endPoint y: 247, distance: 126.6
click at [505, 247] on div "Image drag_handle drag_handle" at bounding box center [376, 258] width 544 height 23
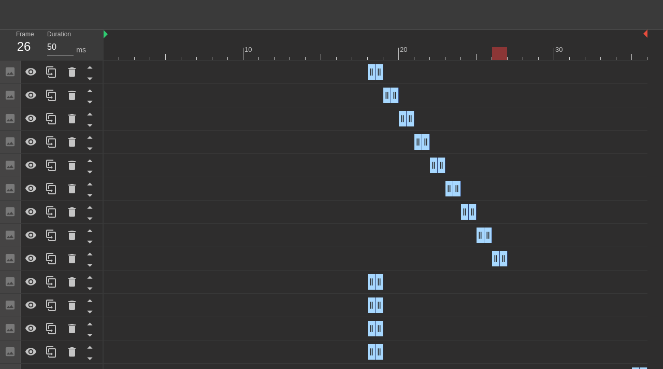
drag, startPoint x: 372, startPoint y: 257, endPoint x: 520, endPoint y: 245, distance: 149.1
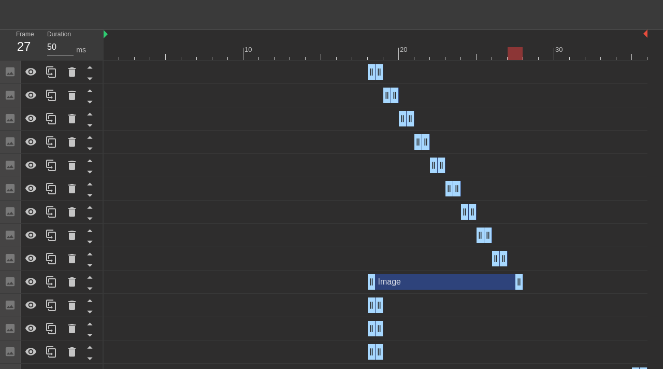
drag, startPoint x: 394, startPoint y: 282, endPoint x: 519, endPoint y: 269, distance: 126.0
drag, startPoint x: 372, startPoint y: 282, endPoint x: 517, endPoint y: 279, distance: 145.0
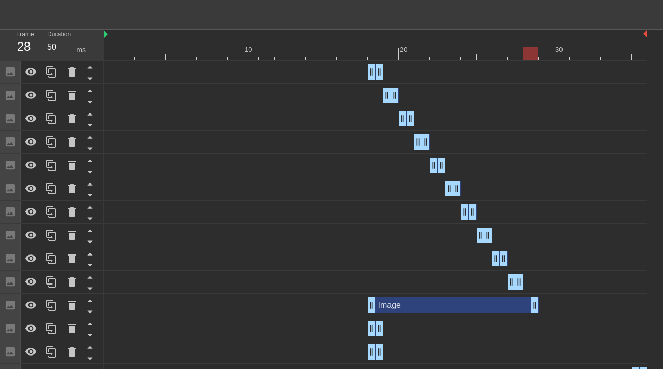
drag, startPoint x: 377, startPoint y: 307, endPoint x: 536, endPoint y: 291, distance: 159.8
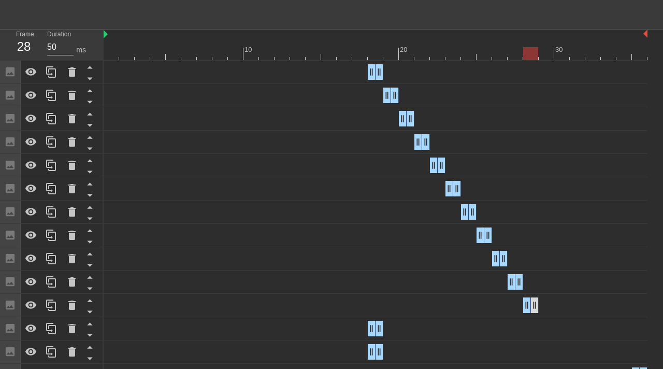
drag, startPoint x: 370, startPoint y: 307, endPoint x: 536, endPoint y: 305, distance: 166.2
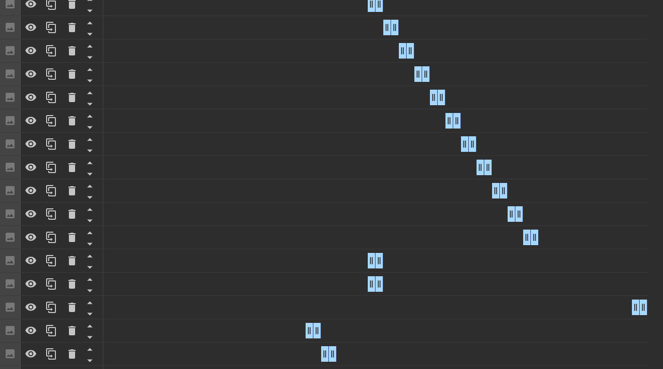
scroll to position [409, 0]
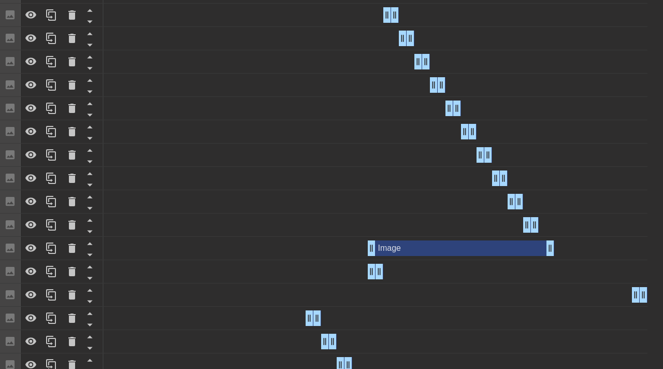
drag, startPoint x: 379, startPoint y: 250, endPoint x: 550, endPoint y: 247, distance: 170.4
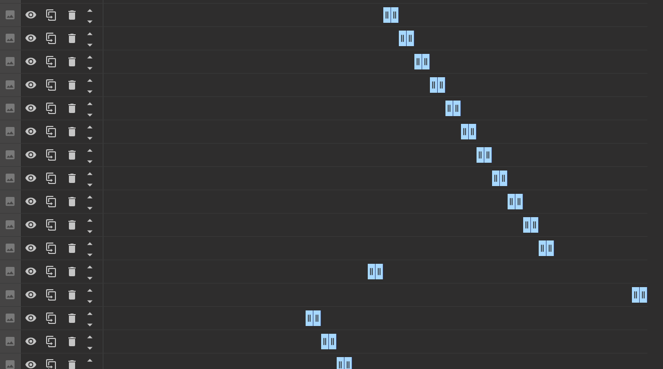
drag, startPoint x: 372, startPoint y: 247, endPoint x: 554, endPoint y: 238, distance: 181.9
click at [554, 238] on div "Image drag_handle drag_handle" at bounding box center [376, 248] width 544 height 23
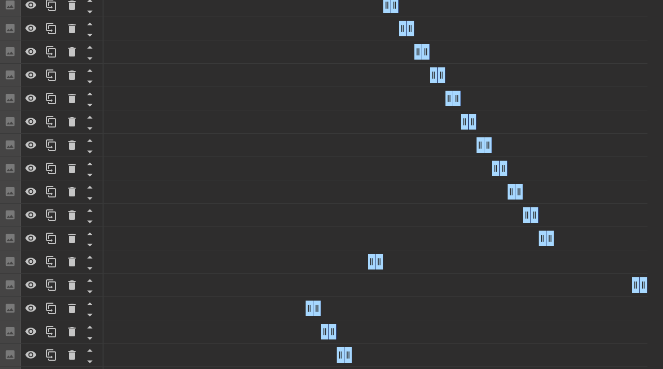
scroll to position [436, 0]
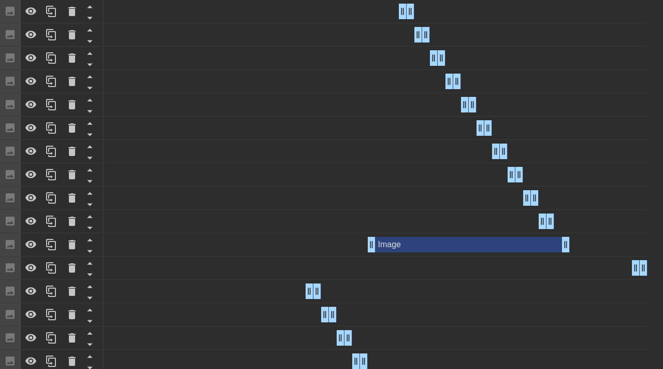
drag, startPoint x: 379, startPoint y: 245, endPoint x: 561, endPoint y: 232, distance: 181.7
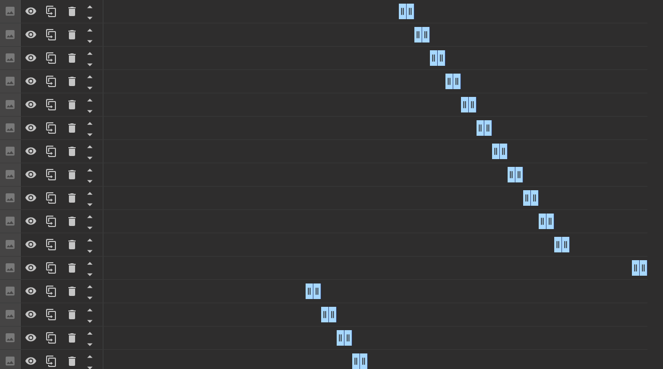
drag, startPoint x: 369, startPoint y: 244, endPoint x: 566, endPoint y: 231, distance: 197.2
click at [462, 251] on div "Image drag_handle drag_handle" at bounding box center [376, 245] width 544 height 16
click at [49, 246] on icon at bounding box center [51, 244] width 12 height 12
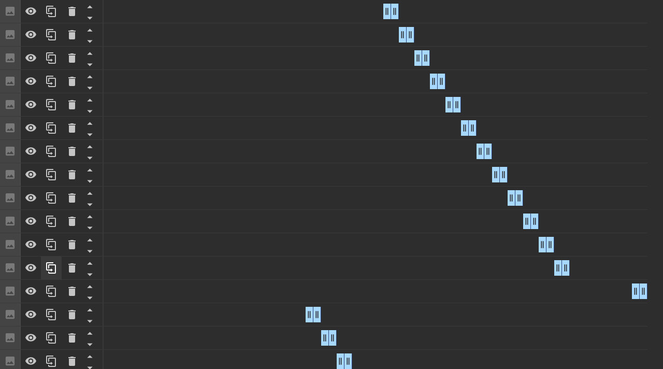
scroll to position [459, 0]
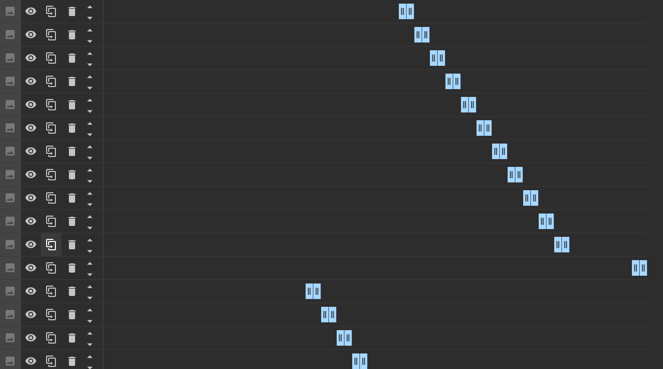
click at [49, 246] on icon at bounding box center [51, 244] width 12 height 12
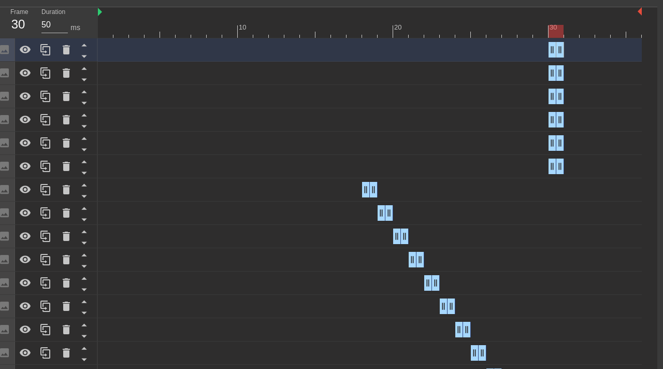
scroll to position [351, 8]
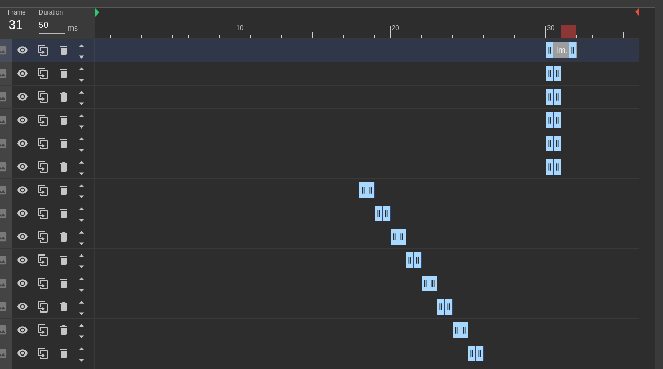
drag, startPoint x: 561, startPoint y: 52, endPoint x: 578, endPoint y: 50, distance: 17.7
click at [579, 51] on div "Image drag_handle drag_handle" at bounding box center [367, 50] width 544 height 16
drag, startPoint x: 549, startPoint y: 52, endPoint x: 567, endPoint y: 52, distance: 18.1
drag, startPoint x: 558, startPoint y: 75, endPoint x: 589, endPoint y: 73, distance: 31.1
drag, startPoint x: 549, startPoint y: 76, endPoint x: 581, endPoint y: 76, distance: 31.6
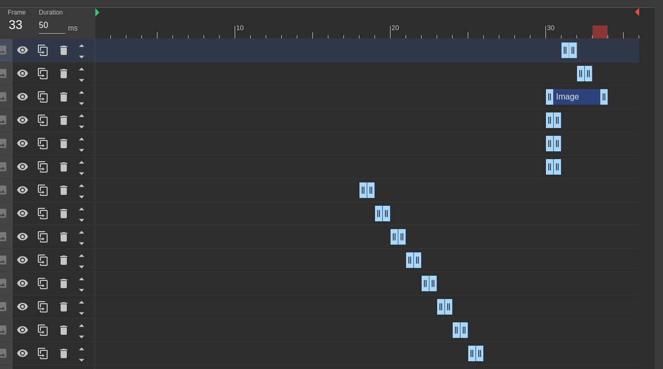
drag, startPoint x: 559, startPoint y: 94, endPoint x: 611, endPoint y: 86, distance: 52.9
click at [611, 86] on div "Image drag_handle drag_handle" at bounding box center [367, 96] width 544 height 23
drag, startPoint x: 548, startPoint y: 96, endPoint x: 607, endPoint y: 90, distance: 59.9
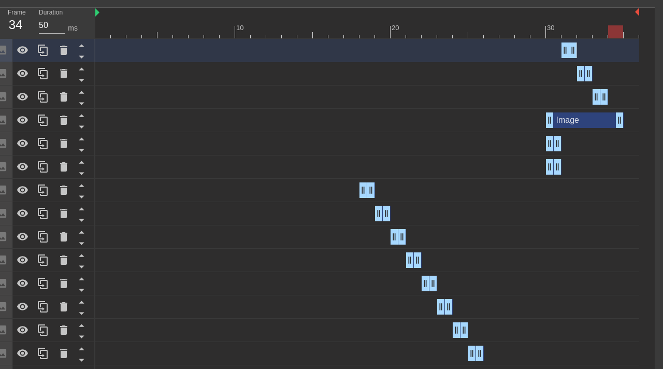
drag, startPoint x: 558, startPoint y: 122, endPoint x: 621, endPoint y: 119, distance: 63.2
drag, startPoint x: 549, startPoint y: 120, endPoint x: 607, endPoint y: 110, distance: 58.3
click at [607, 110] on div "Image drag_handle drag_handle" at bounding box center [367, 120] width 544 height 23
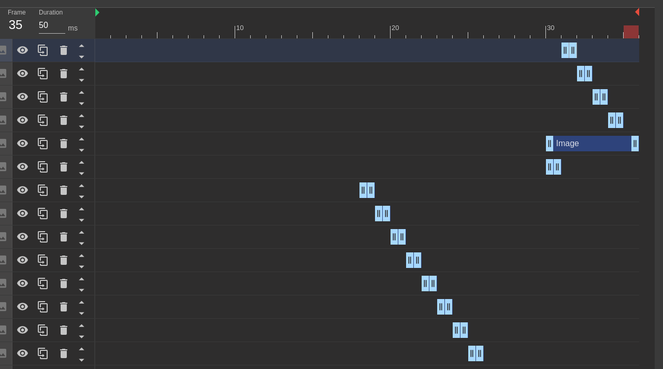
drag, startPoint x: 558, startPoint y: 142, endPoint x: 637, endPoint y: 131, distance: 80.5
drag, startPoint x: 549, startPoint y: 145, endPoint x: 656, endPoint y: 143, distance: 106.7
click at [62, 167] on icon at bounding box center [63, 166] width 7 height 9
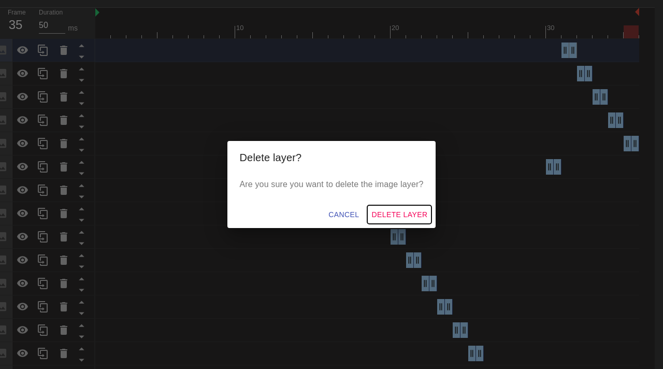
click at [387, 210] on span "Delete Layer" at bounding box center [399, 214] width 56 height 13
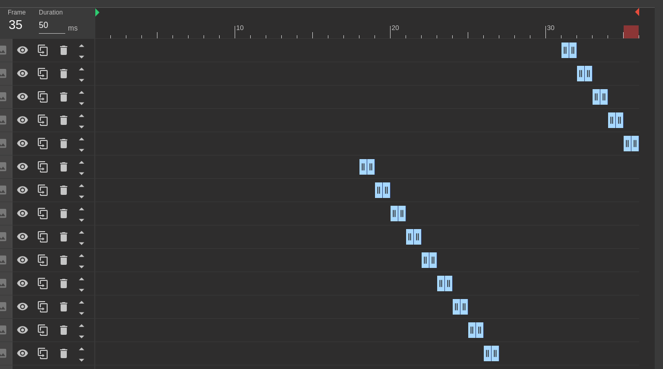
click at [318, 165] on div "Image drag_handle drag_handle" at bounding box center [367, 167] width 544 height 16
click at [348, 36] on div at bounding box center [367, 31] width 544 height 13
click at [363, 30] on div at bounding box center [367, 31] width 544 height 13
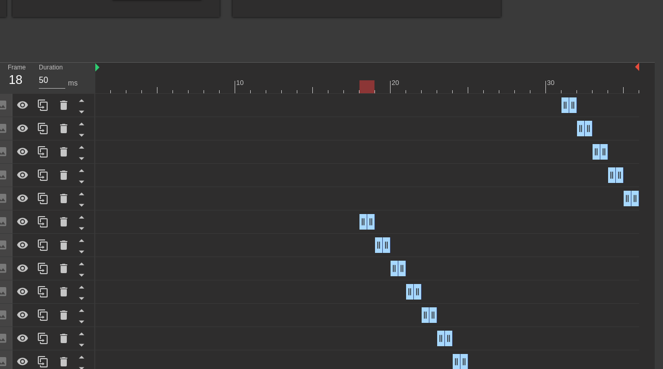
scroll to position [309, 8]
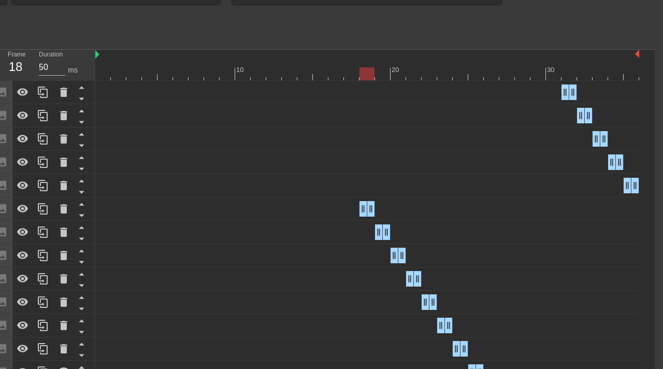
click at [381, 71] on div at bounding box center [367, 73] width 544 height 13
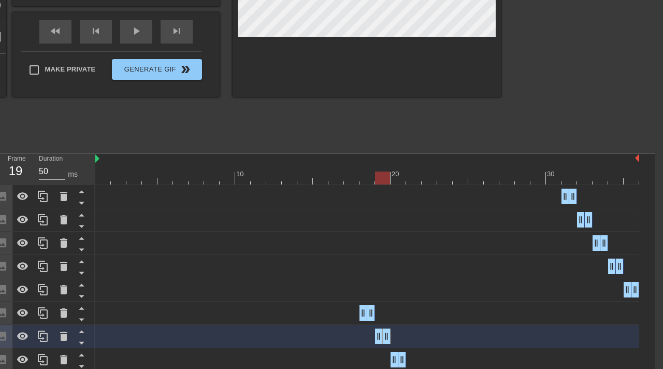
scroll to position [217, 8]
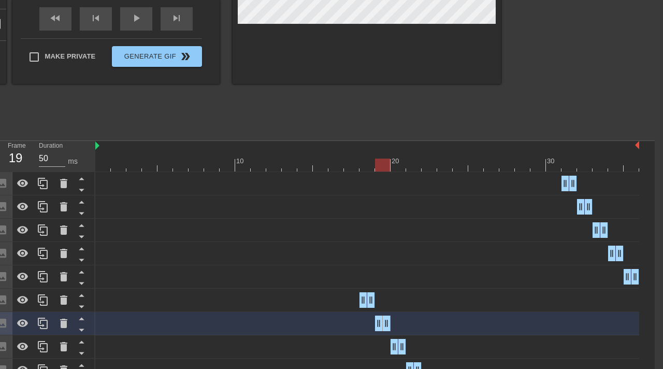
click at [398, 169] on div at bounding box center [367, 164] width 544 height 13
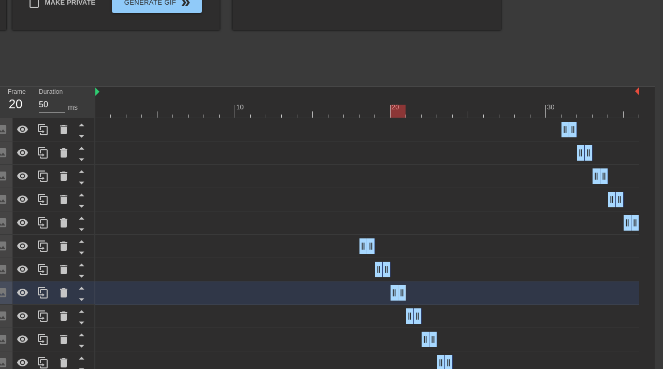
scroll to position [306, 8]
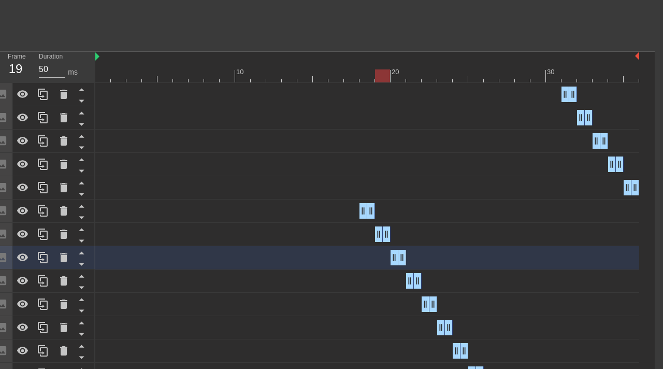
click at [382, 76] on div at bounding box center [367, 75] width 544 height 13
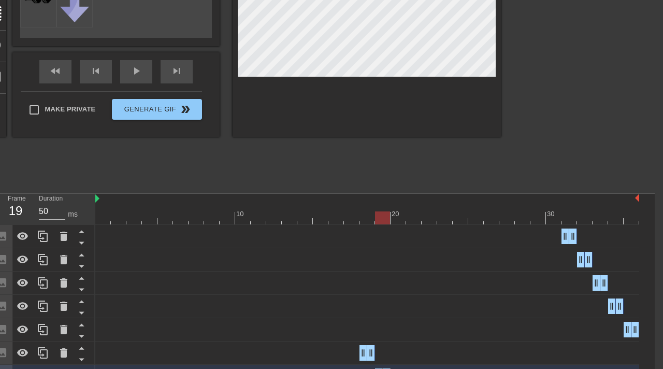
scroll to position [173, 8]
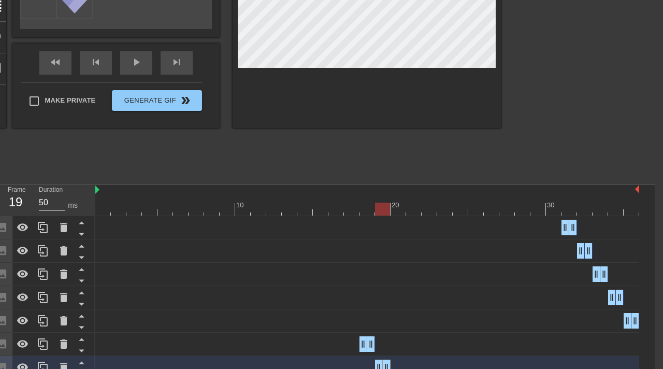
click at [364, 211] on div at bounding box center [367, 208] width 544 height 13
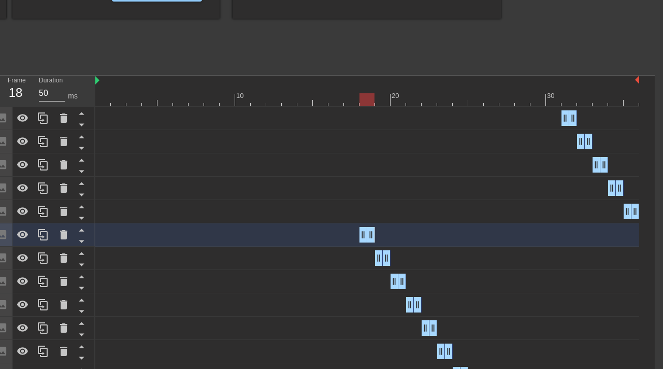
scroll to position [227, 8]
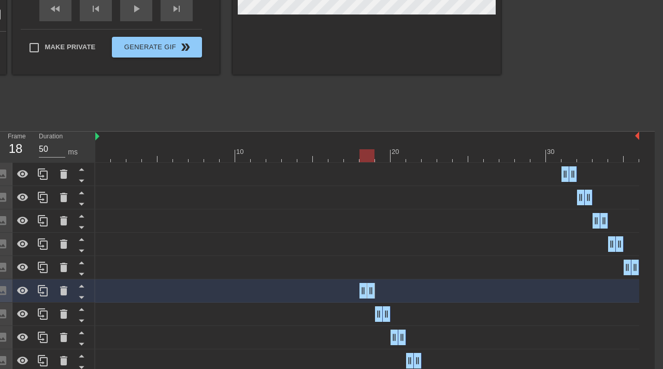
click at [385, 150] on div at bounding box center [367, 155] width 544 height 13
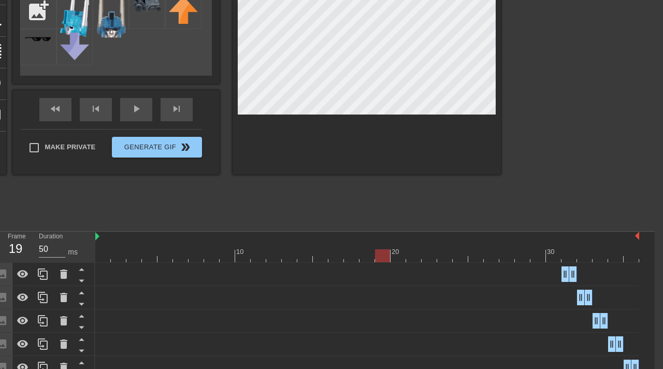
scroll to position [79, 8]
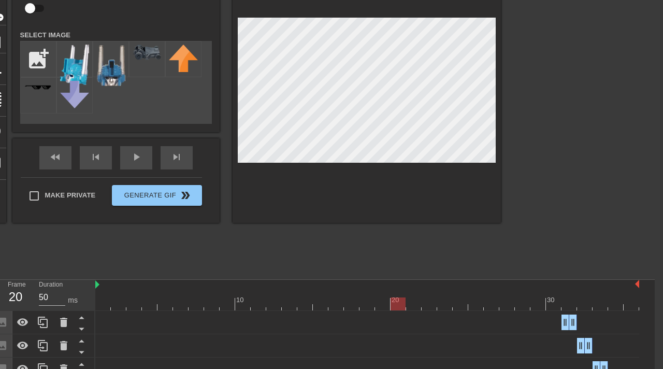
click at [398, 301] on div at bounding box center [367, 303] width 544 height 13
click at [416, 304] on div at bounding box center [367, 303] width 544 height 13
click at [426, 306] on div at bounding box center [367, 303] width 544 height 13
click at [446, 309] on div at bounding box center [367, 303] width 544 height 13
click at [461, 302] on div at bounding box center [367, 303] width 544 height 13
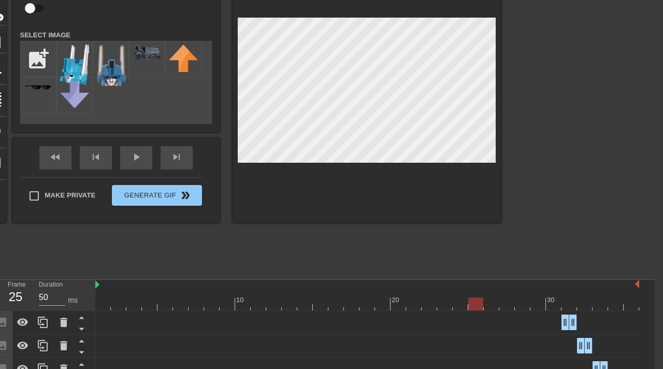
click at [479, 305] on div at bounding box center [367, 303] width 544 height 13
click at [489, 305] on div at bounding box center [367, 303] width 544 height 13
click at [509, 302] on div at bounding box center [367, 303] width 544 height 13
click at [520, 303] on div at bounding box center [367, 303] width 544 height 13
click at [539, 309] on div at bounding box center [367, 303] width 544 height 13
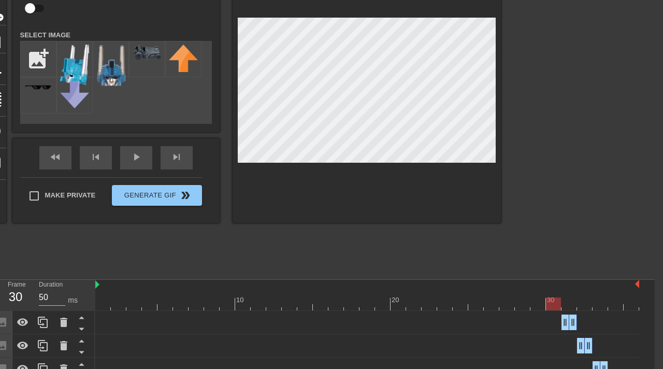
click at [552, 307] on div at bounding box center [367, 303] width 544 height 13
click at [495, 75] on div at bounding box center [366, 92] width 268 height 260
click at [571, 303] on div at bounding box center [367, 303] width 544 height 13
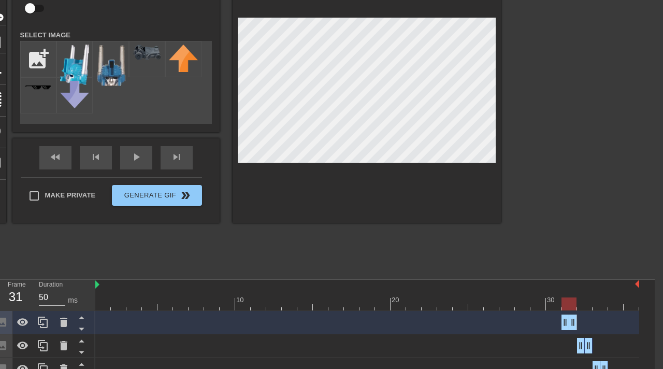
click at [498, 80] on div at bounding box center [366, 92] width 268 height 260
click at [588, 306] on div at bounding box center [367, 303] width 544 height 13
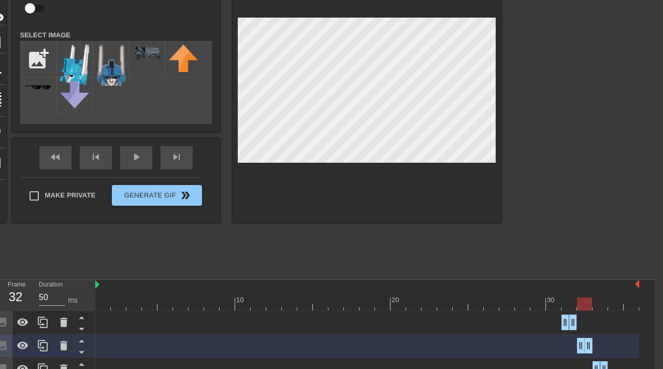
click at [512, 86] on div "title add_circle image add_circle crop photo_size_select_large help keyboard Im…" at bounding box center [323, 117] width 663 height 311
click at [602, 306] on div at bounding box center [367, 303] width 544 height 13
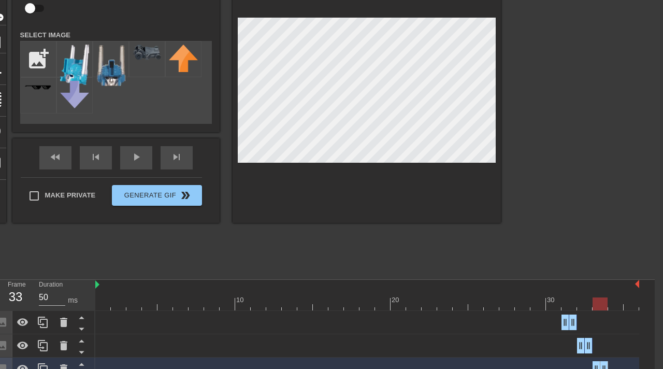
click at [530, 77] on div "title add_circle image add_circle crop photo_size_select_large help keyboard Im…" at bounding box center [323, 117] width 663 height 311
click at [618, 301] on div at bounding box center [367, 303] width 544 height 13
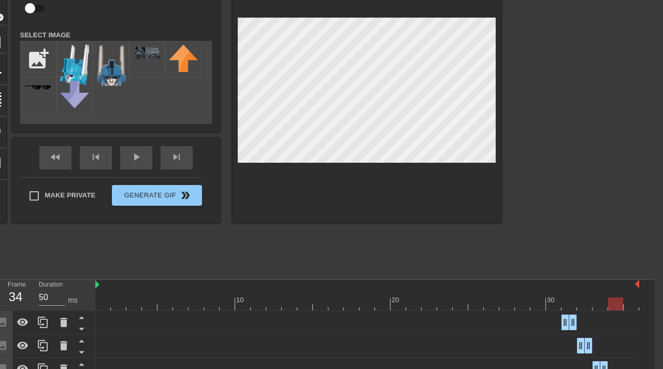
click at [537, 69] on div "title add_circle image add_circle crop photo_size_select_large help keyboard Im…" at bounding box center [323, 117] width 663 height 311
click at [631, 301] on div at bounding box center [367, 303] width 544 height 13
click at [529, 92] on div "title add_circle image add_circle crop photo_size_select_large help keyboard Im…" at bounding box center [323, 117] width 663 height 311
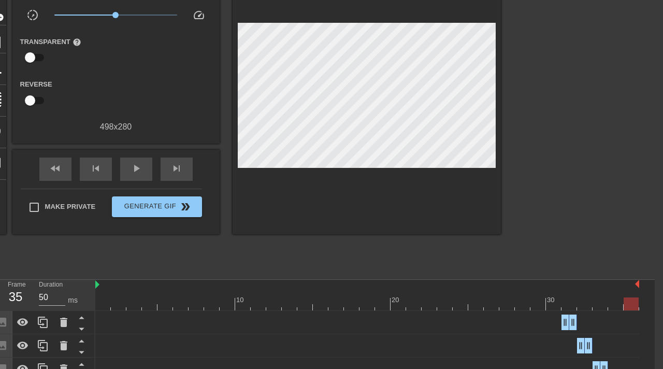
click at [129, 155] on div "fast_rewind skip_previous play_arrow skip_next" at bounding box center [116, 169] width 169 height 39
click at [138, 169] on span "play_arrow" at bounding box center [136, 168] width 12 height 12
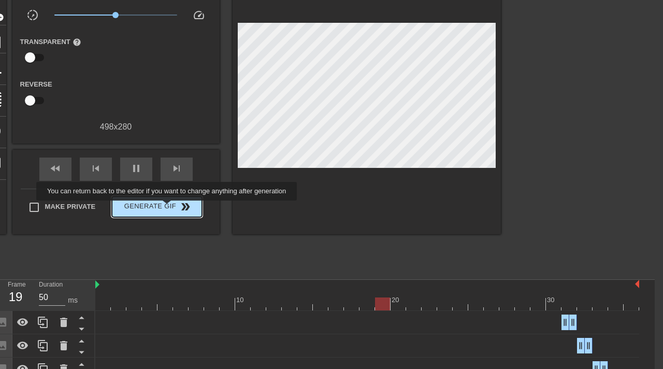
click at [173, 208] on span "Generate Gif double_arrow" at bounding box center [156, 206] width 81 height 12
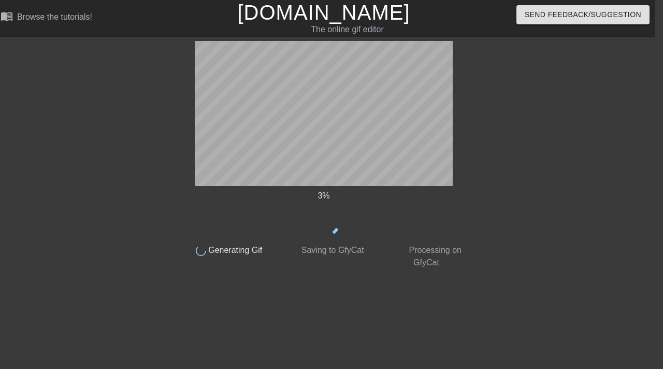
scroll to position [0, 8]
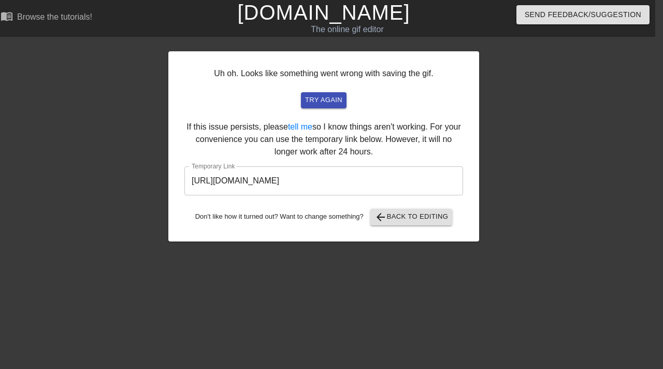
click at [268, 176] on input "[URL][DOMAIN_NAME]" at bounding box center [323, 180] width 279 height 29
